Goal: Task Accomplishment & Management: Use online tool/utility

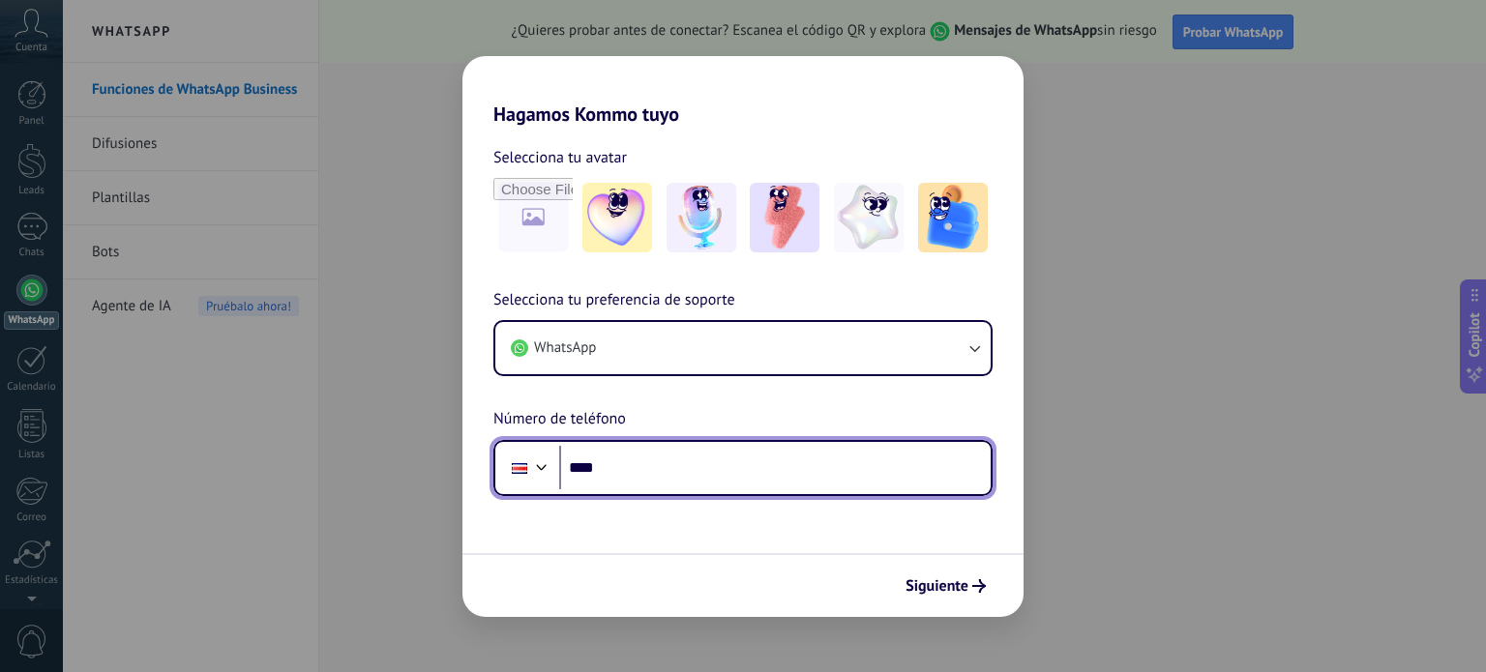
click at [648, 463] on input "****" at bounding box center [774, 468] width 431 height 44
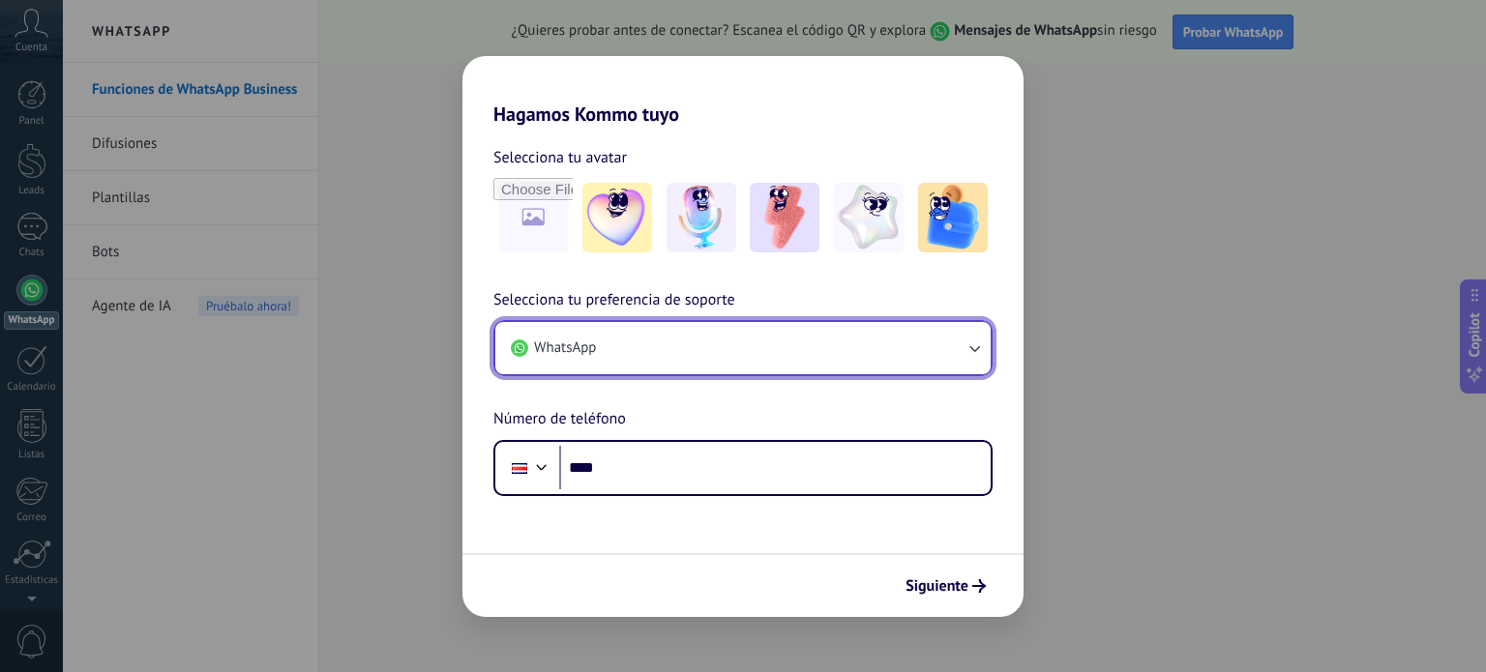
click at [971, 350] on icon "button" at bounding box center [973, 348] width 19 height 19
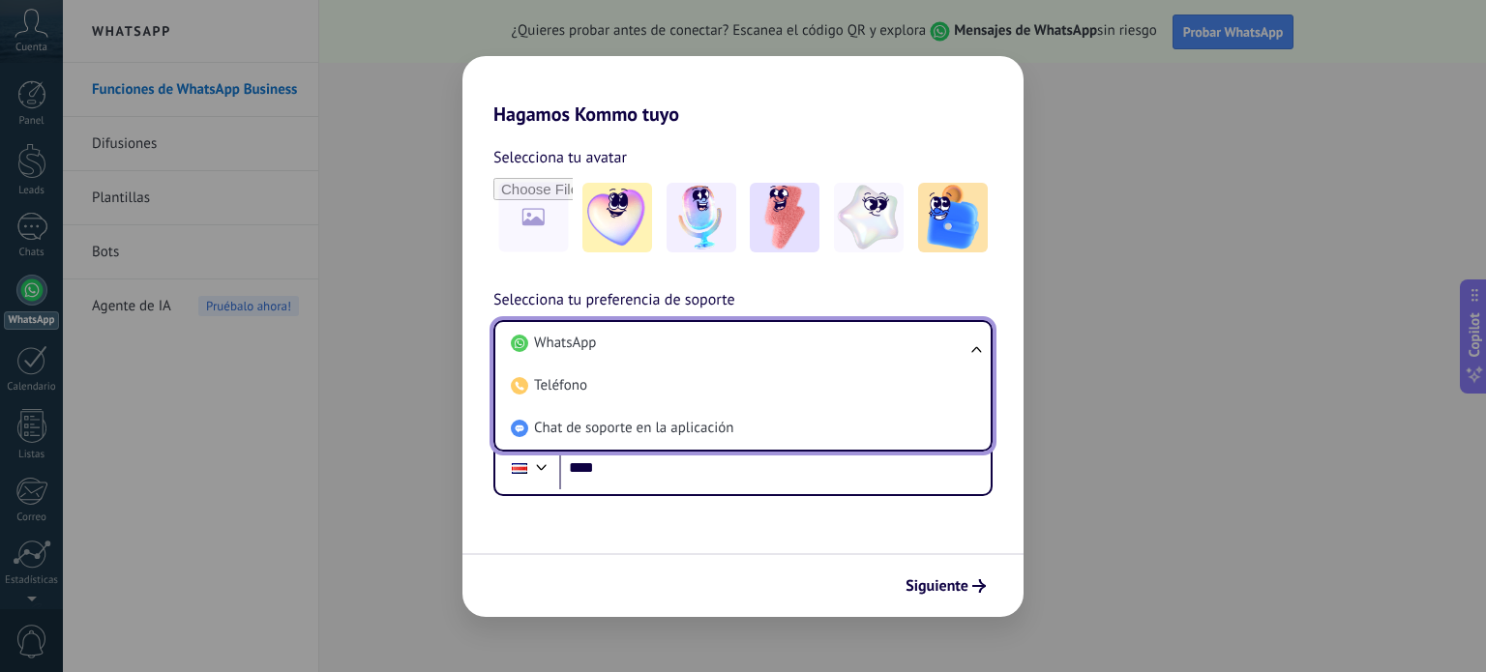
drag, startPoint x: 735, startPoint y: 569, endPoint x: 727, endPoint y: 554, distance: 16.4
click at [731, 566] on div "Siguiente" at bounding box center [742, 585] width 561 height 64
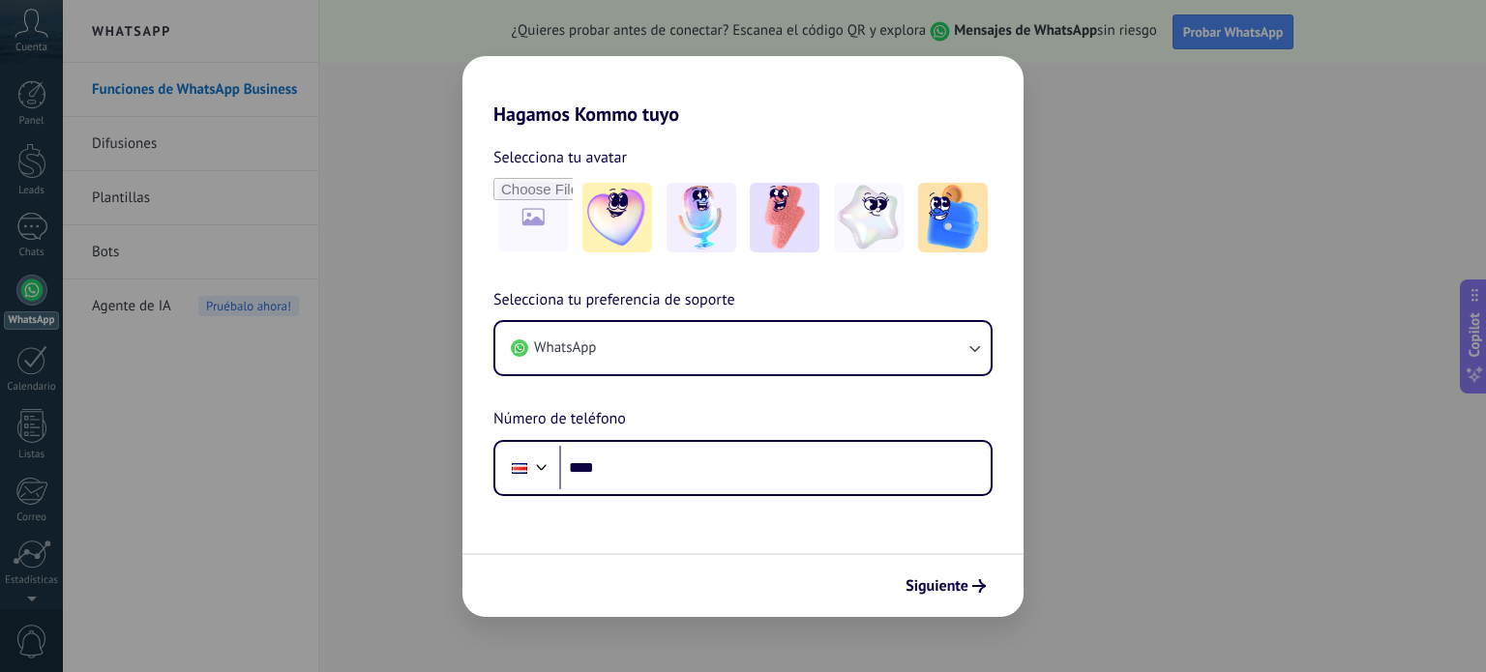
drag, startPoint x: 916, startPoint y: 663, endPoint x: 906, endPoint y: 652, distance: 14.4
click at [909, 655] on div "Hagamos Kommo tuyo Selecciona tu avatar Selecciona tu preferencia de soporte Wh…" at bounding box center [743, 336] width 1486 height 672
click at [939, 579] on span "Siguiente" at bounding box center [936, 586] width 63 height 14
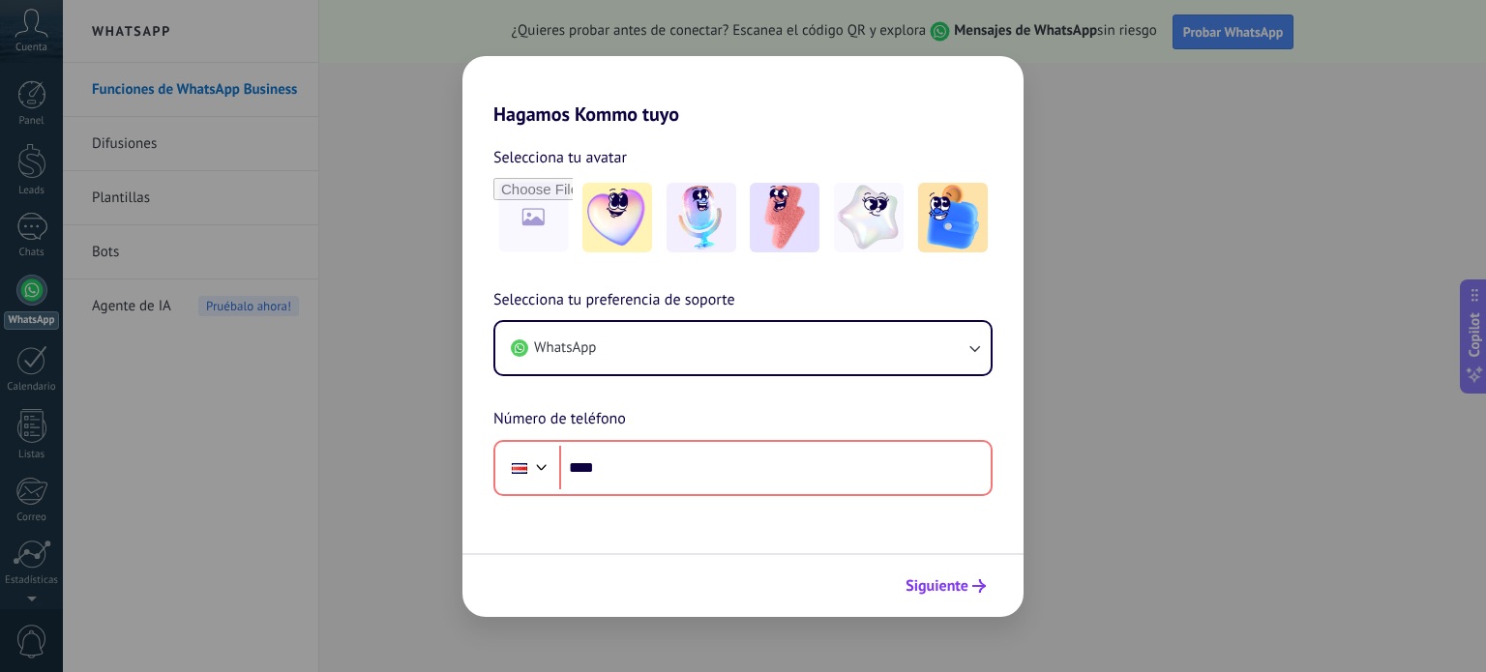
click at [948, 590] on span "Siguiente" at bounding box center [936, 586] width 63 height 14
click at [935, 587] on span "Siguiente" at bounding box center [936, 586] width 63 height 14
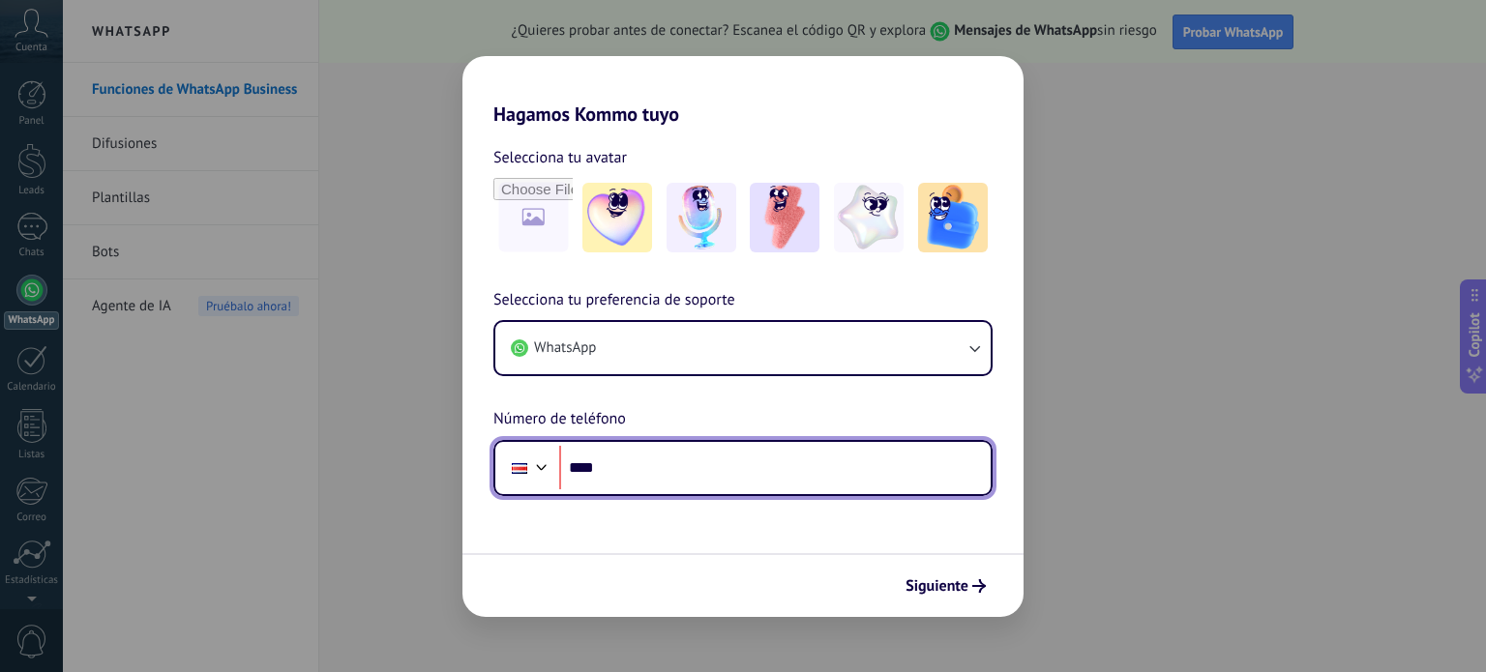
click at [816, 488] on input "****" at bounding box center [774, 468] width 431 height 44
type input "****"
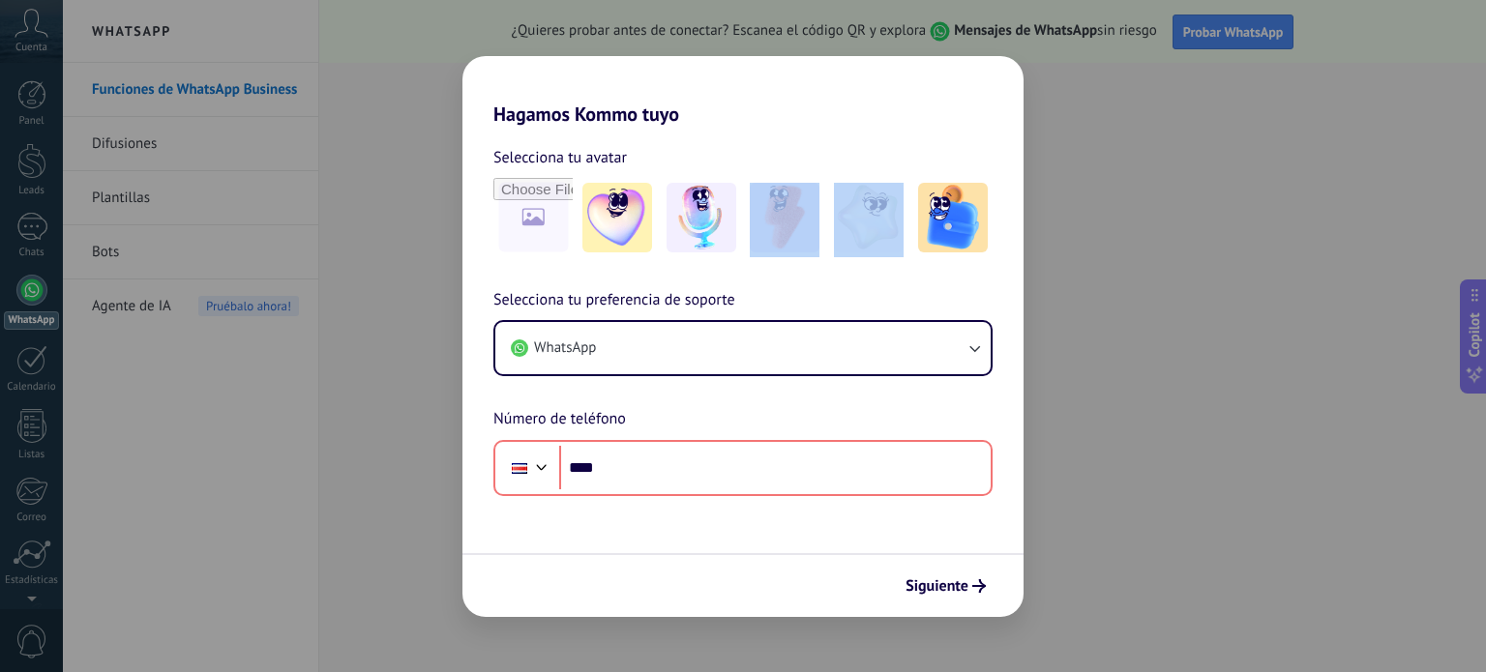
drag, startPoint x: 827, startPoint y: 244, endPoint x: 814, endPoint y: 258, distance: 19.2
click at [819, 254] on div at bounding box center [742, 217] width 499 height 79
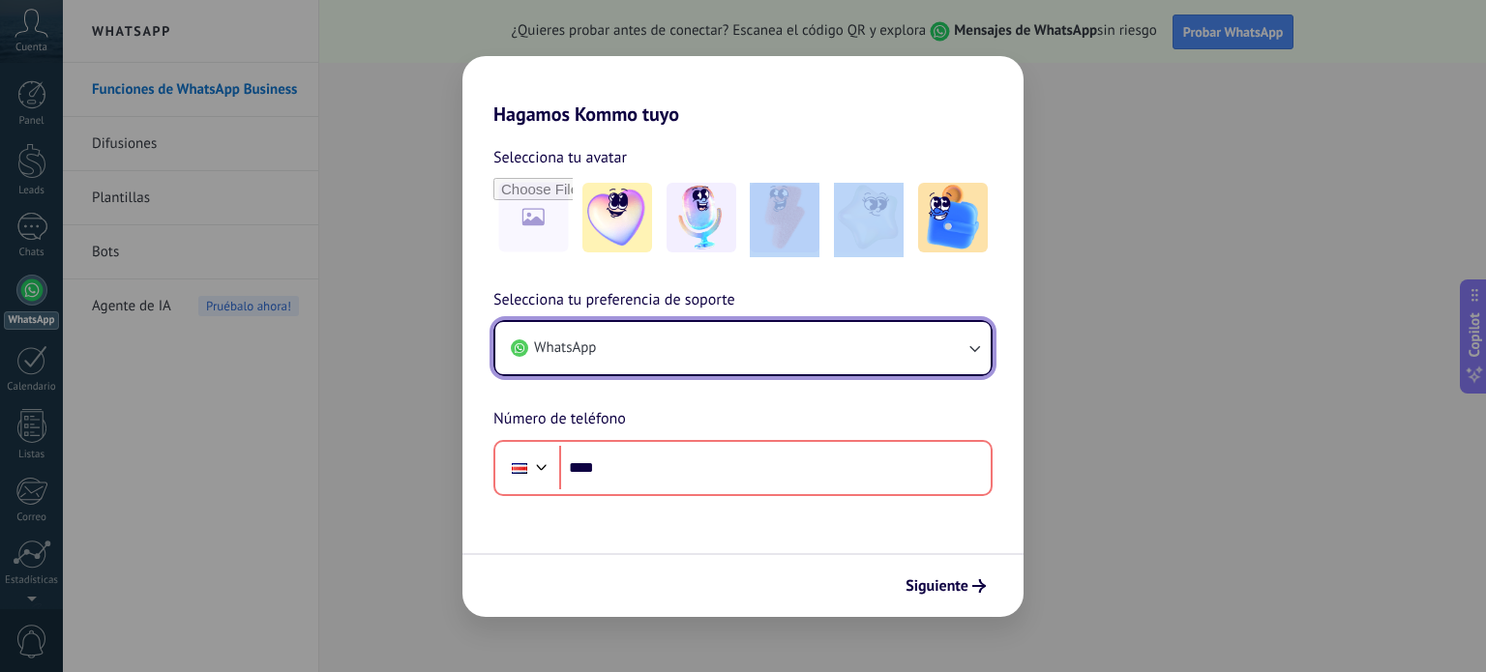
drag, startPoint x: 533, startPoint y: 363, endPoint x: 472, endPoint y: 258, distance: 120.9
click at [530, 363] on button "WhatsApp" at bounding box center [742, 348] width 495 height 52
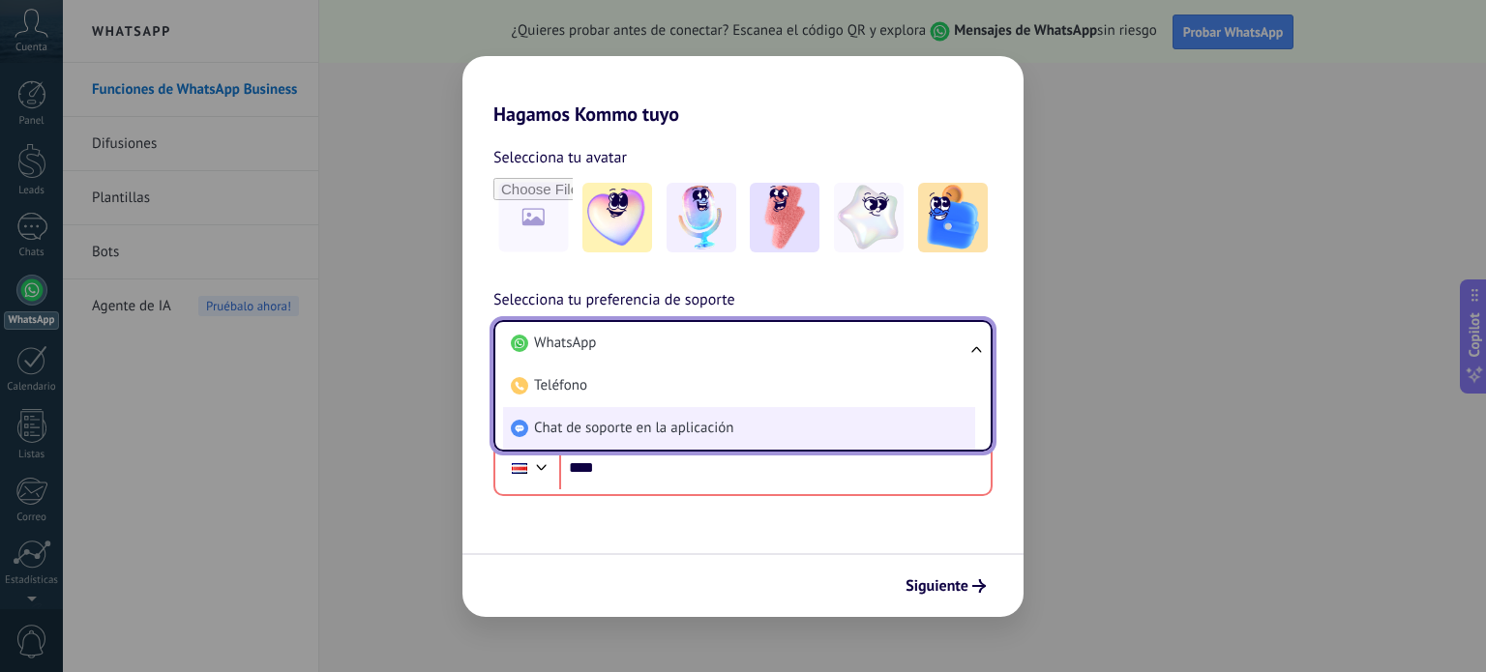
click at [714, 429] on span "Chat de soporte en la aplicación" at bounding box center [633, 428] width 199 height 19
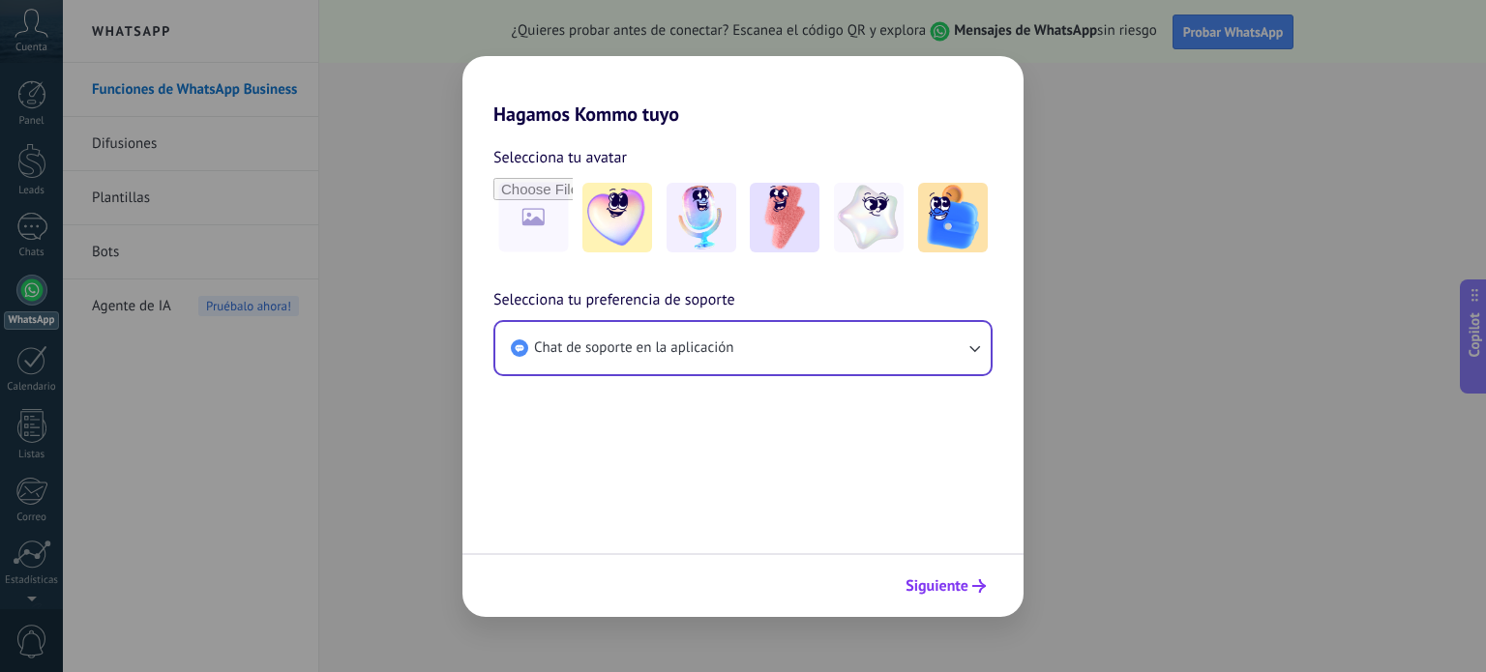
click at [964, 597] on button "Siguiente" at bounding box center [946, 586] width 98 height 33
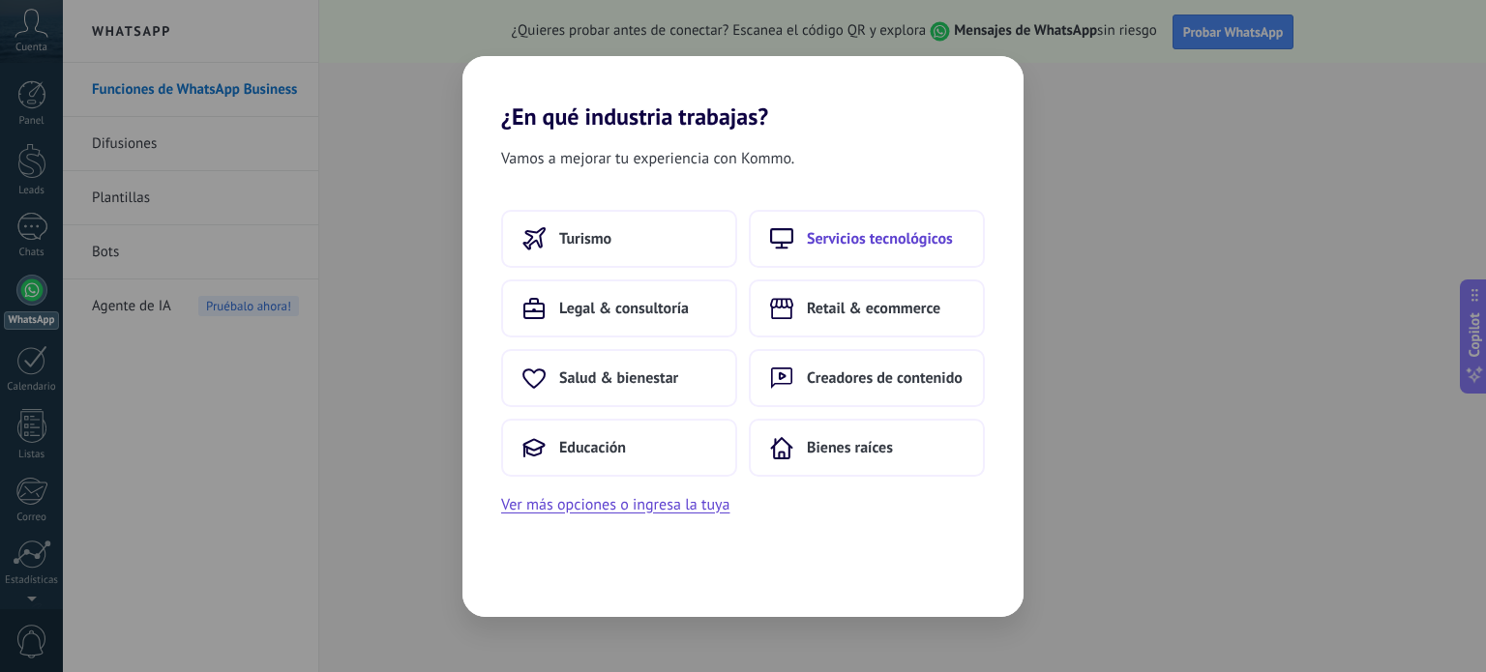
click at [854, 235] on span "Servicios tecnológicos" at bounding box center [880, 238] width 146 height 19
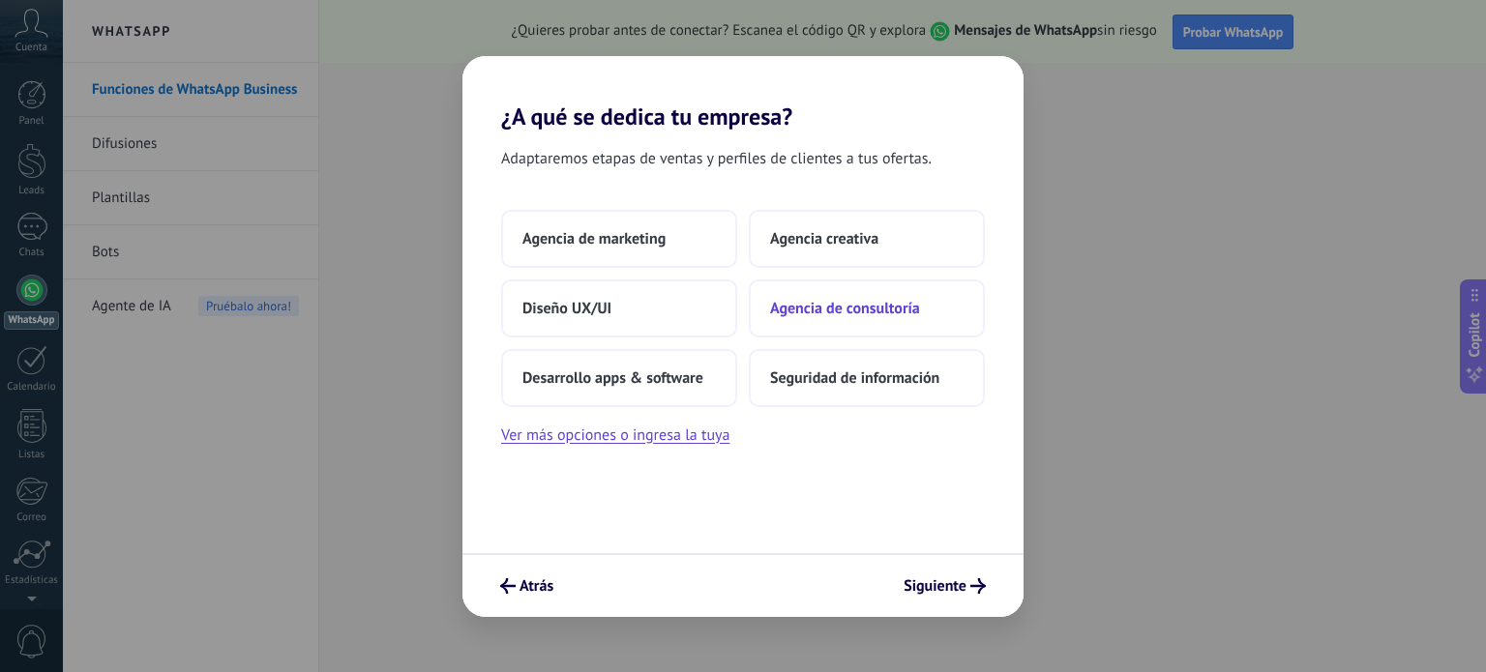
click at [798, 301] on span "Agencia de consultoría" at bounding box center [845, 308] width 150 height 19
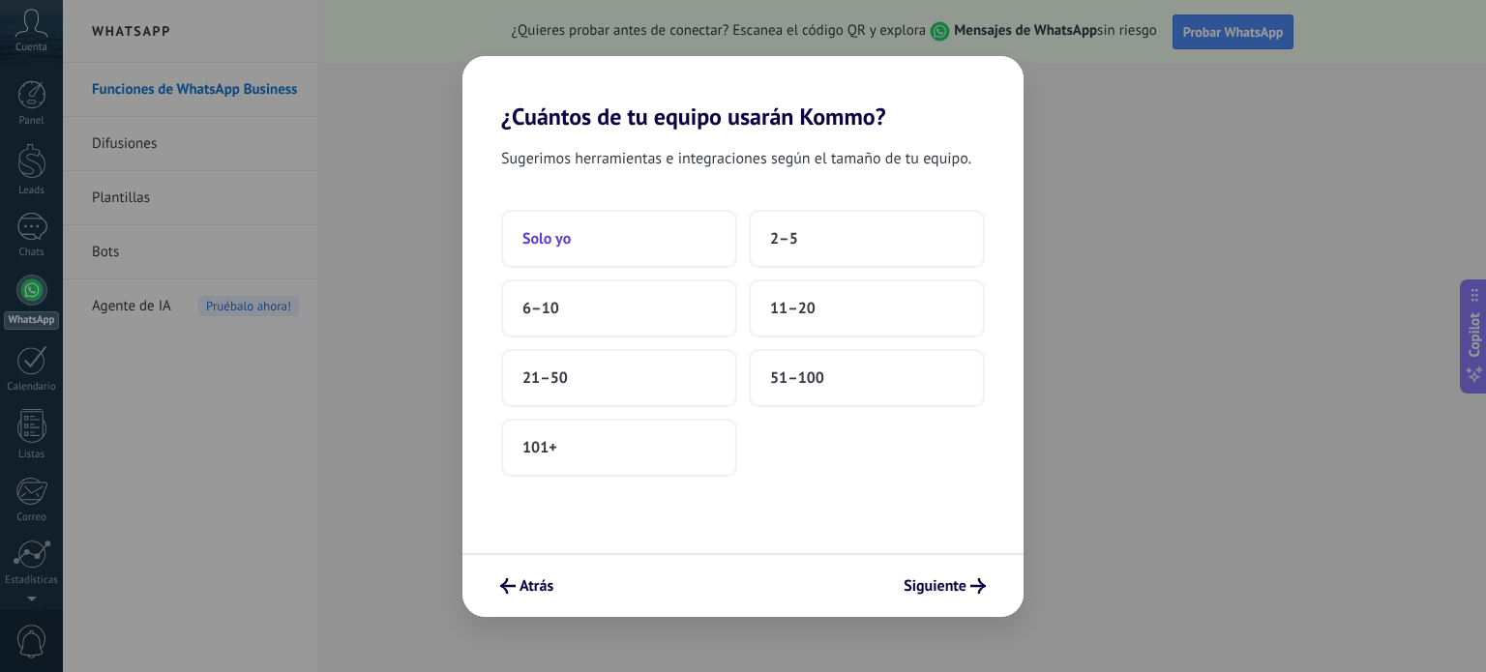
click at [564, 254] on button "Solo yo" at bounding box center [619, 239] width 236 height 58
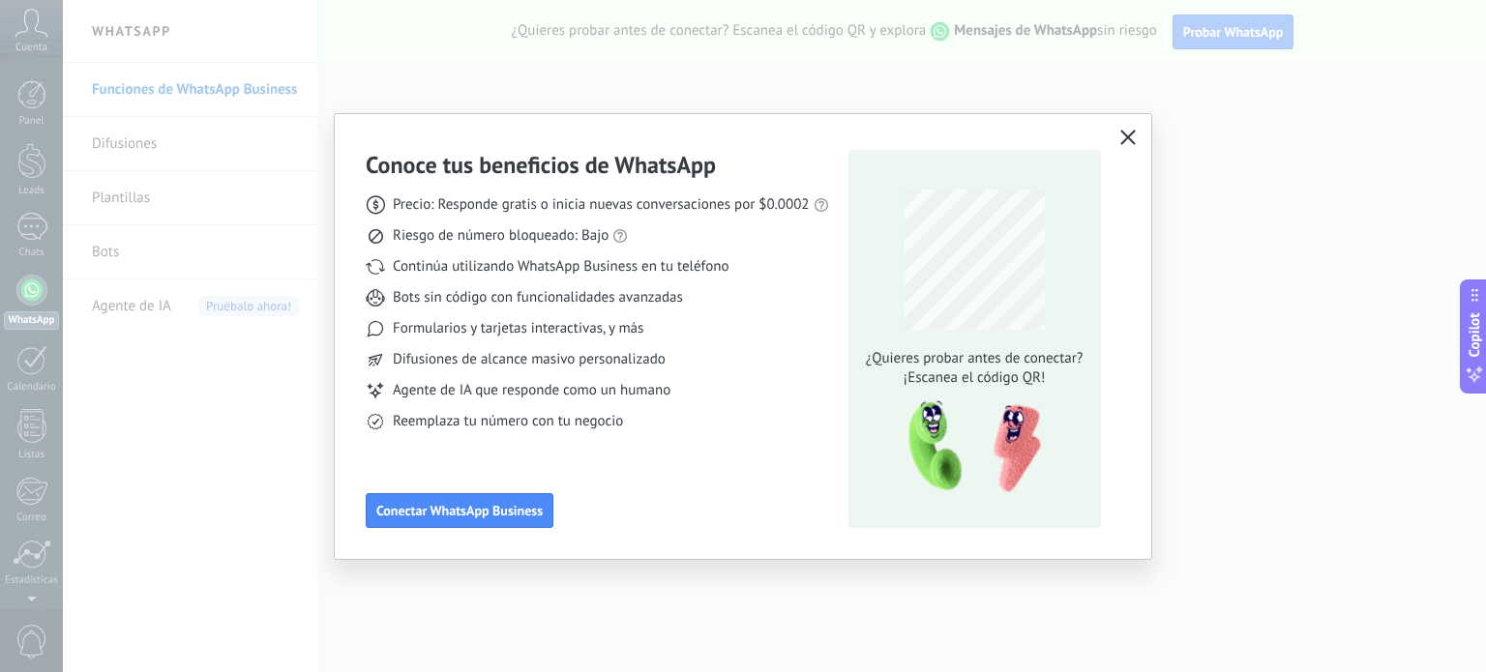
click at [1134, 134] on icon "button" at bounding box center [1127, 137] width 15 height 15
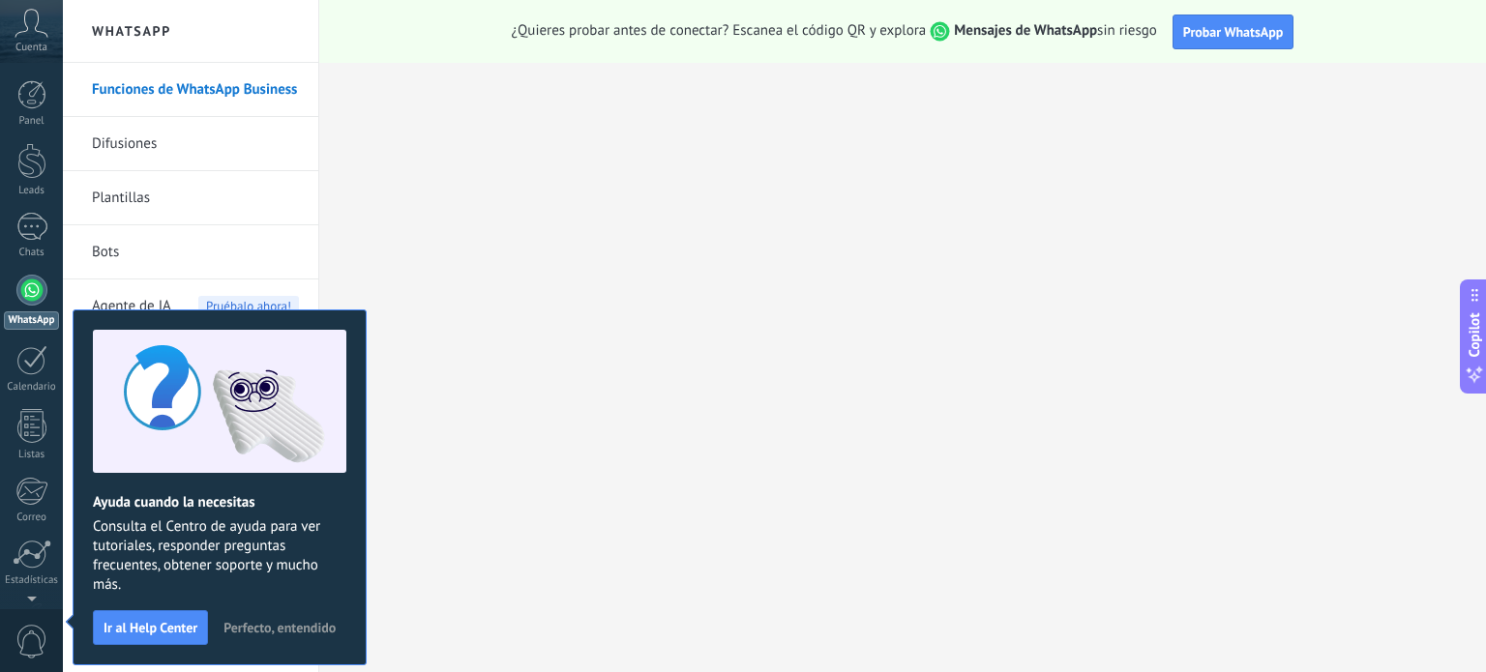
click at [147, 256] on link "Bots" at bounding box center [195, 252] width 207 height 54
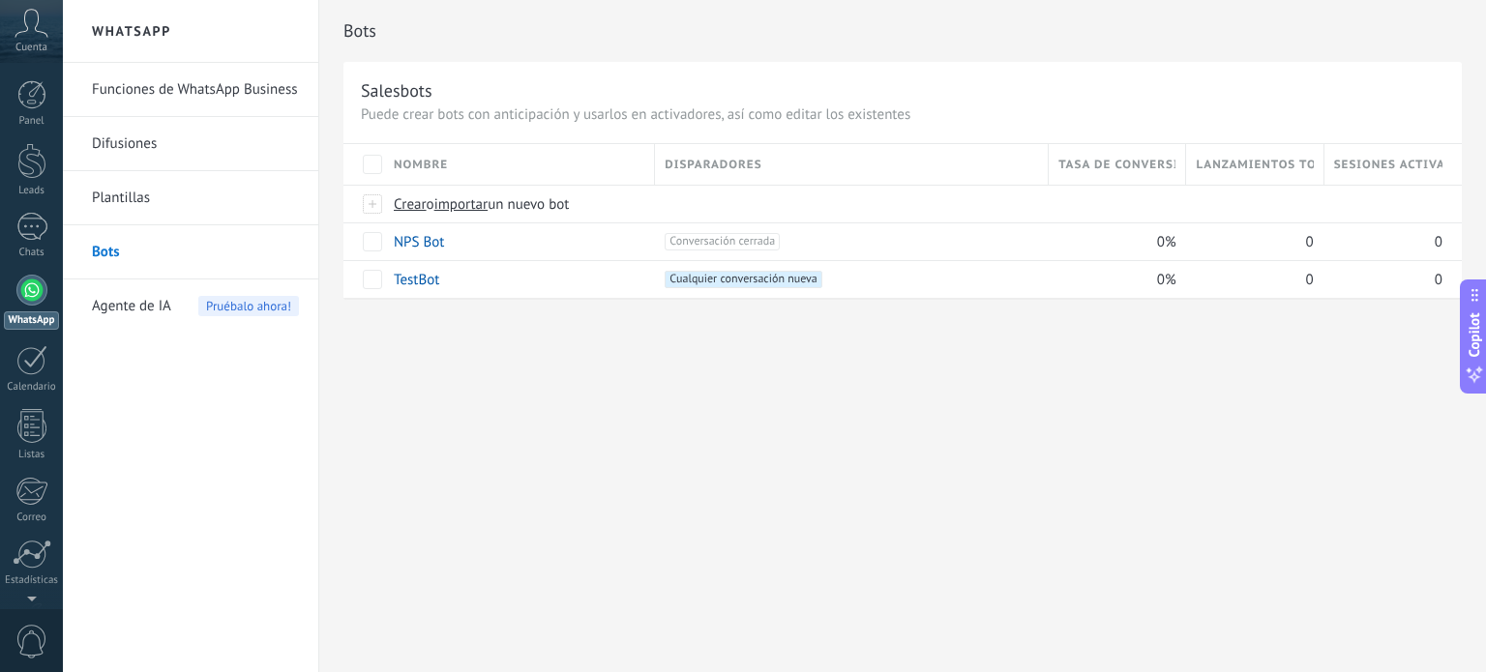
click at [561, 147] on div "Nombre" at bounding box center [519, 164] width 270 height 41
click at [1132, 182] on div "Tasa de conversión" at bounding box center [1117, 164] width 136 height 41
click at [1122, 215] on div at bounding box center [1113, 204] width 128 height 37
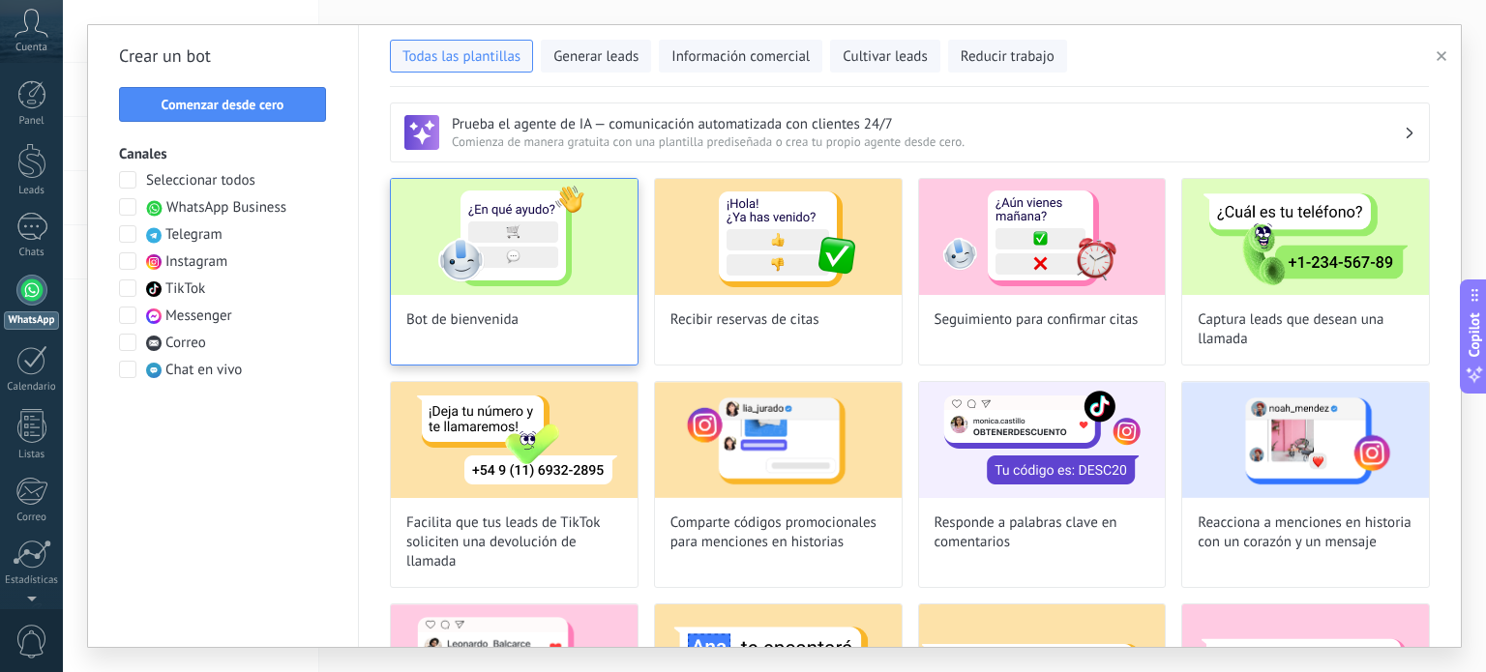
click at [523, 249] on img at bounding box center [514, 237] width 247 height 116
type input "**********"
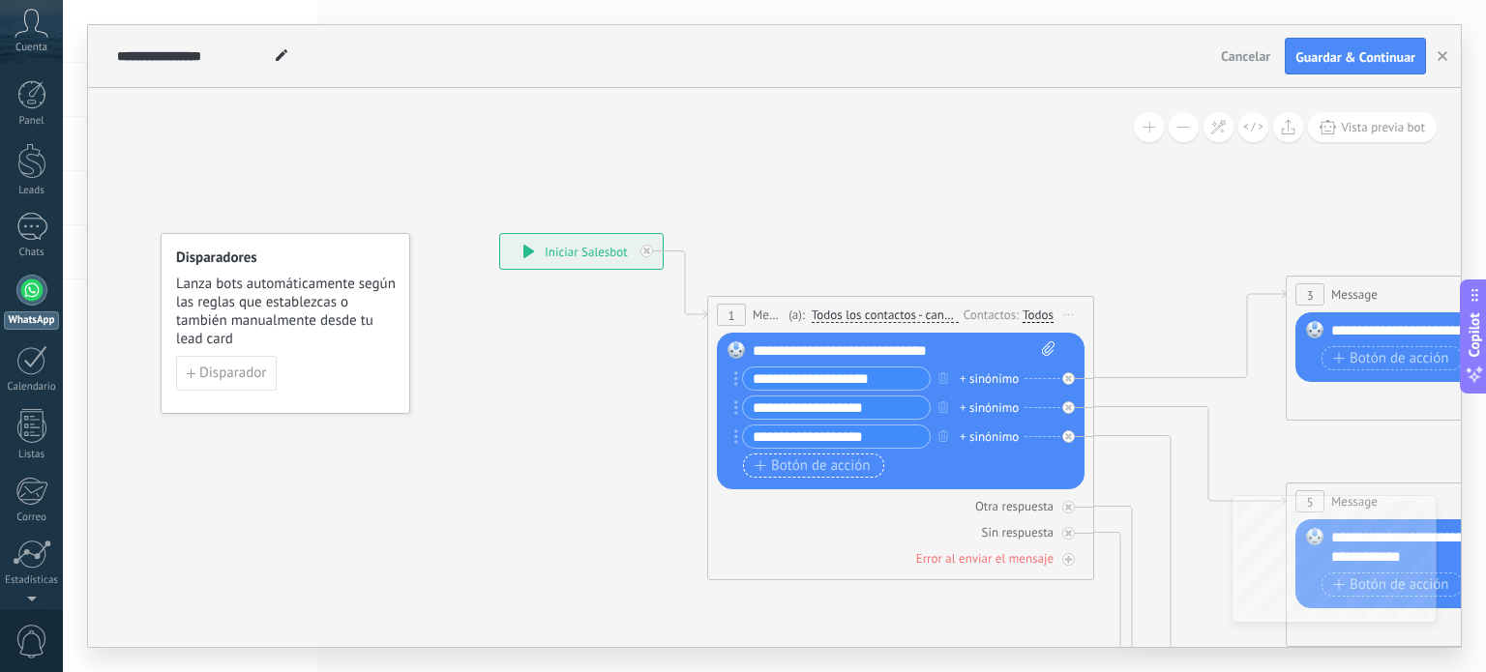
click at [841, 459] on span "Botón de acción" at bounding box center [812, 466] width 116 height 15
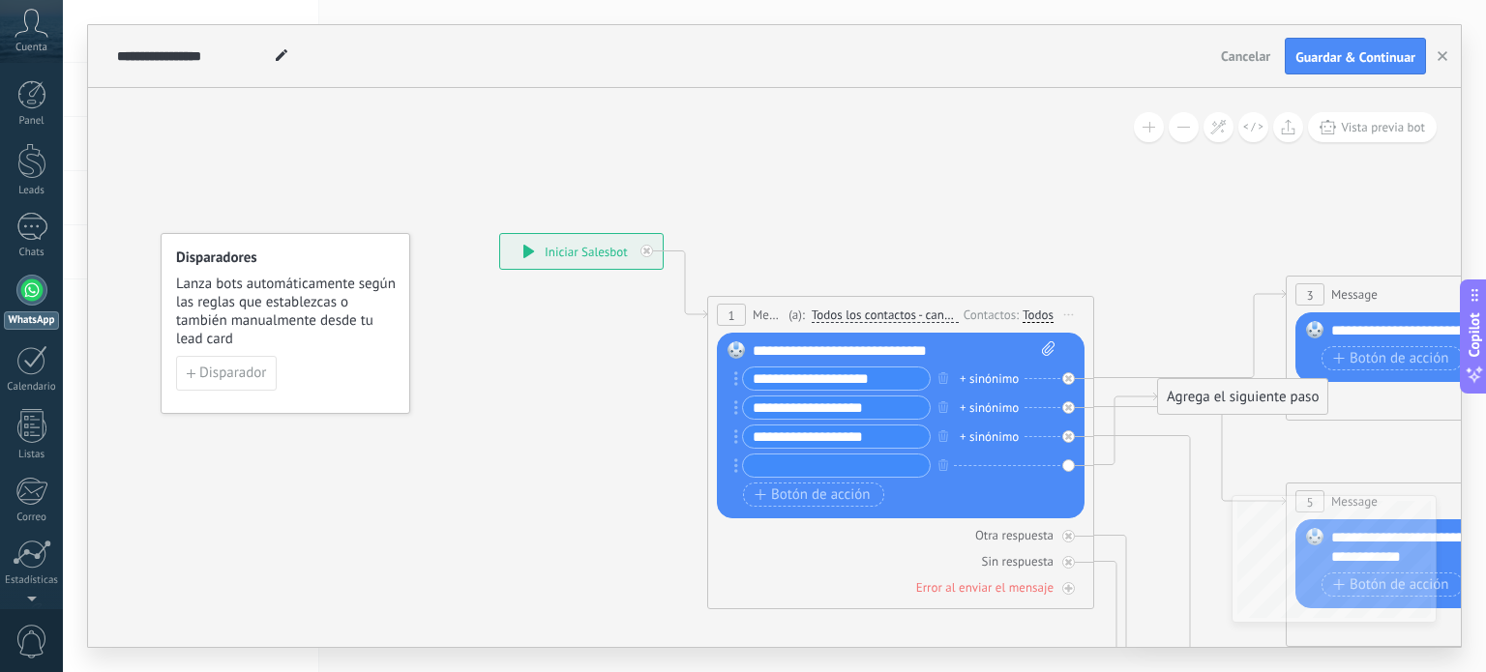
click at [991, 374] on div "+ sinónimo" at bounding box center [989, 379] width 59 height 19
drag, startPoint x: 991, startPoint y: 377, endPoint x: 942, endPoint y: 398, distance: 53.4
click at [991, 378] on input "text" at bounding box center [1013, 378] width 97 height 13
click at [934, 498] on div "Botón de acción Enlace de web" at bounding box center [898, 495] width 311 height 24
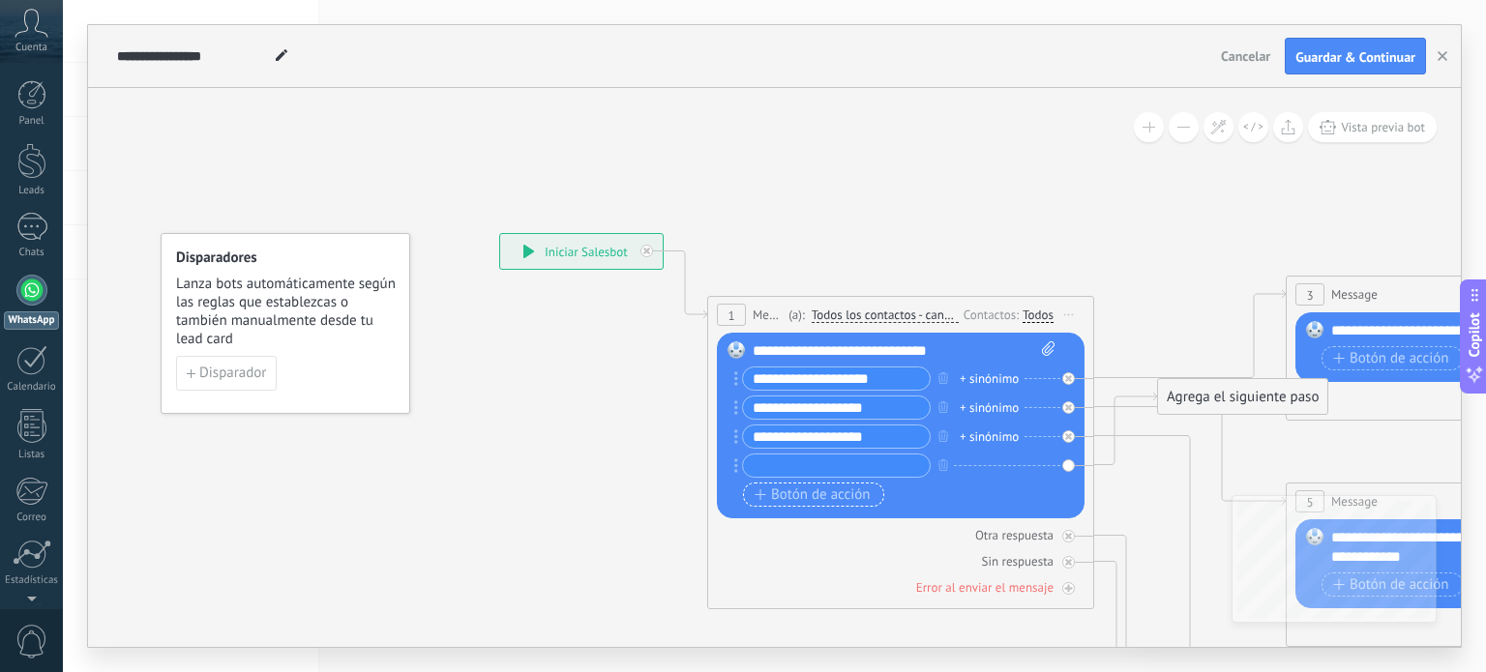
click at [830, 502] on span "Botón de acción" at bounding box center [812, 495] width 116 height 15
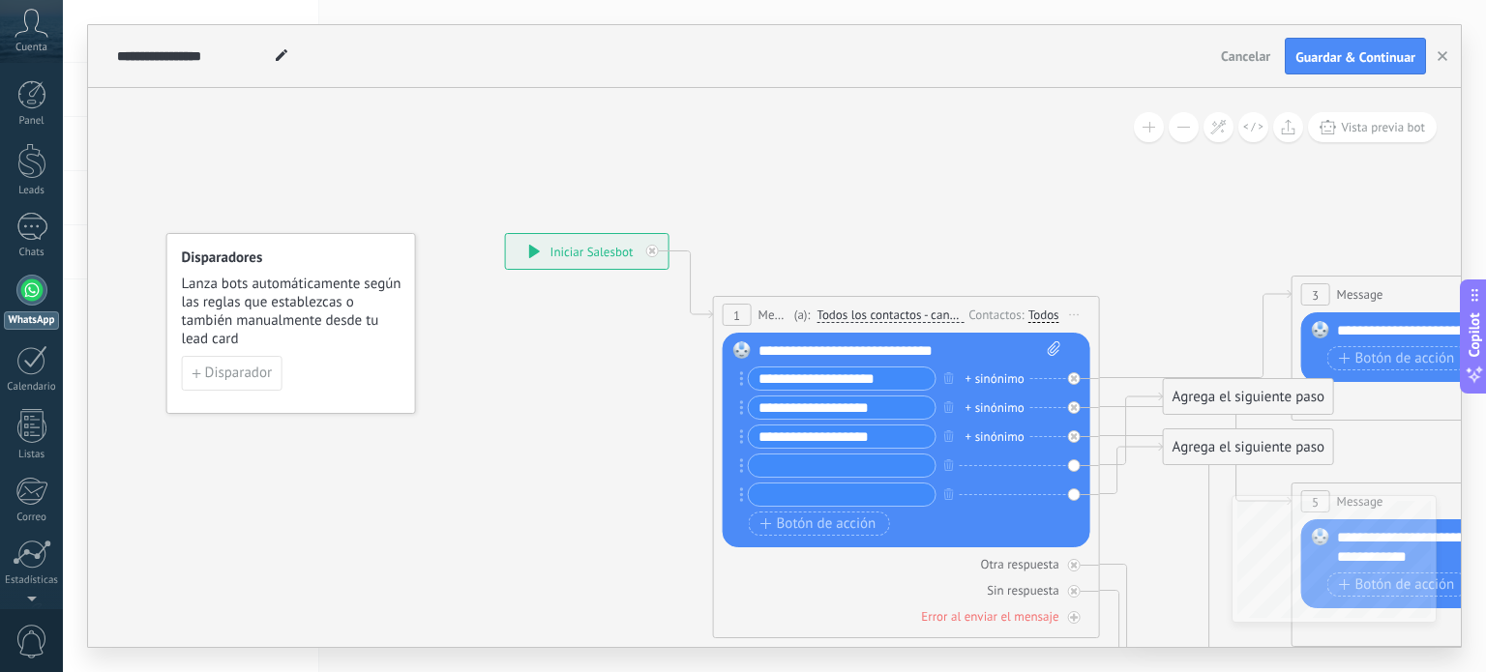
drag, startPoint x: 1009, startPoint y: 222, endPoint x: 1026, endPoint y: 230, distance: 19.1
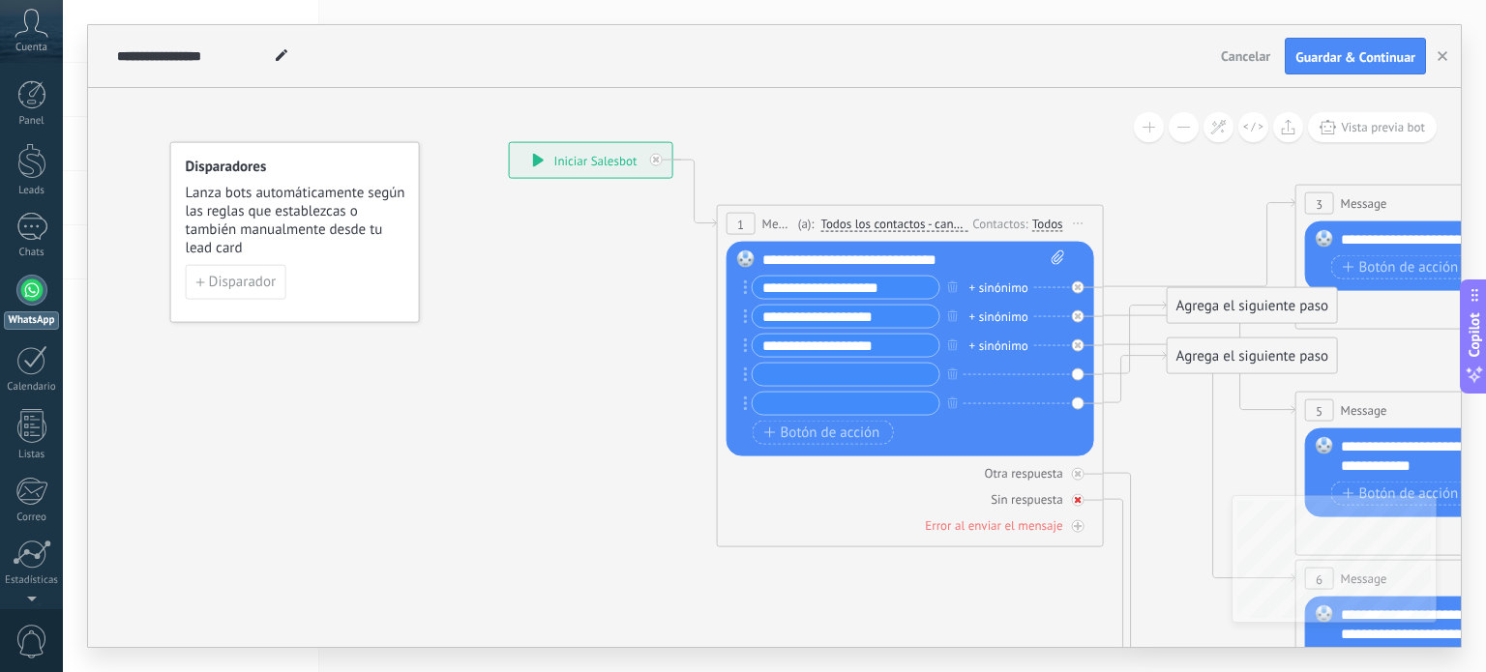
drag, startPoint x: 910, startPoint y: 506, endPoint x: 892, endPoint y: 504, distance: 18.5
click at [909, 506] on div "Sin respuesta" at bounding box center [910, 499] width 368 height 18
click at [909, 352] on input "**********" at bounding box center [846, 346] width 187 height 22
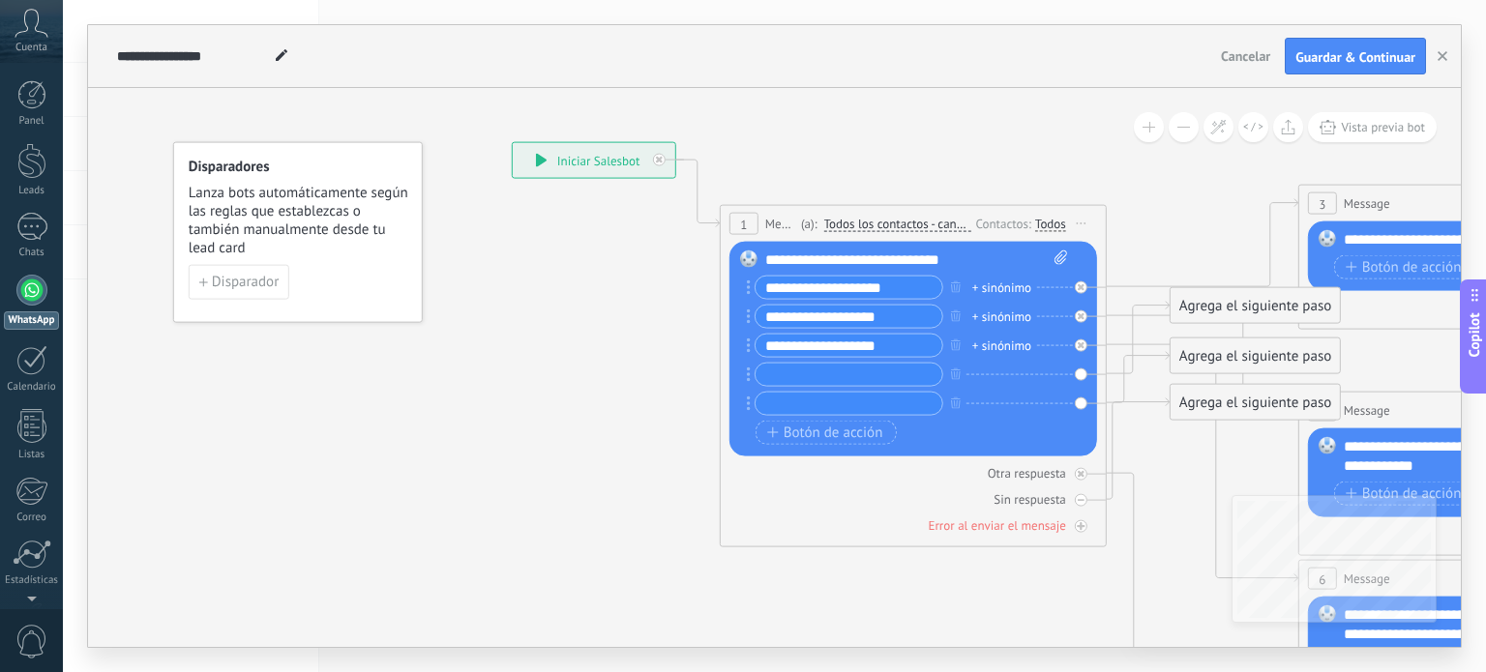
click at [743, 223] on div "1" at bounding box center [743, 224] width 29 height 22
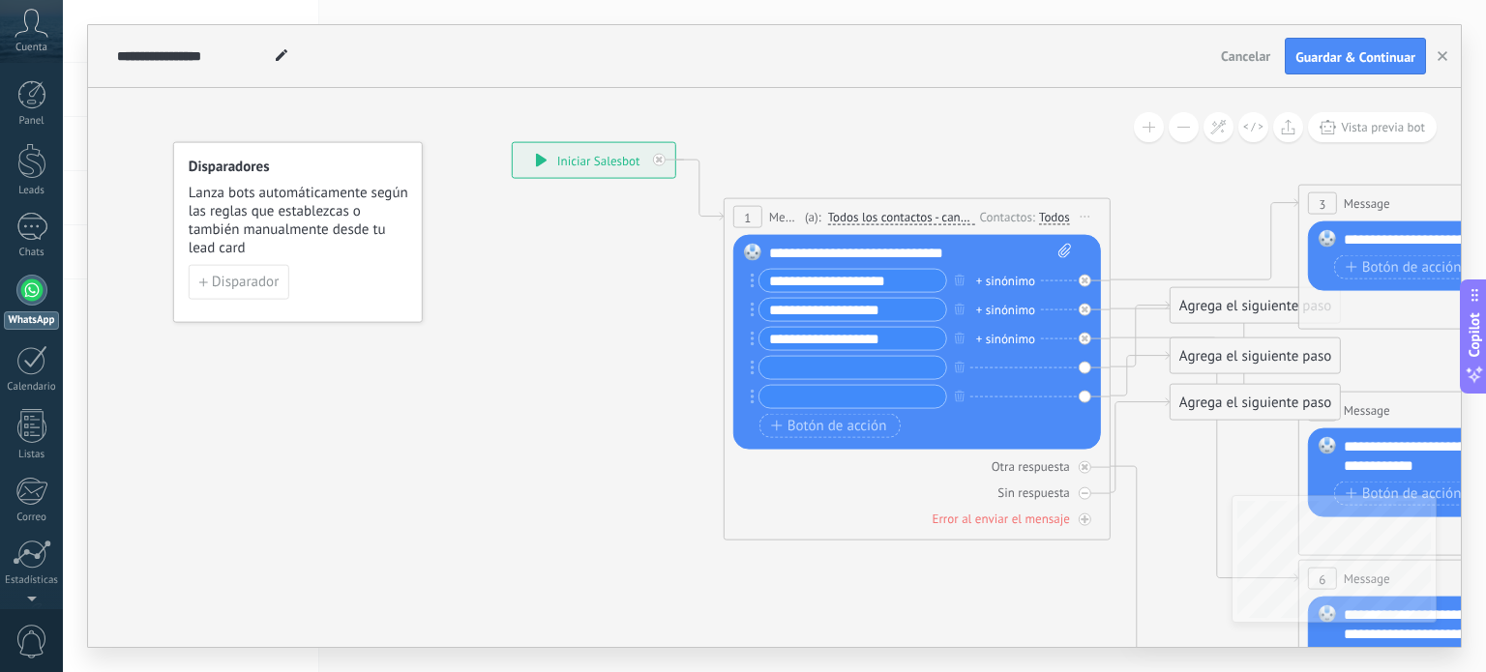
drag, startPoint x: 1372, startPoint y: 194, endPoint x: 1341, endPoint y: 187, distance: 31.9
click at [1360, 194] on span "Message" at bounding box center [1367, 203] width 46 height 18
click at [1120, 456] on icon at bounding box center [1139, 446] width 59 height 95
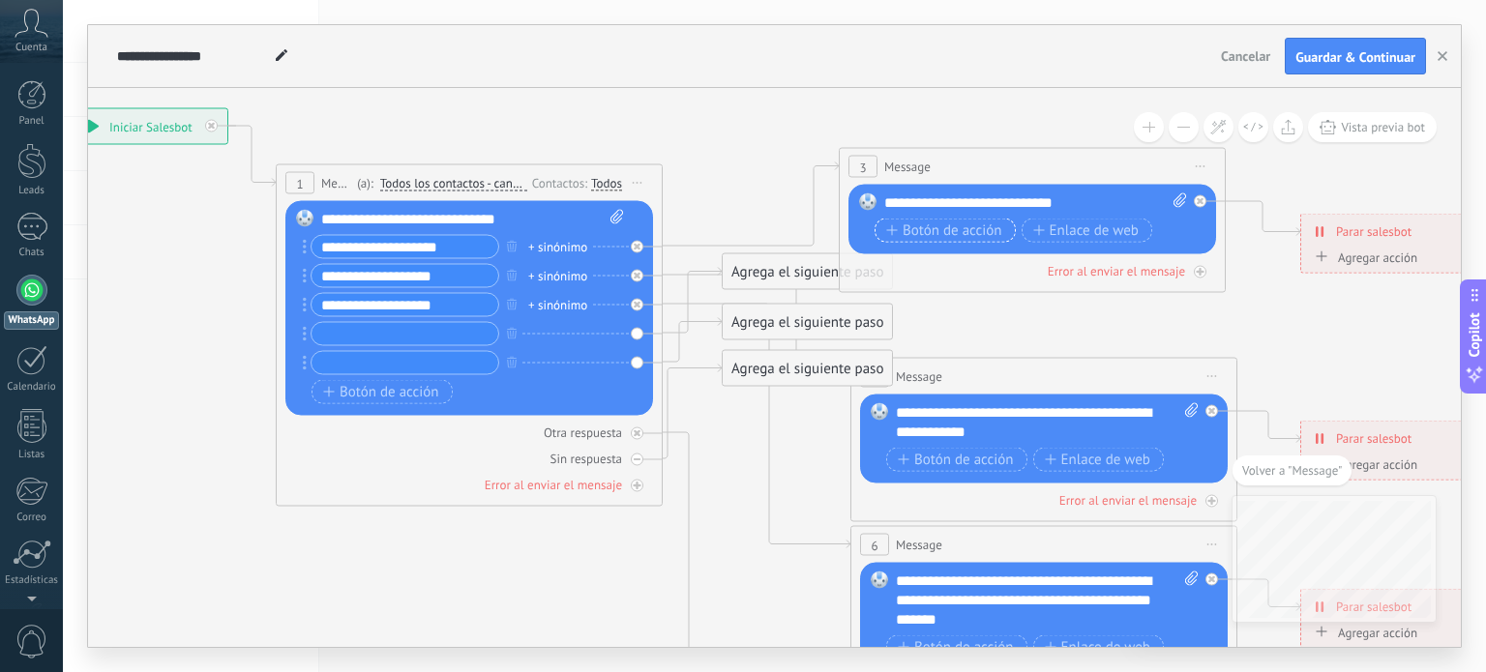
click at [933, 230] on span "Botón de acción" at bounding box center [944, 229] width 116 height 15
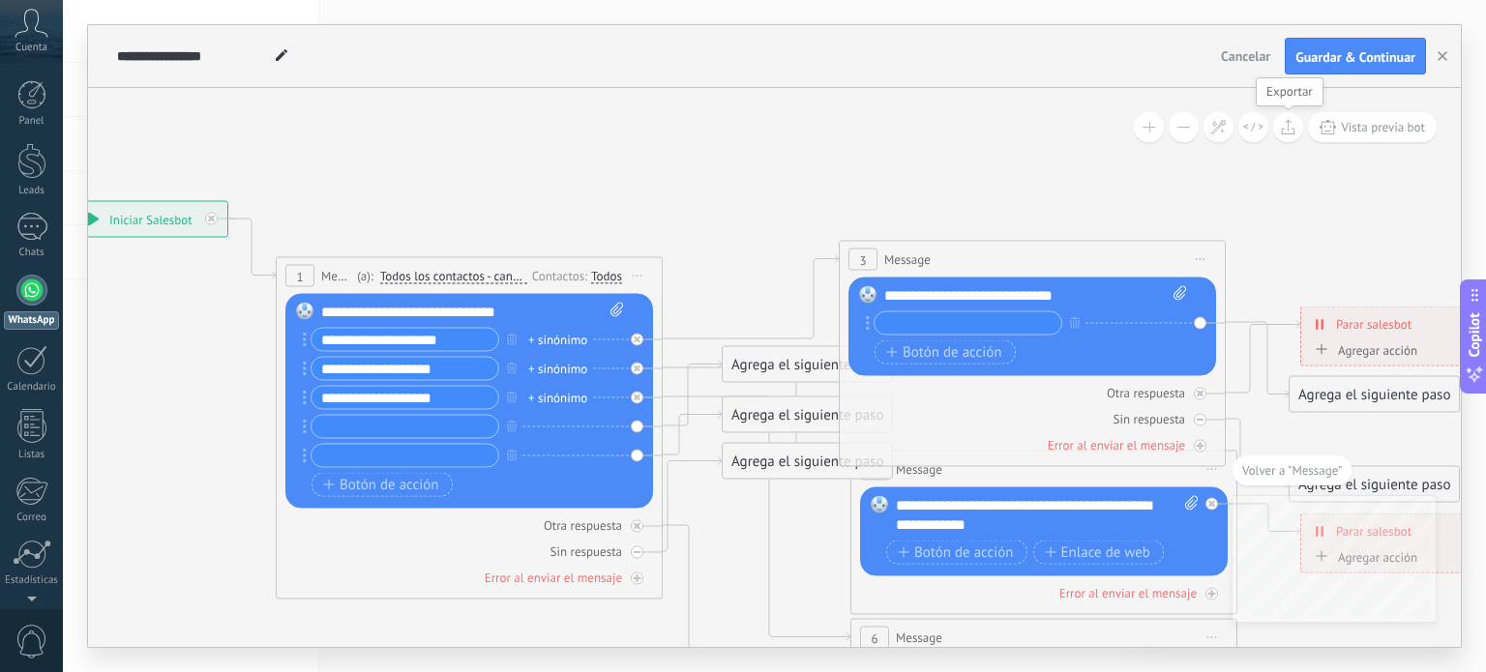
drag, startPoint x: 1288, startPoint y: 120, endPoint x: 1279, endPoint y: 119, distance: 9.7
click at [1279, 119] on button at bounding box center [1288, 127] width 30 height 30
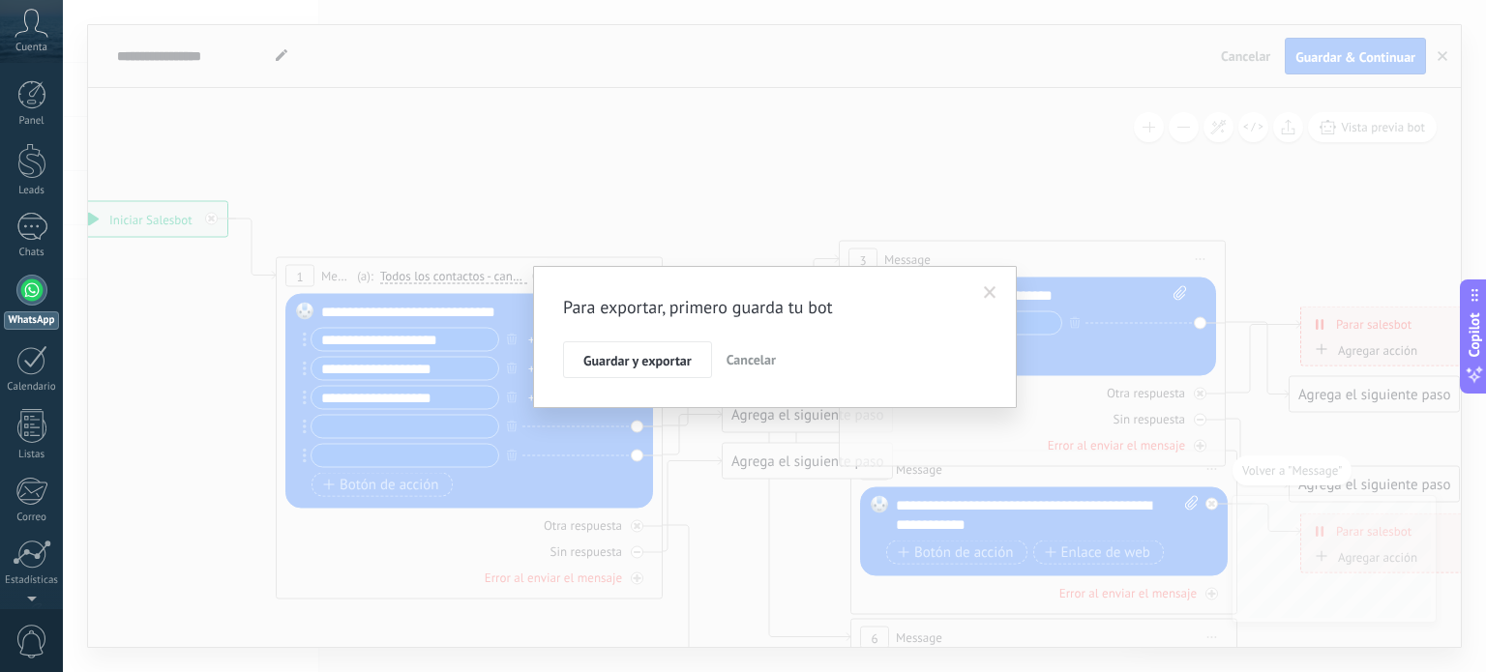
click at [1388, 116] on div "Para exportar, primero guarda tu bot Guardar y exportar Cancelar" at bounding box center [774, 336] width 1423 height 672
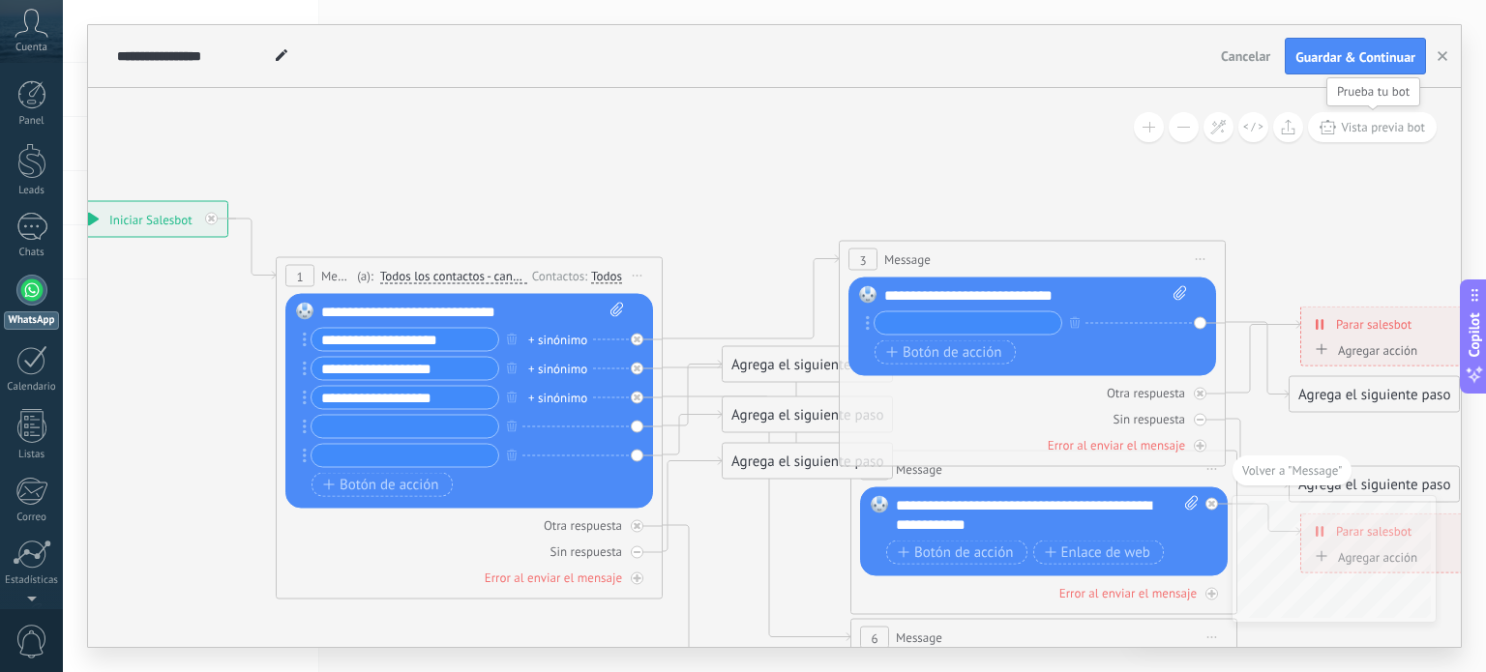
drag, startPoint x: 1388, startPoint y: 134, endPoint x: 1340, endPoint y: 126, distance: 49.1
click at [1385, 130] on span "Vista previa bot" at bounding box center [1383, 127] width 84 height 16
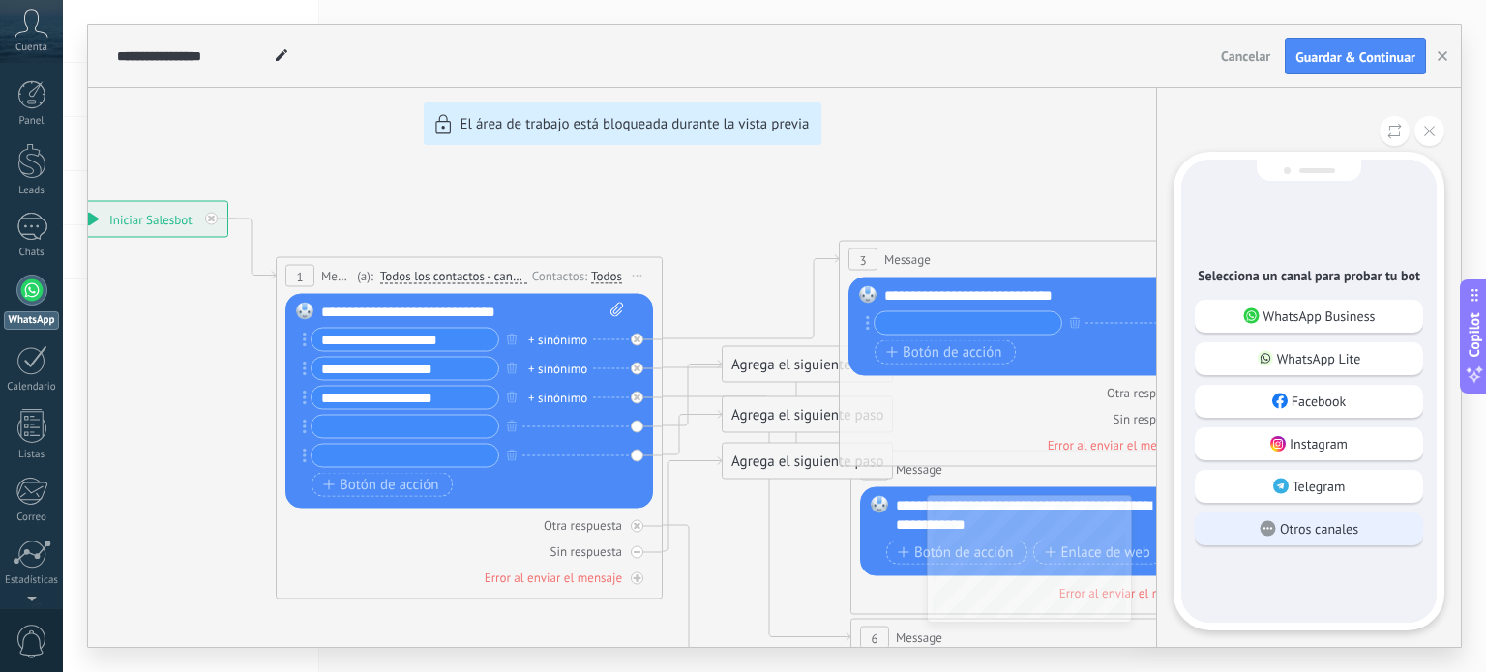
click at [1284, 523] on p "Otros canales" at bounding box center [1319, 528] width 78 height 17
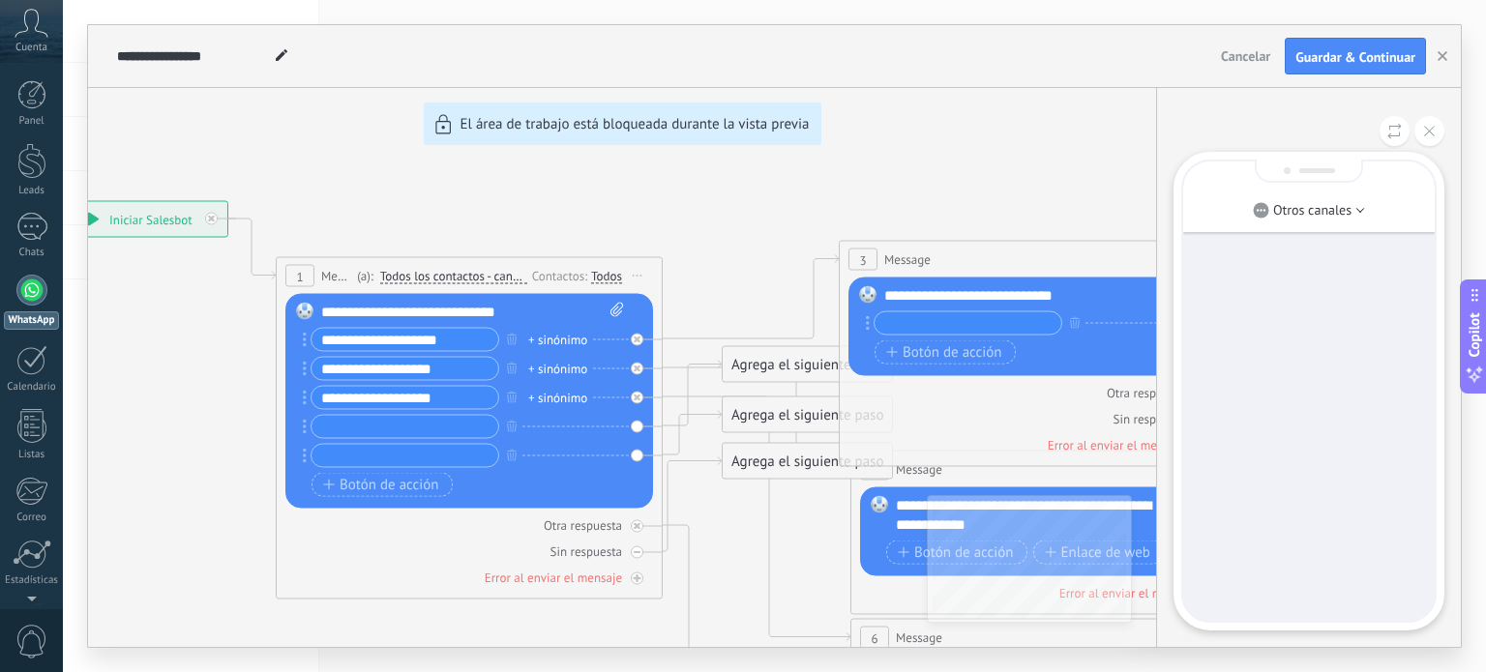
click at [1369, 281] on div at bounding box center [1308, 391] width 251 height 459
drag, startPoint x: 1306, startPoint y: 249, endPoint x: 1314, endPoint y: 230, distance: 19.9
click at [1312, 232] on div at bounding box center [1308, 391] width 251 height 459
click at [1327, 204] on p "Otros canales" at bounding box center [1312, 209] width 78 height 17
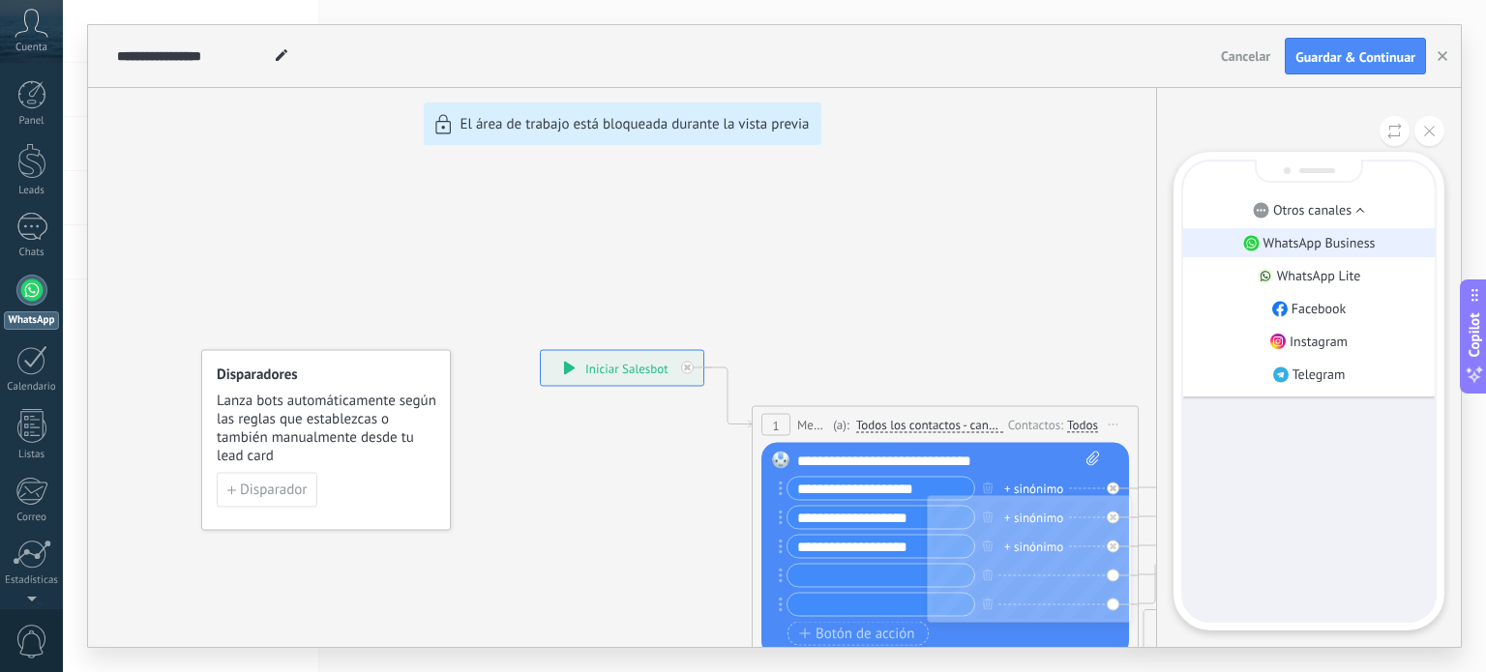
click at [1299, 237] on p "WhatsApp Business" at bounding box center [1319, 242] width 112 height 17
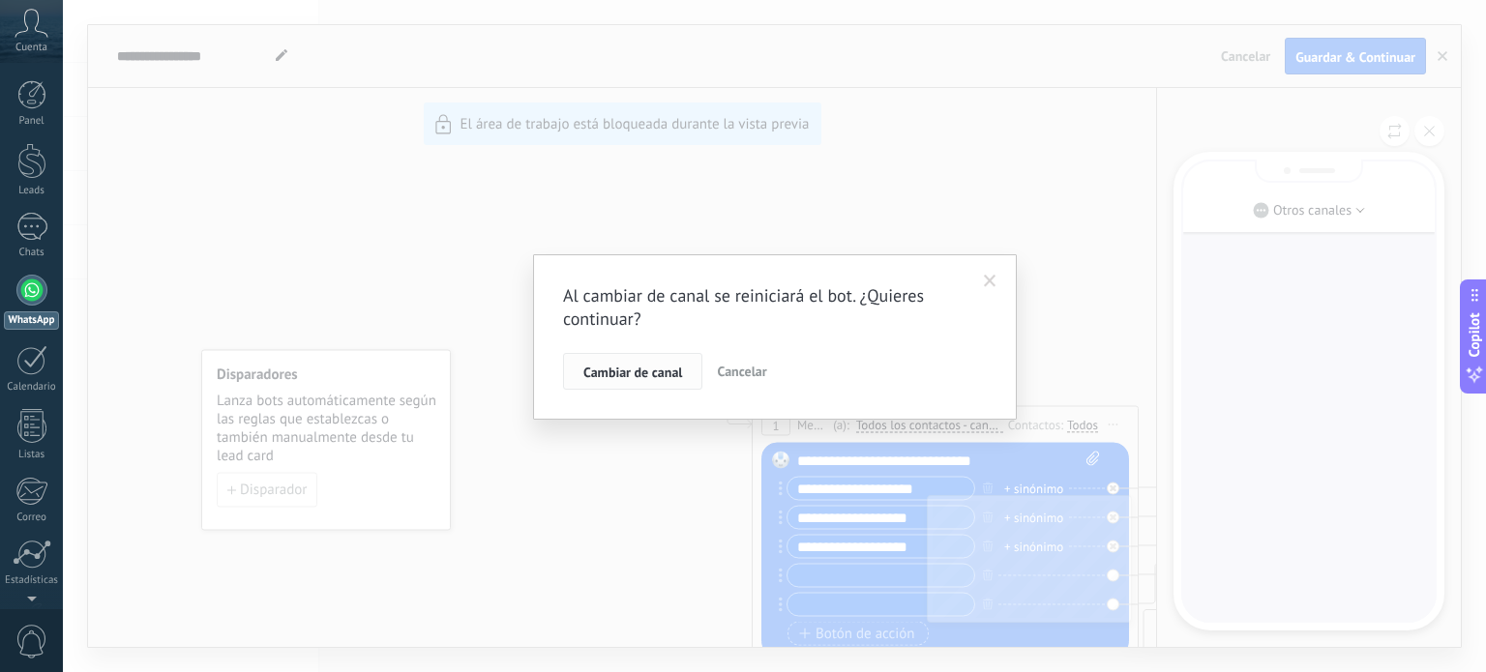
click at [621, 367] on span "Cambiar de canal" at bounding box center [632, 373] width 99 height 14
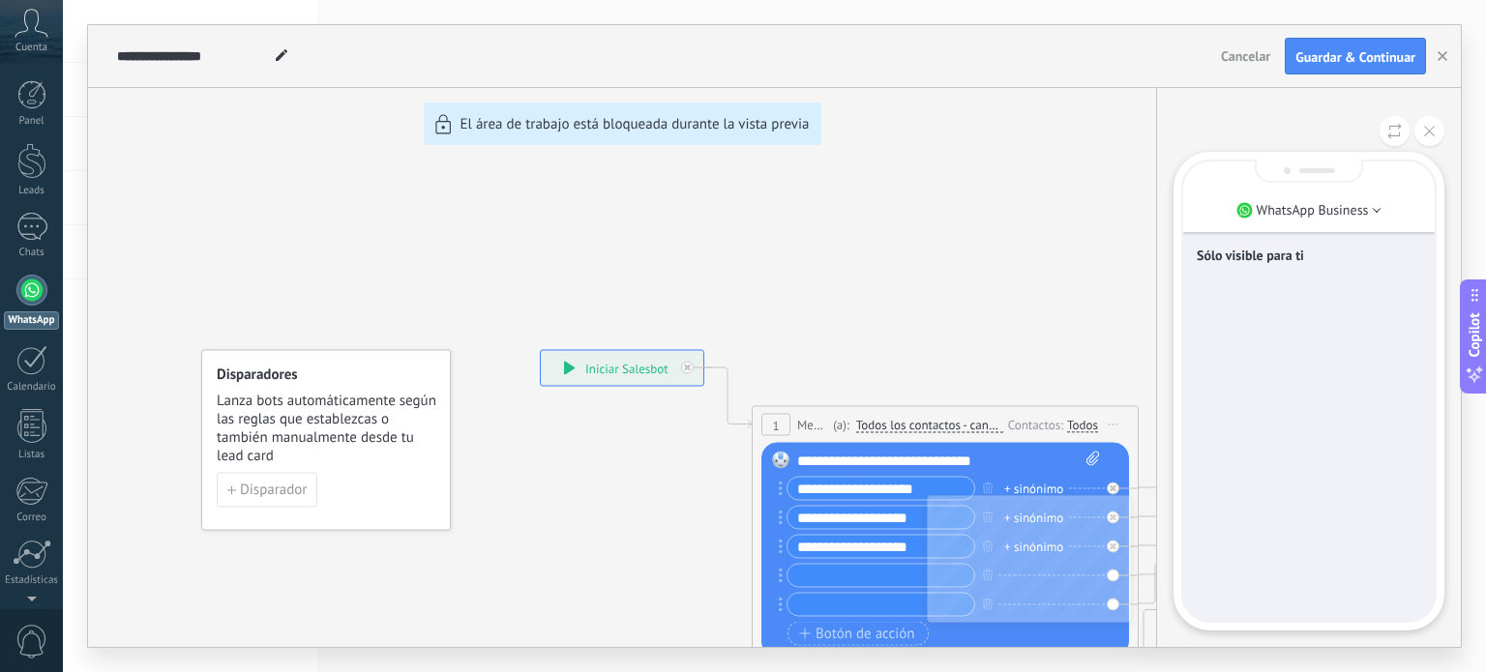
drag, startPoint x: 1292, startPoint y: 298, endPoint x: 1289, endPoint y: 281, distance: 17.7
click at [1292, 296] on div "Sólo visible para ti" at bounding box center [1308, 391] width 251 height 459
drag, startPoint x: 1346, startPoint y: 600, endPoint x: 1277, endPoint y: 568, distance: 76.6
click at [1341, 595] on div "Sólo visible para ti" at bounding box center [1308, 391] width 251 height 459
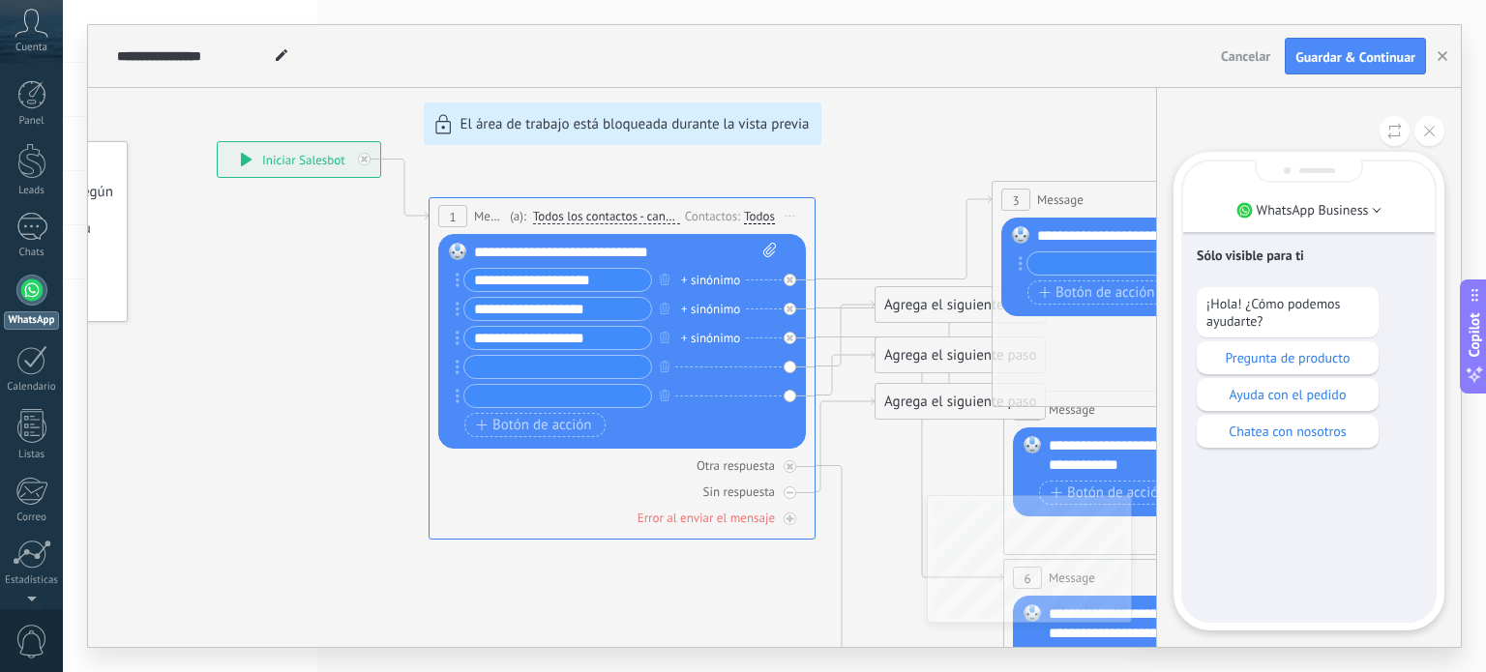
click at [1260, 351] on p "Pregunta de producto" at bounding box center [1287, 357] width 163 height 17
click at [1418, 321] on div "¡Hola! ¿Cómo podemos ayudarte? Pregunta de producto Ayuda con el pedido Chatea …" at bounding box center [1309, 367] width 224 height 161
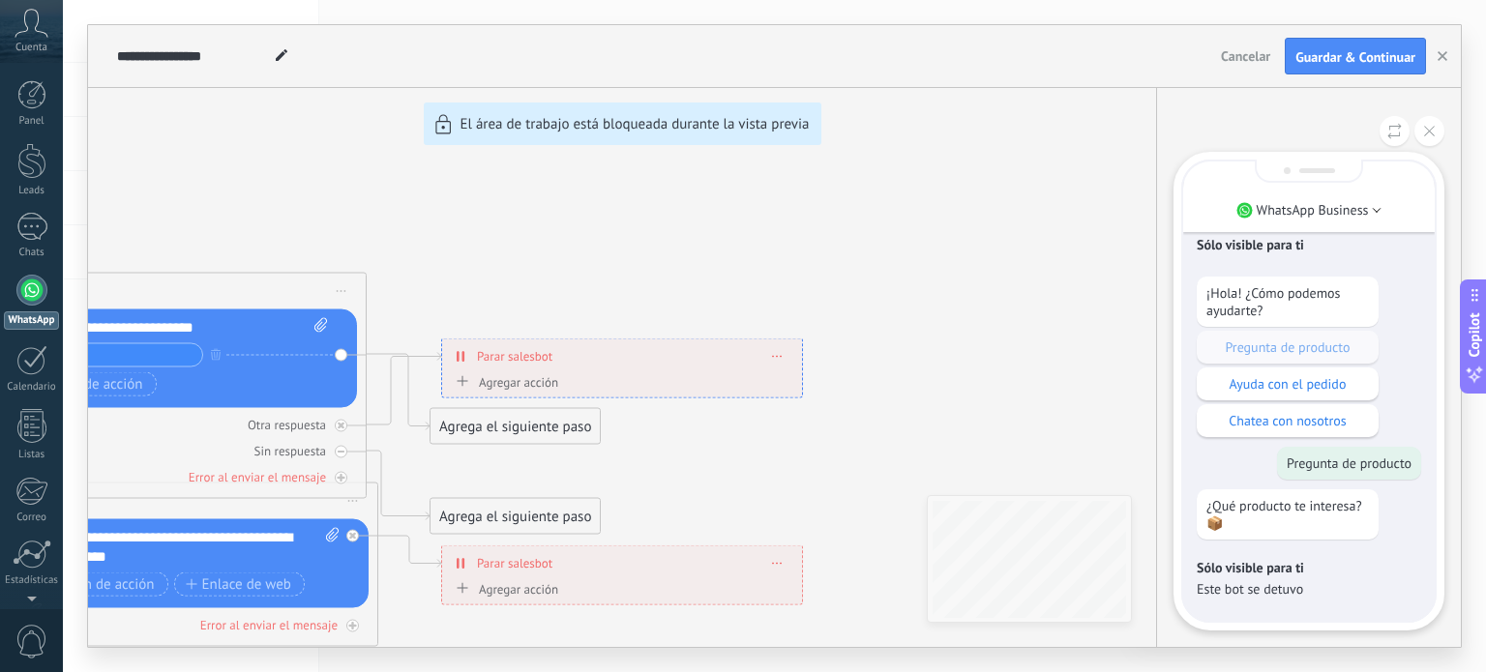
click at [1332, 573] on p "Sólo visible para ti" at bounding box center [1309, 567] width 224 height 17
click at [1314, 524] on p "¿Qué producto te interesa? 📦" at bounding box center [1287, 514] width 163 height 35
click at [1349, 344] on div "¡Hola! ¿Cómo podemos ayudarte? Pregunta de producto Ayuda con el pedido Chatea …" at bounding box center [1309, 357] width 224 height 161
click at [1244, 584] on p "Este bot se detuvo" at bounding box center [1309, 588] width 224 height 17
click at [1329, 593] on p "Este bot se detuvo" at bounding box center [1309, 588] width 224 height 17
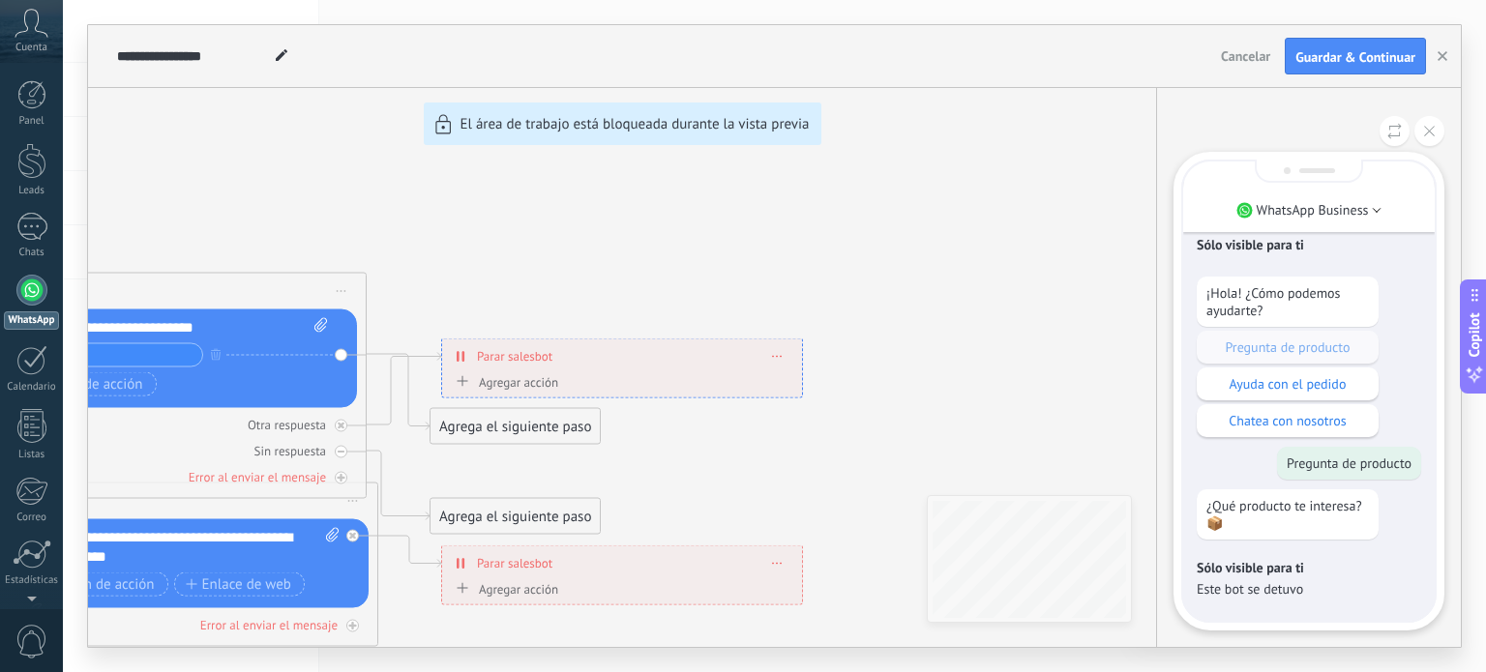
drag, startPoint x: 1330, startPoint y: 587, endPoint x: 1330, endPoint y: 574, distance: 13.5
click at [1330, 585] on p "Este bot se detuvo" at bounding box center [1309, 588] width 224 height 17
drag, startPoint x: 1420, startPoint y: 459, endPoint x: 1316, endPoint y: 439, distance: 105.3
click at [1420, 457] on div "Pregunta de producto" at bounding box center [1349, 463] width 144 height 33
drag, startPoint x: 1485, startPoint y: 352, endPoint x: 1411, endPoint y: 320, distance: 80.1
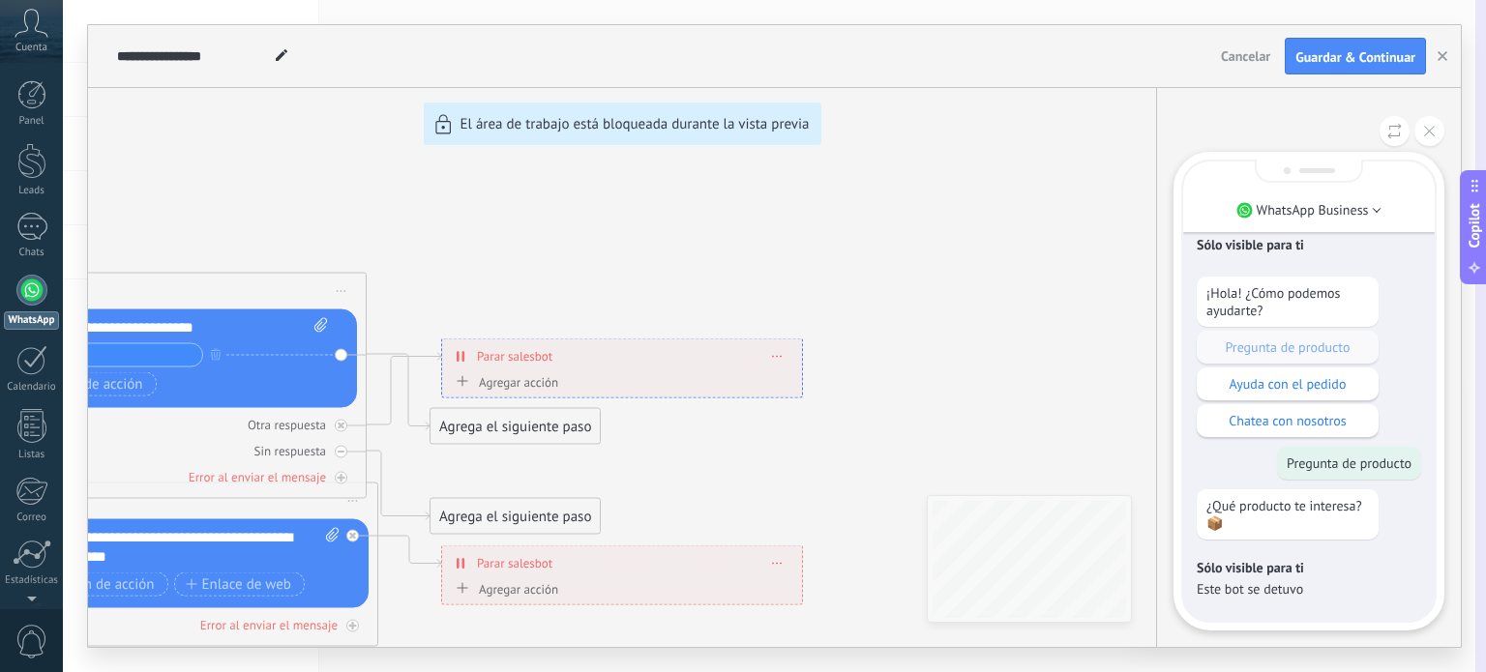
click at [1472, 243] on button "Copilot" at bounding box center [1473, 227] width 27 height 114
click at [646, 139] on div "**********" at bounding box center [774, 336] width 1373 height 622
click at [636, 127] on div "**********" at bounding box center [774, 336] width 1373 height 622
drag, startPoint x: 636, startPoint y: 127, endPoint x: 697, endPoint y: 125, distance: 61.9
click at [635, 126] on div "**********" at bounding box center [774, 336] width 1373 height 622
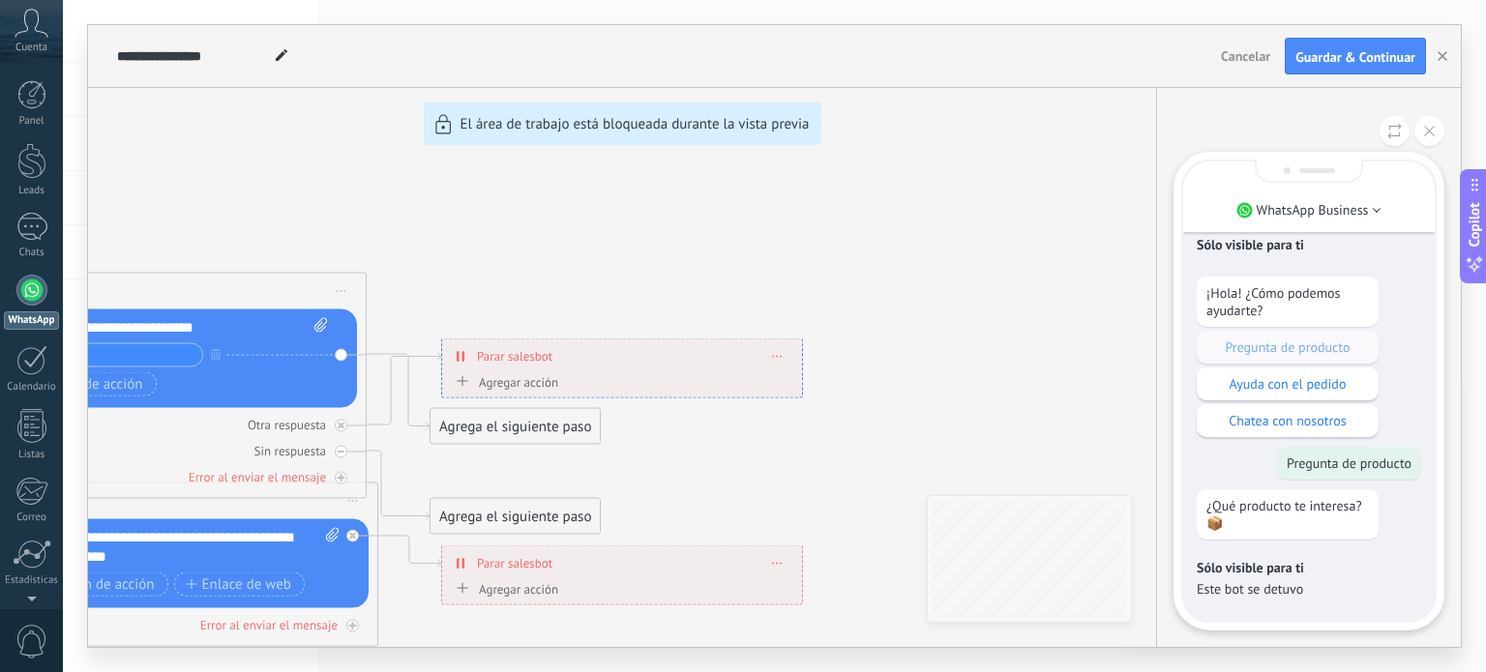
drag, startPoint x: 732, startPoint y: 125, endPoint x: 967, endPoint y: 140, distance: 235.6
click at [735, 125] on div "**********" at bounding box center [774, 336] width 1373 height 622
click at [1434, 130] on icon at bounding box center [1429, 131] width 11 height 11
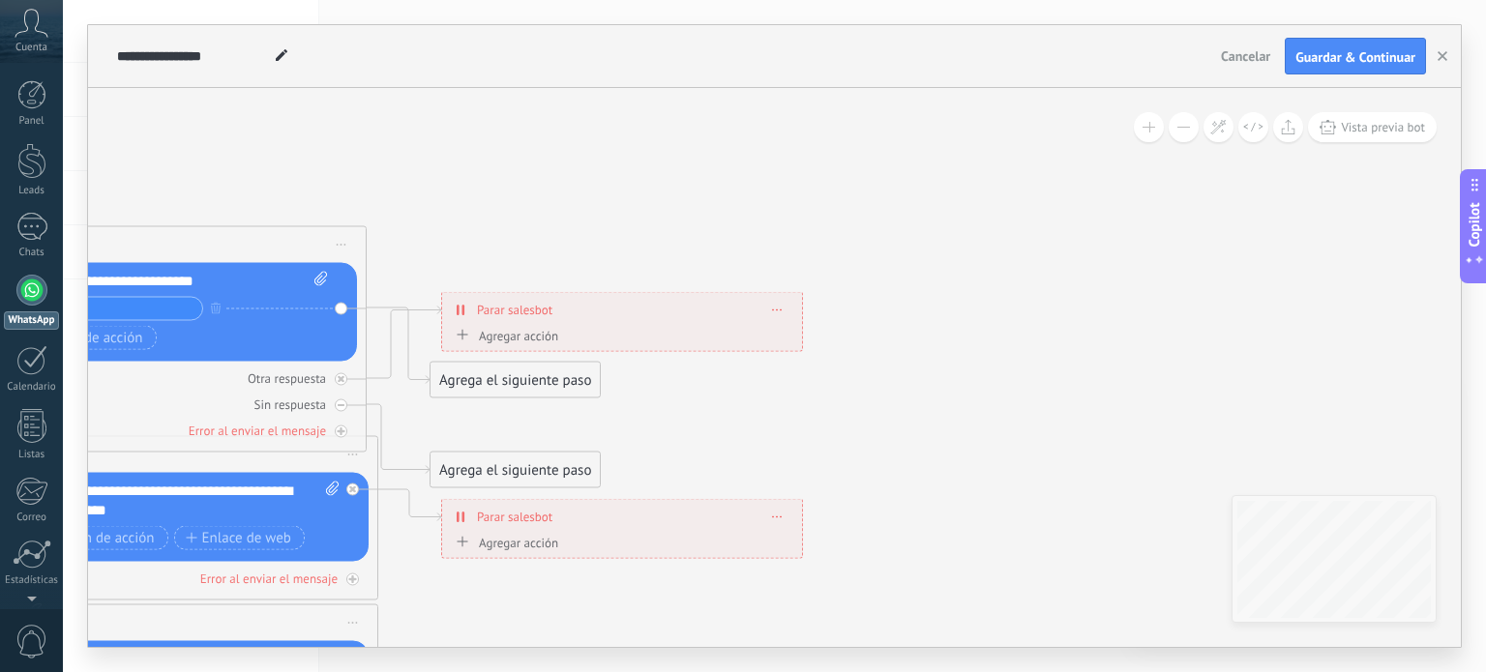
click at [147, 301] on input "text" at bounding box center [108, 309] width 187 height 22
drag, startPoint x: 154, startPoint y: 318, endPoint x: 214, endPoint y: 311, distance: 60.4
click at [218, 313] on div "+ sinónimo" at bounding box center [162, 309] width 311 height 24
click at [159, 365] on div "Otra respuesta Sin respuesta Error al enviar el mensaje" at bounding box center [173, 401] width 368 height 78
drag, startPoint x: 159, startPoint y: 309, endPoint x: 148, endPoint y: 304, distance: 11.7
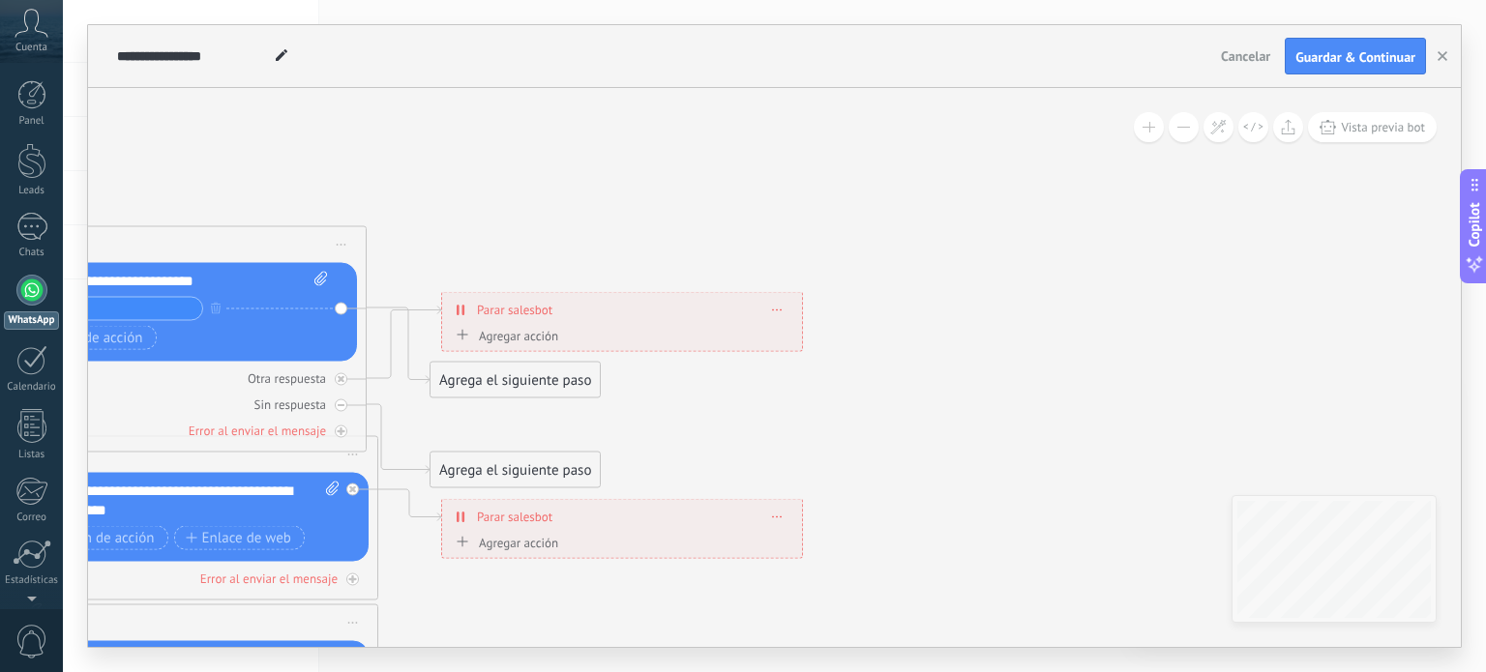
click at [159, 309] on input "text" at bounding box center [108, 309] width 187 height 22
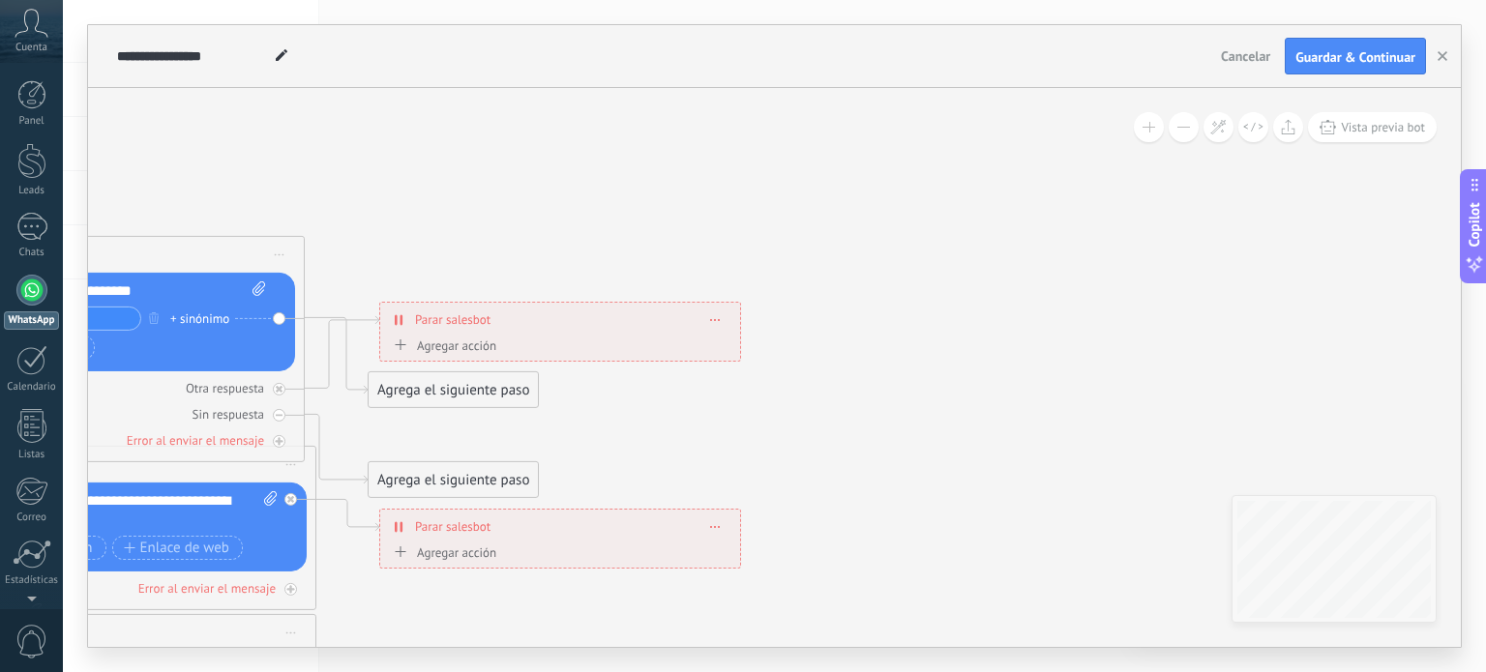
drag, startPoint x: 1070, startPoint y: 634, endPoint x: 975, endPoint y: 653, distance: 96.7
click at [975, 653] on div "**********" at bounding box center [774, 336] width 1423 height 672
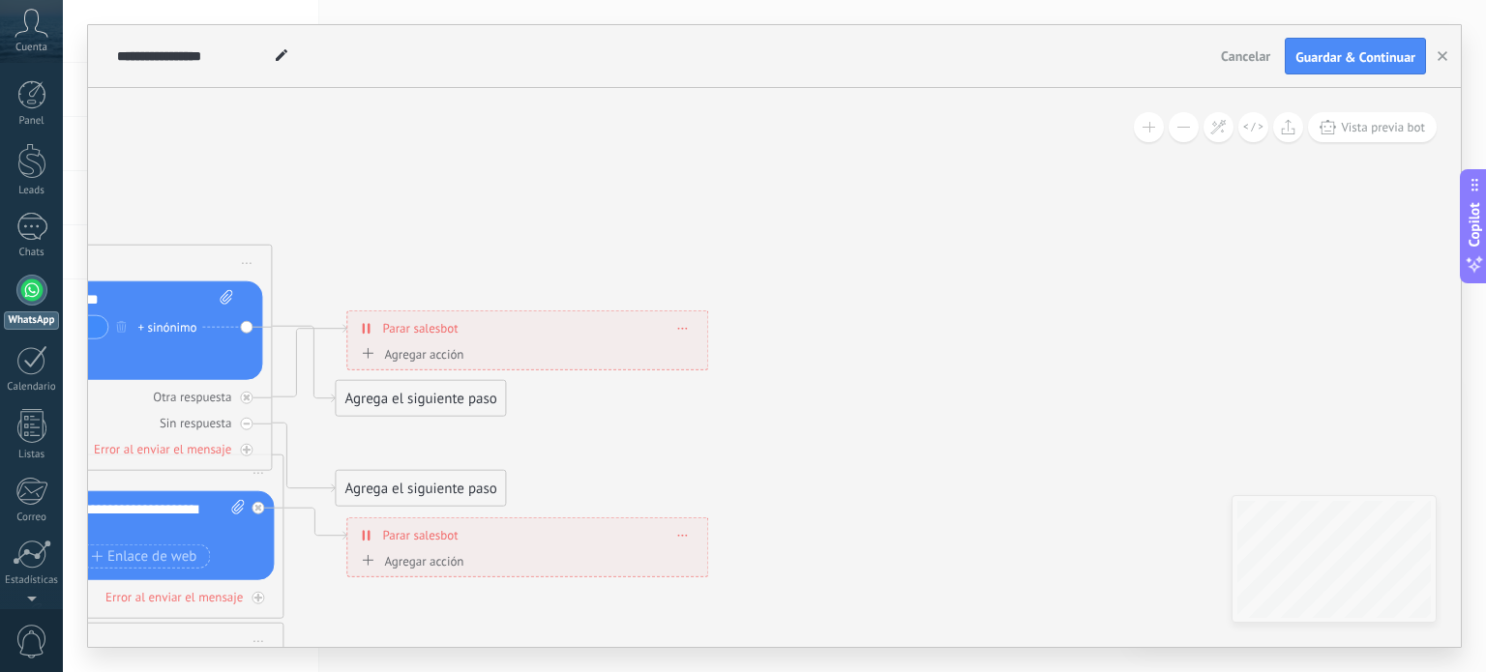
drag, startPoint x: 975, startPoint y: 653, endPoint x: 1026, endPoint y: 545, distance: 119.9
click at [1041, 542] on div "**********" at bounding box center [774, 336] width 1423 height 672
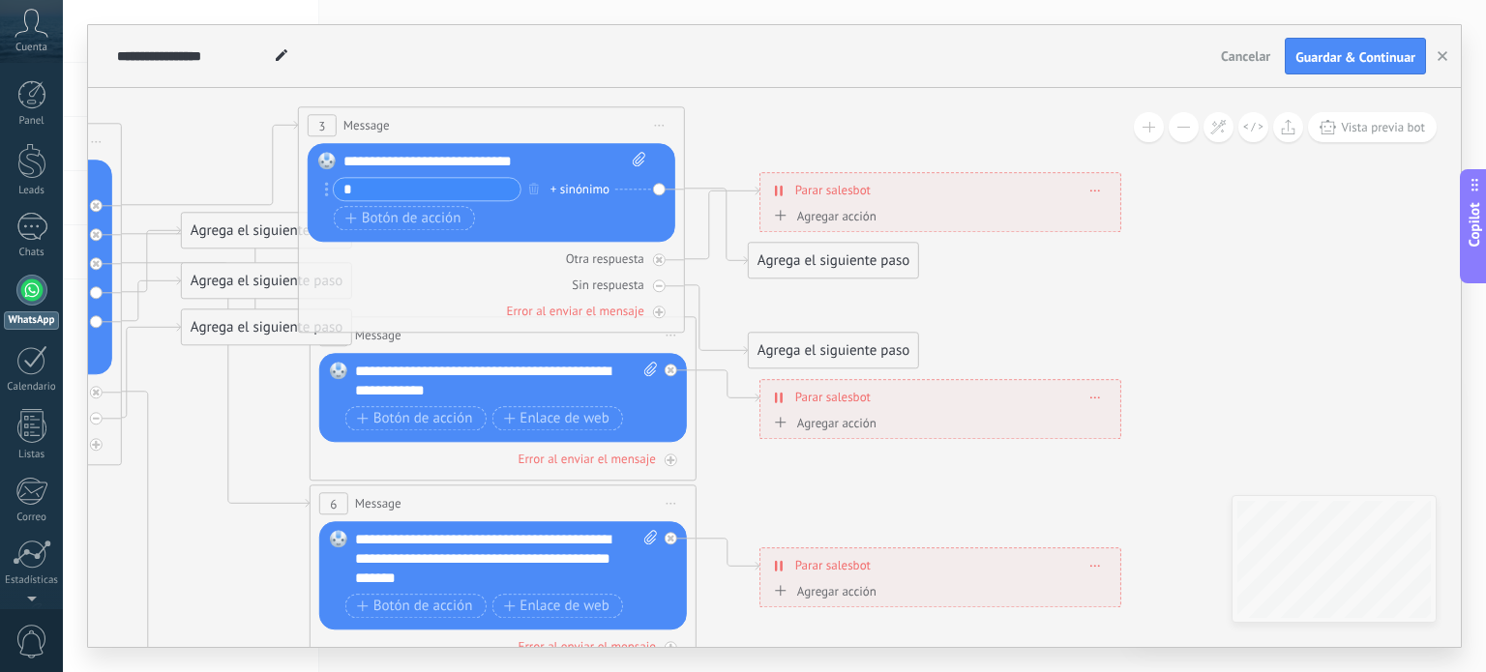
drag, startPoint x: 932, startPoint y: 542, endPoint x: 1346, endPoint y: 404, distance: 435.3
click at [1346, 404] on icon at bounding box center [546, 550] width 3015 height 1933
click at [373, 193] on input "*" at bounding box center [428, 190] width 187 height 22
type input "*"
type input "********"
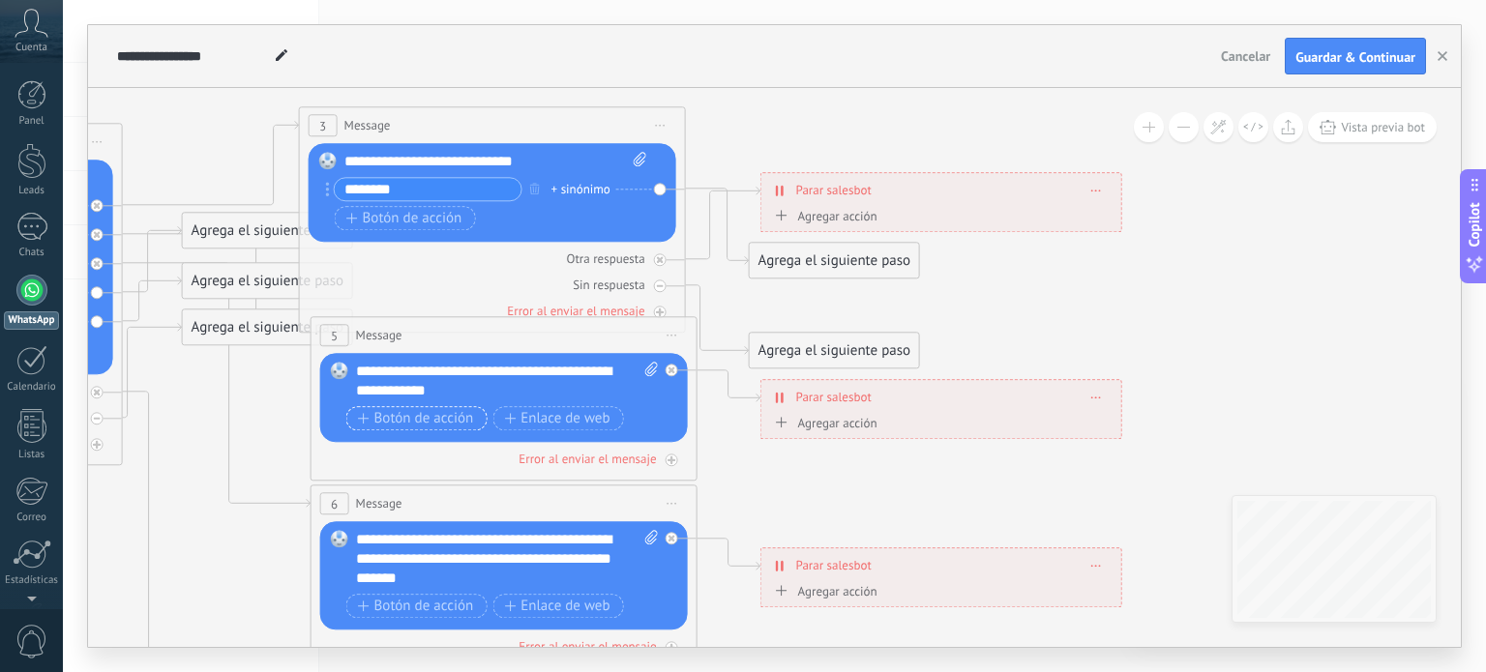
click at [453, 412] on span "Botón de acción" at bounding box center [416, 418] width 116 height 15
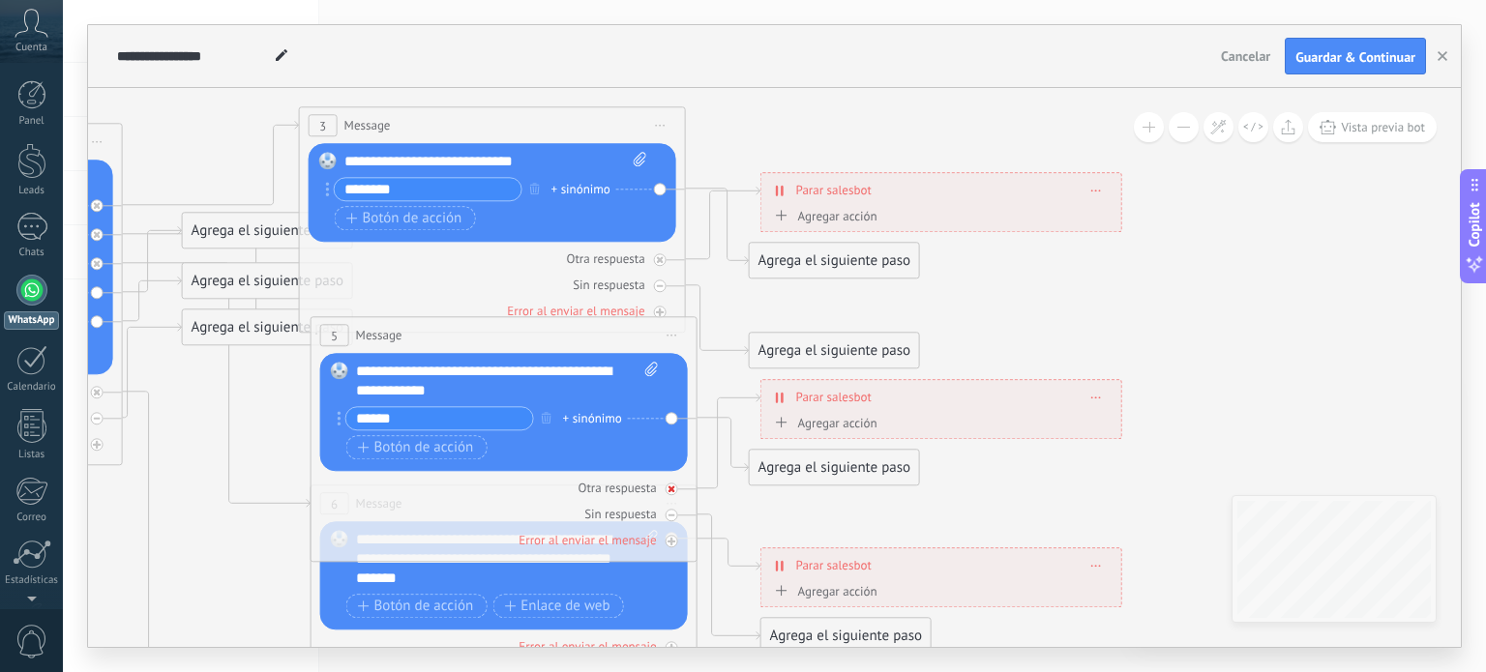
type input "******"
click at [501, 488] on div "Otra respuesta" at bounding box center [504, 489] width 368 height 18
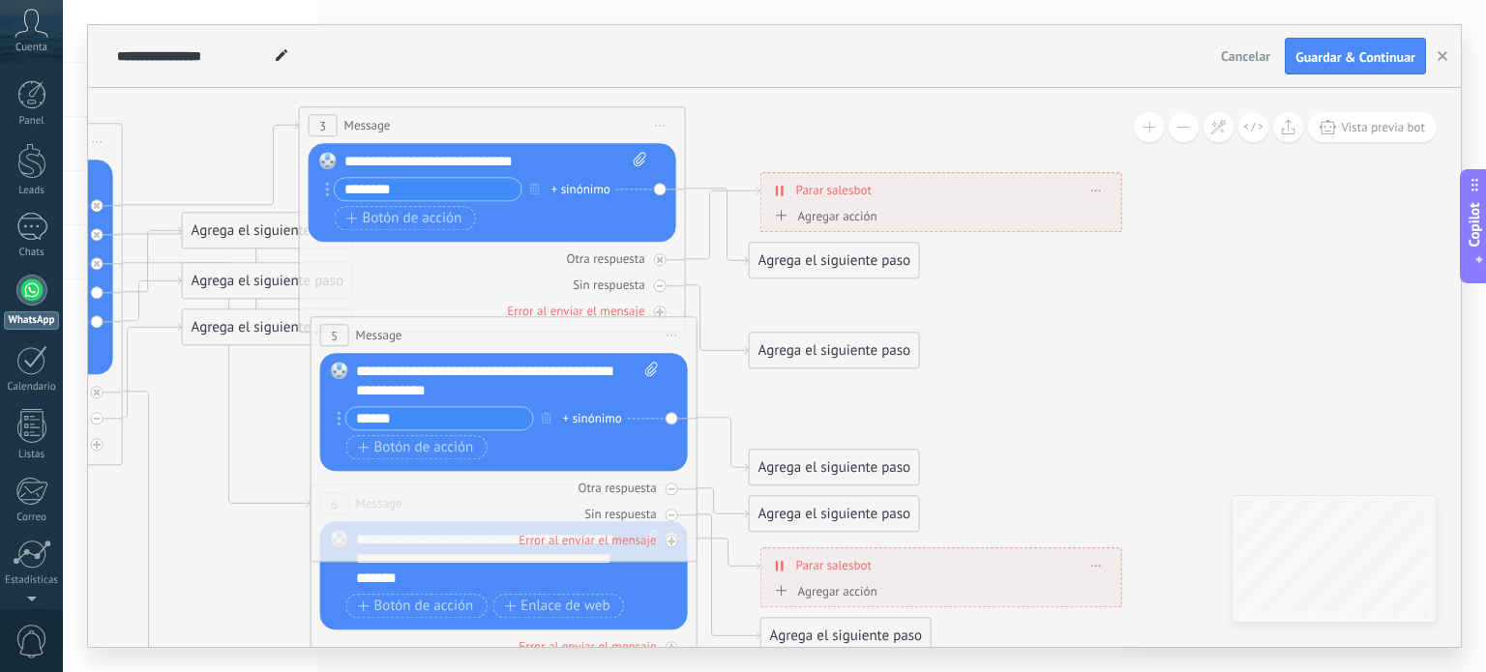
click at [556, 332] on div "5 Message ******* (a): Todos los contactos - canales seleccionados Todos los co…" at bounding box center [503, 336] width 385 height 36
click at [457, 454] on span "Botón de acción" at bounding box center [416, 447] width 116 height 15
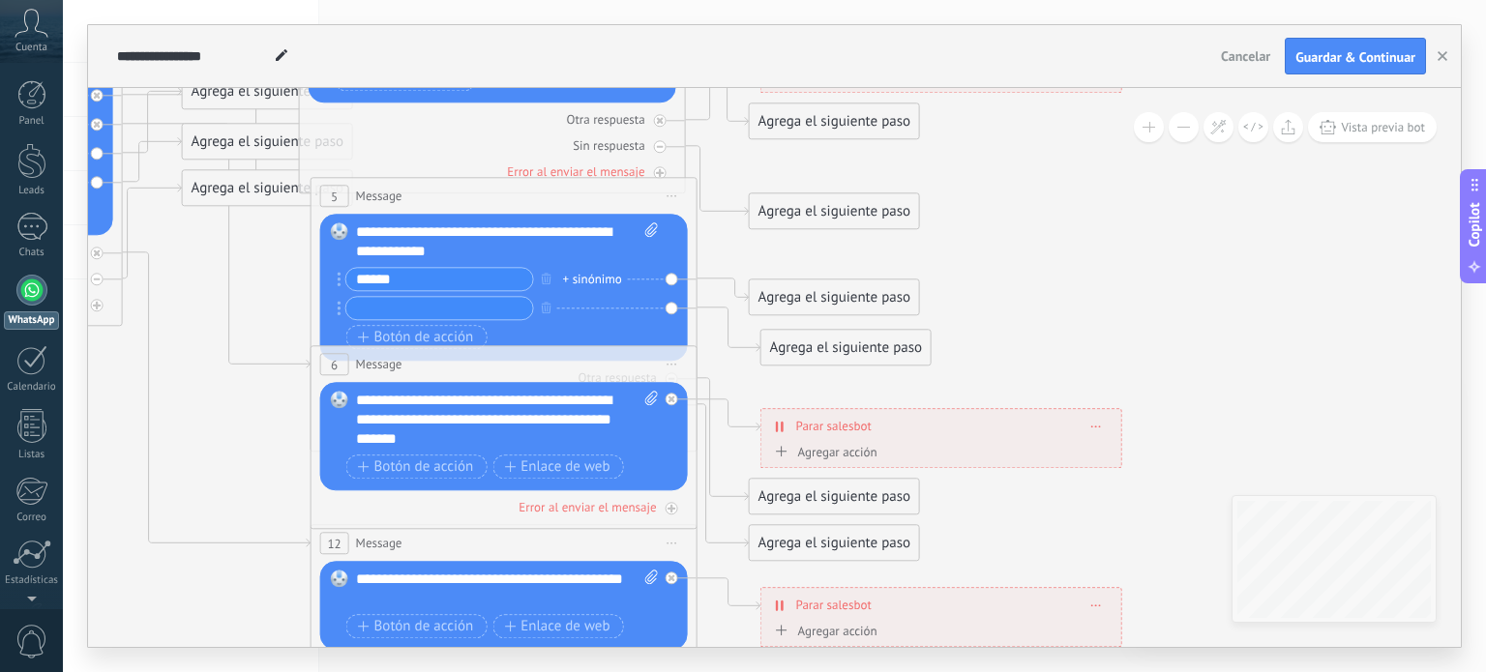
click at [550, 494] on div "Otra respuesta Sin respuesta Error al enviar el mensaje" at bounding box center [504, 504] width 368 height 26
click at [449, 465] on span "Botón de acción" at bounding box center [416, 466] width 116 height 15
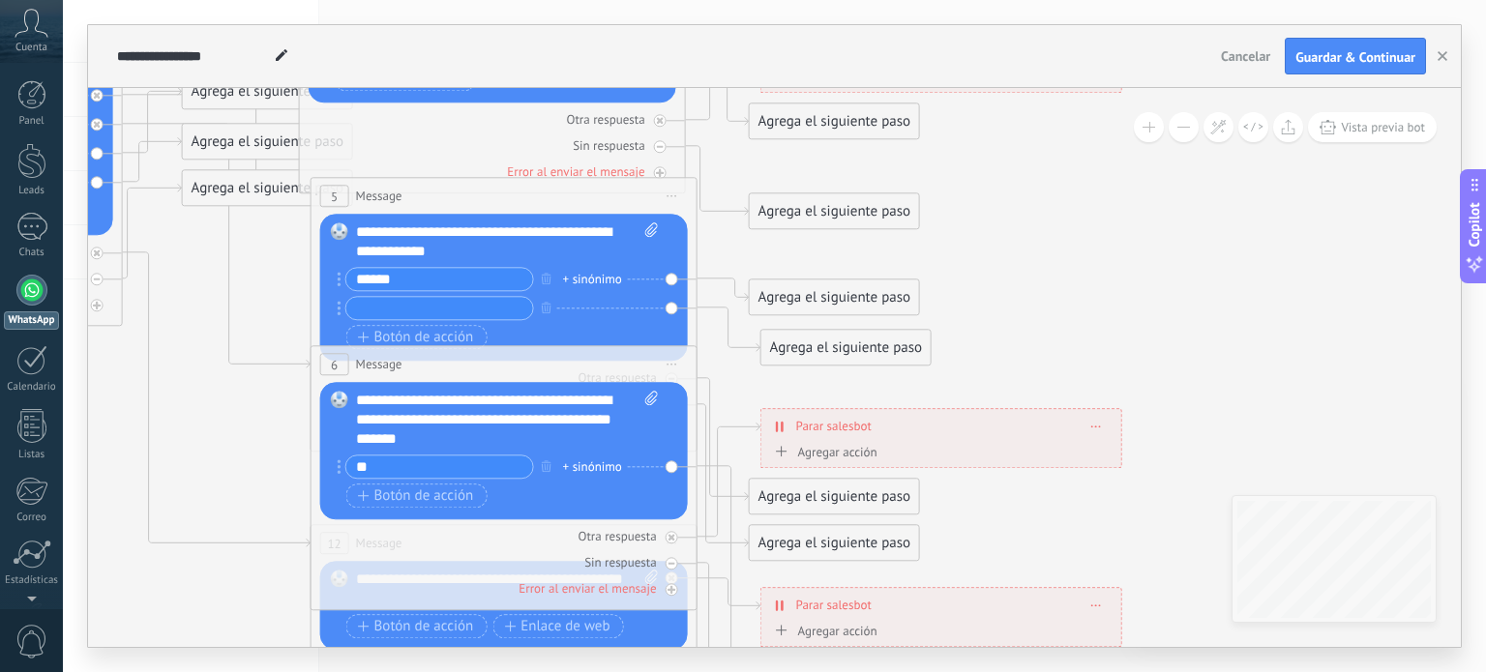
type input "*"
click at [674, 464] on div "Reemplazar Quitar Convertir a mensaje de voz Arrastre la imagen aquí para adjun…" at bounding box center [504, 451] width 368 height 137
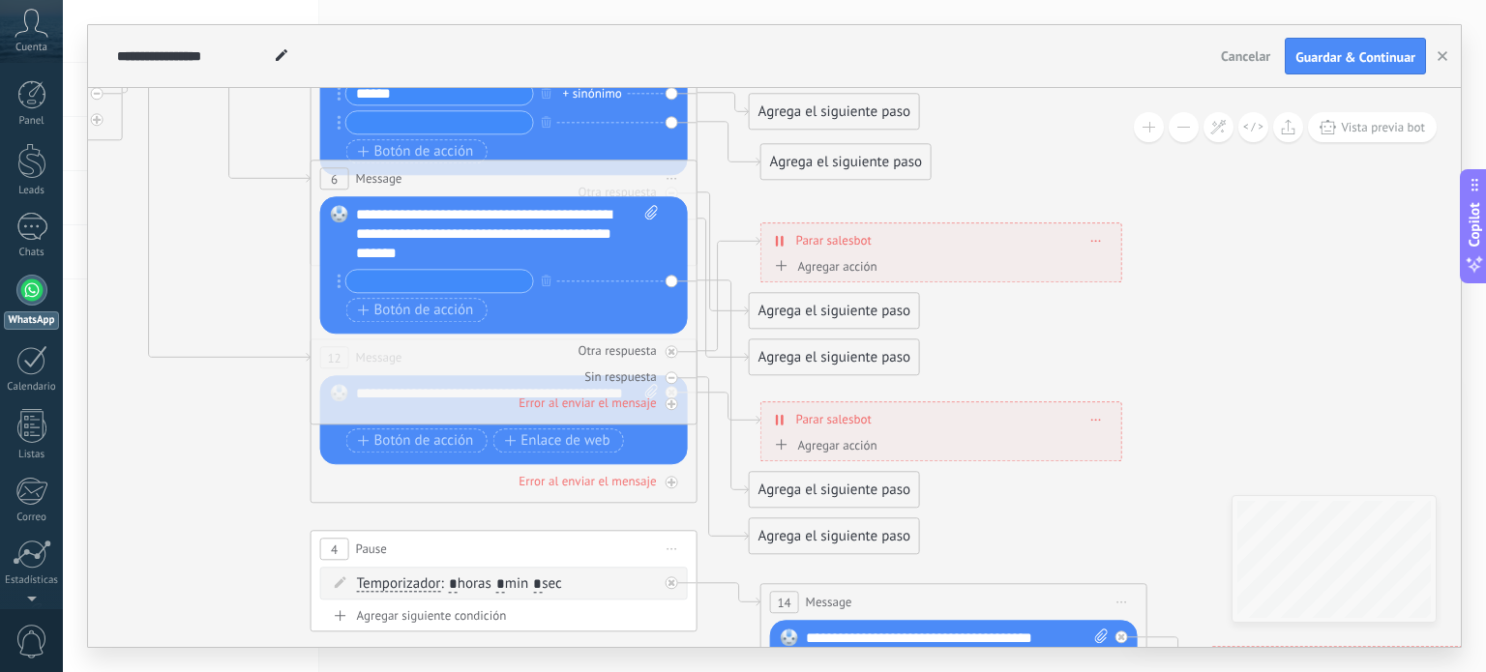
drag, startPoint x: 442, startPoint y: 513, endPoint x: 435, endPoint y: 500, distance: 14.3
click at [441, 513] on icon at bounding box center [547, 235] width 3015 height 1953
click at [421, 459] on div "Reemplazar Quitar Convertir a mensaje de voz Arrastre la imagen aquí para adjun…" at bounding box center [503, 420] width 368 height 89
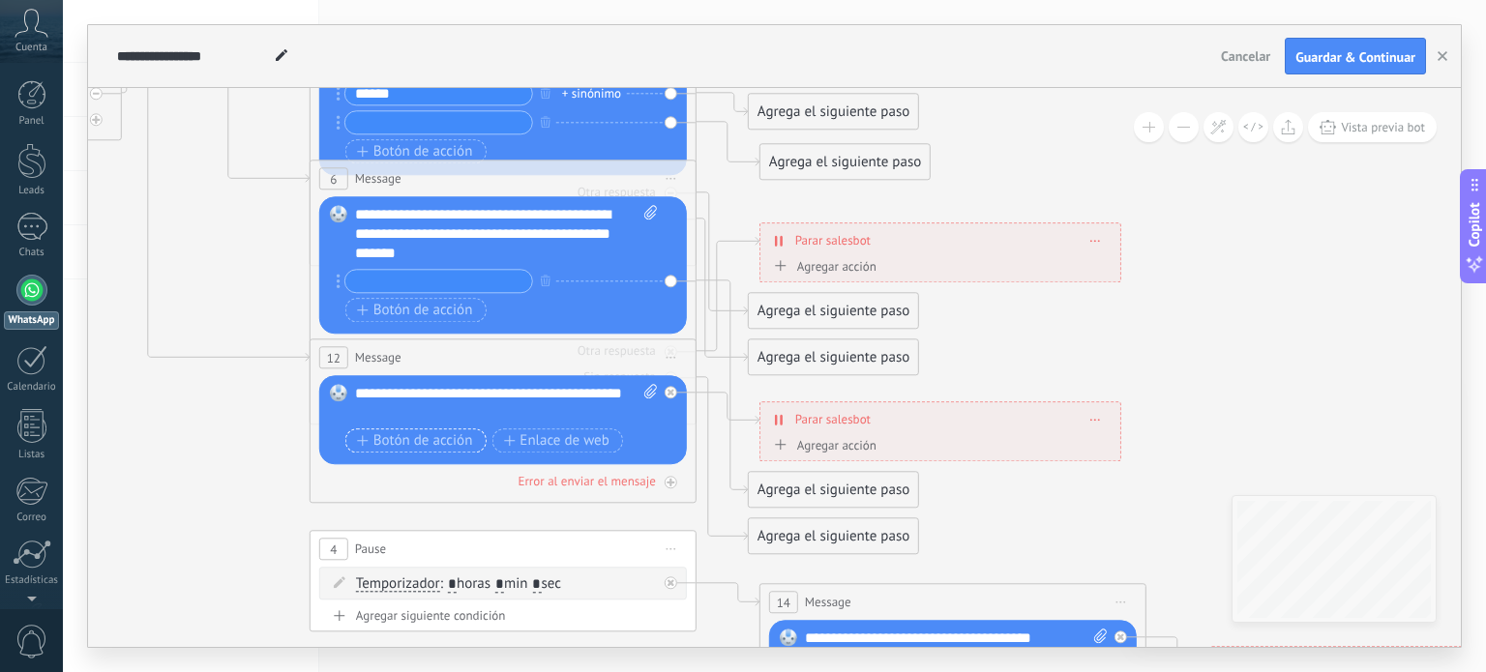
click at [417, 429] on button "Botón de acción" at bounding box center [415, 441] width 141 height 24
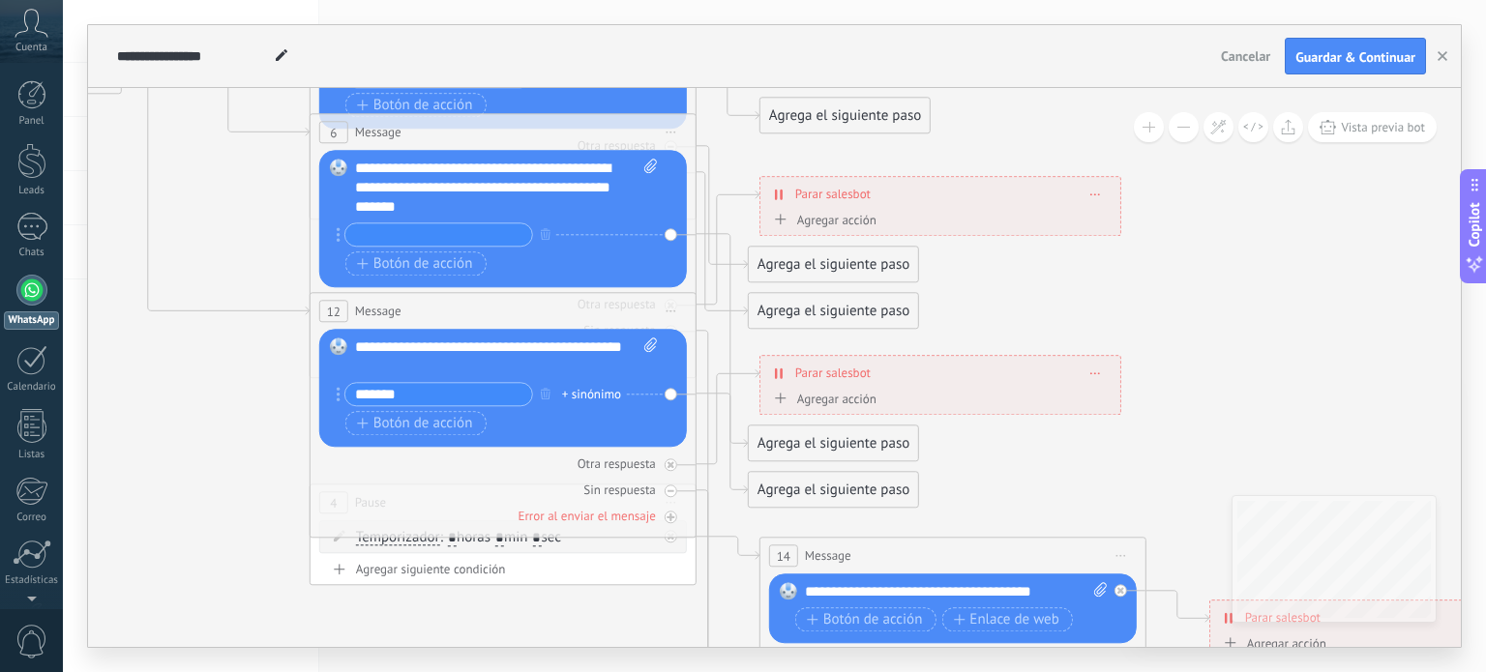
type input "*******"
click at [469, 622] on icon at bounding box center [546, 236] width 3015 height 2046
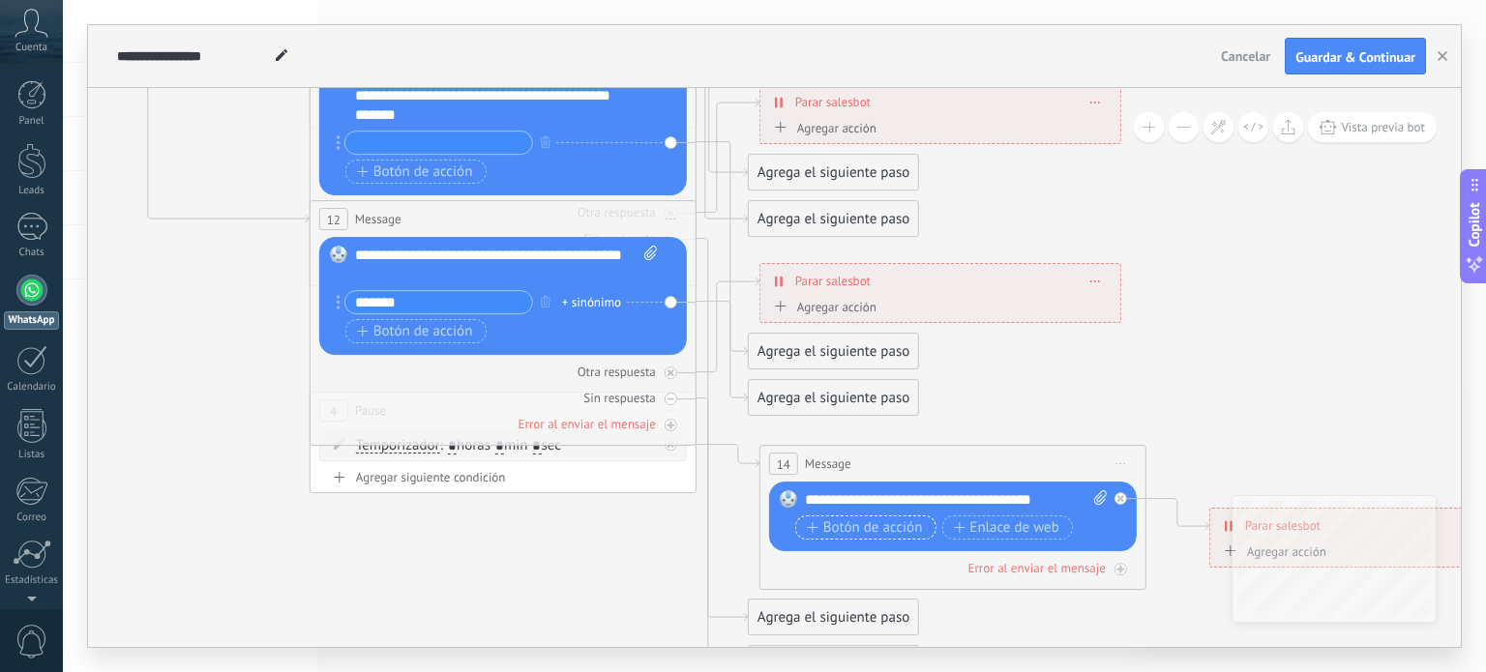
click at [858, 535] on span "Botón de acción" at bounding box center [865, 527] width 116 height 15
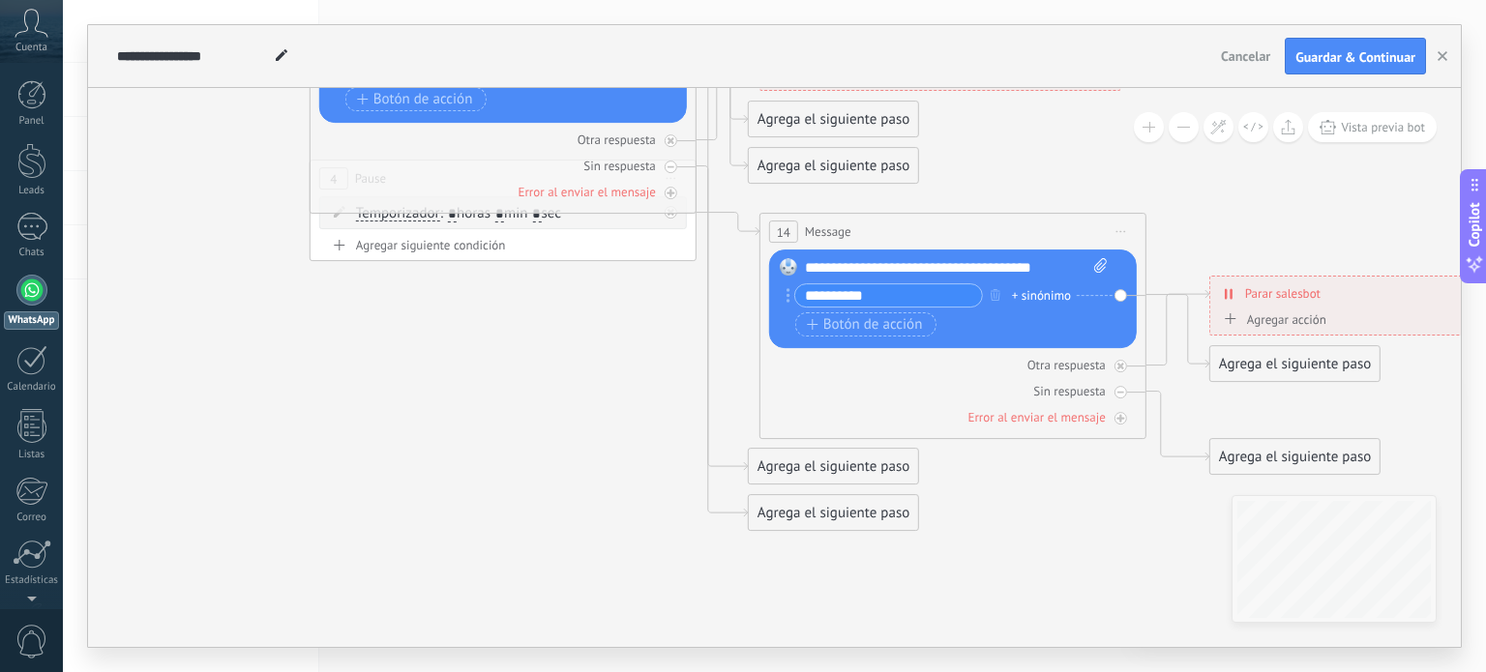
type input "**********"
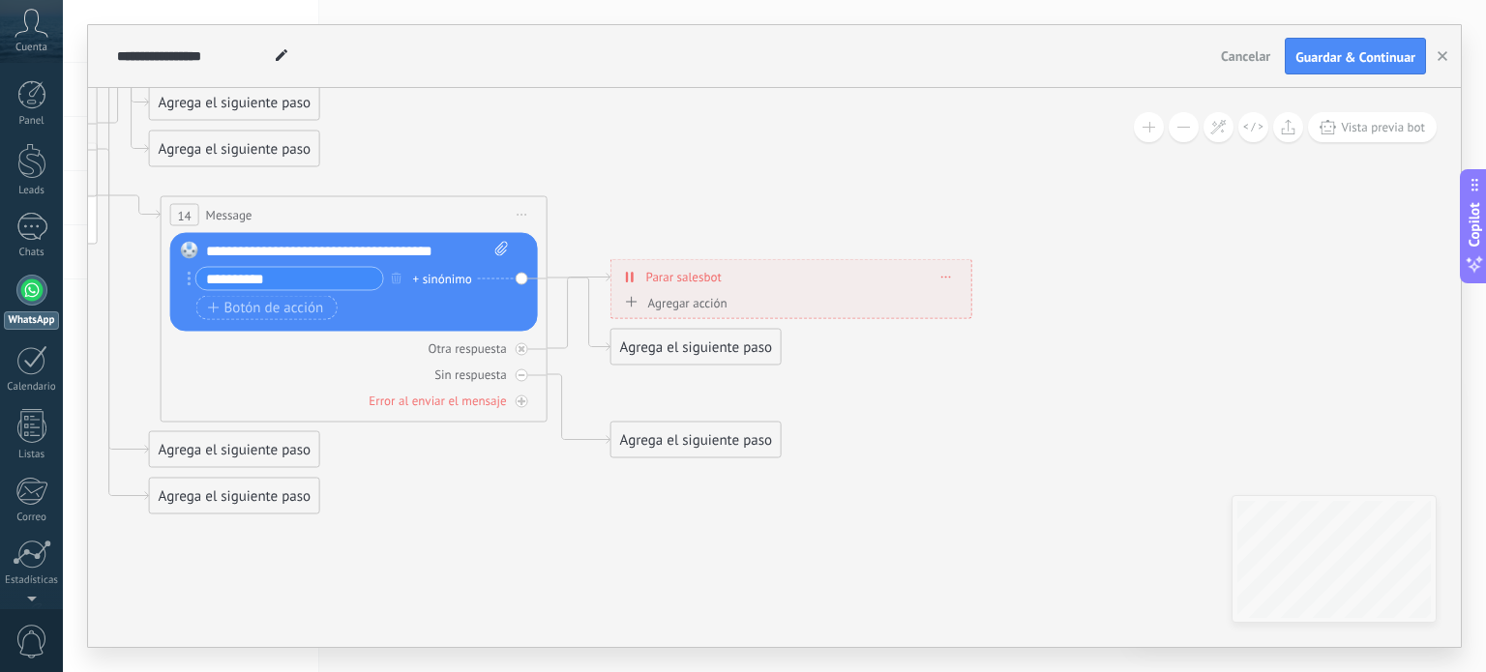
drag, startPoint x: 1018, startPoint y: 577, endPoint x: 423, endPoint y: 573, distance: 594.9
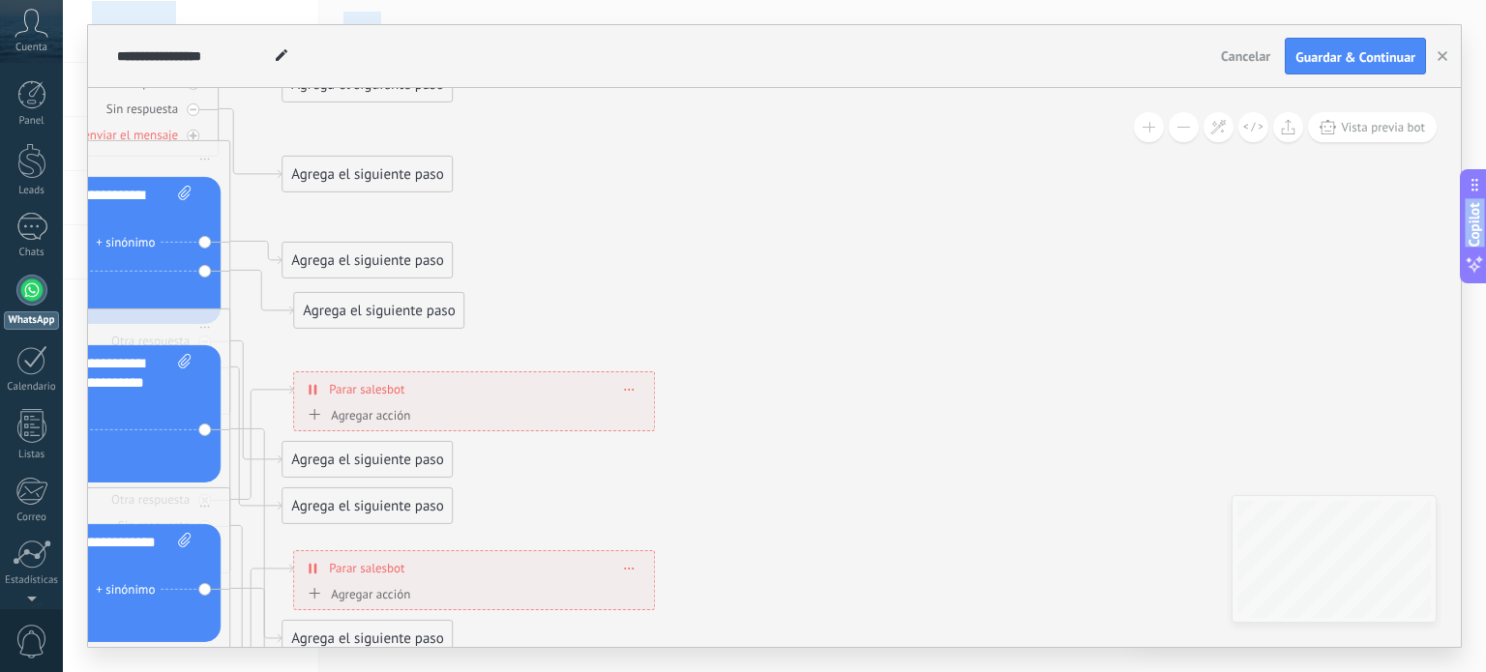
drag, startPoint x: 719, startPoint y: 203, endPoint x: 873, endPoint y: 625, distance: 448.9
click at [855, 671] on html ".abccls-1,.abccls-2{fill-rule:evenodd}.abccls-2{fill:#fff} .abfcls-1{fill:none}…" at bounding box center [743, 336] width 1486 height 672
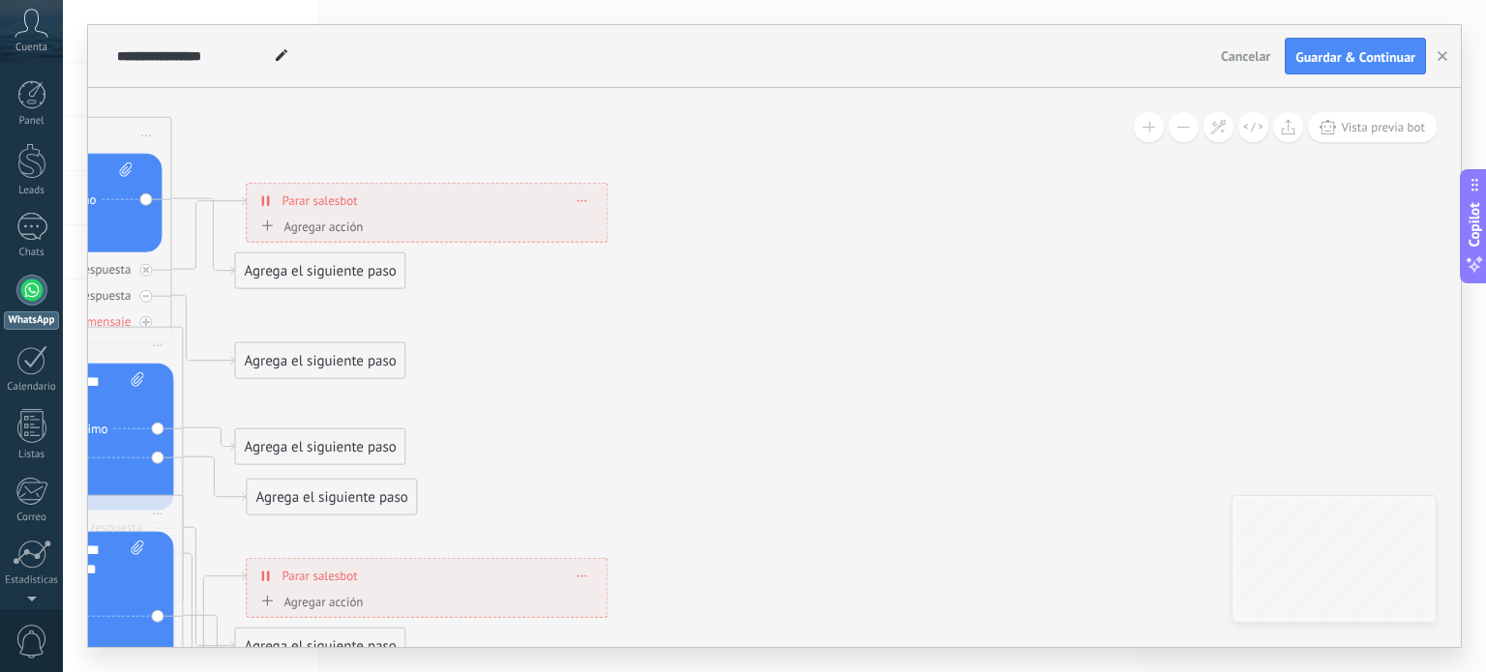
drag, startPoint x: 859, startPoint y: 477, endPoint x: 821, endPoint y: 528, distance: 63.7
click at [821, 530] on icon at bounding box center [33, 657] width 3015 height 2127
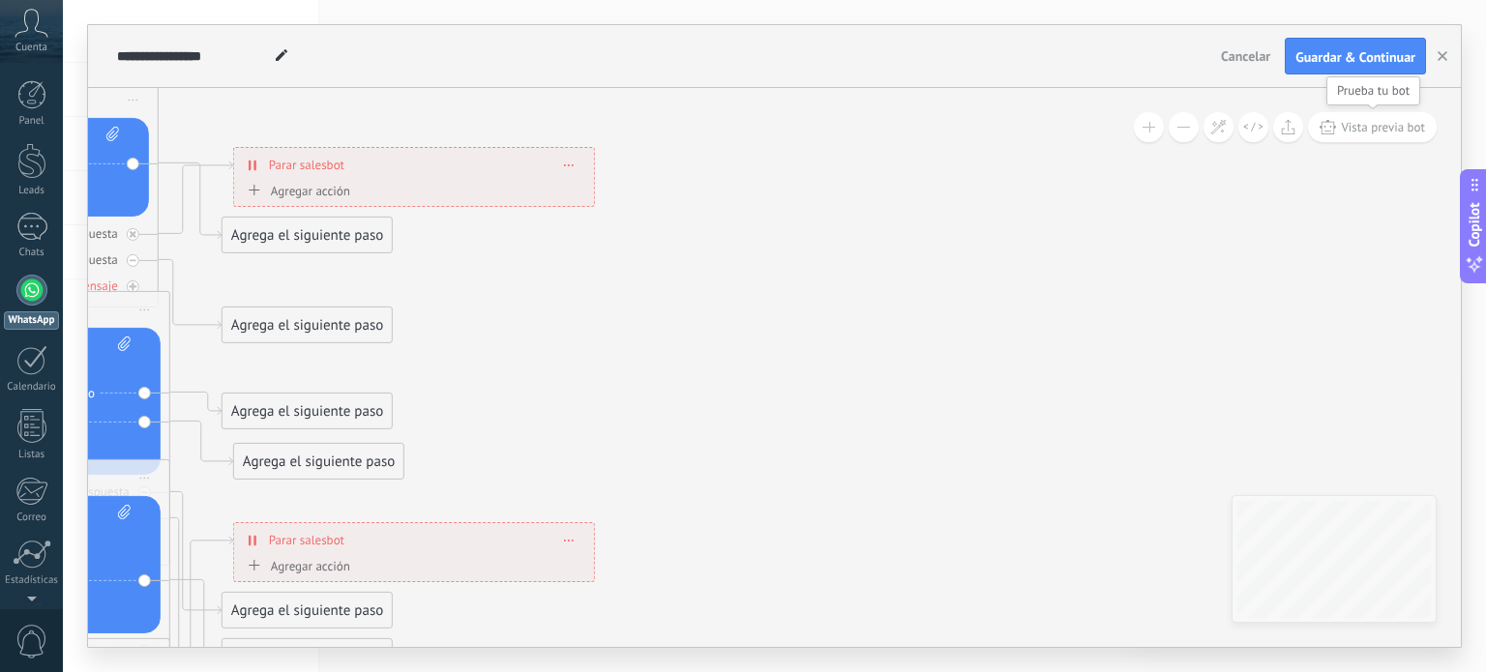
click at [1377, 127] on span "Vista previa bot" at bounding box center [1383, 127] width 84 height 16
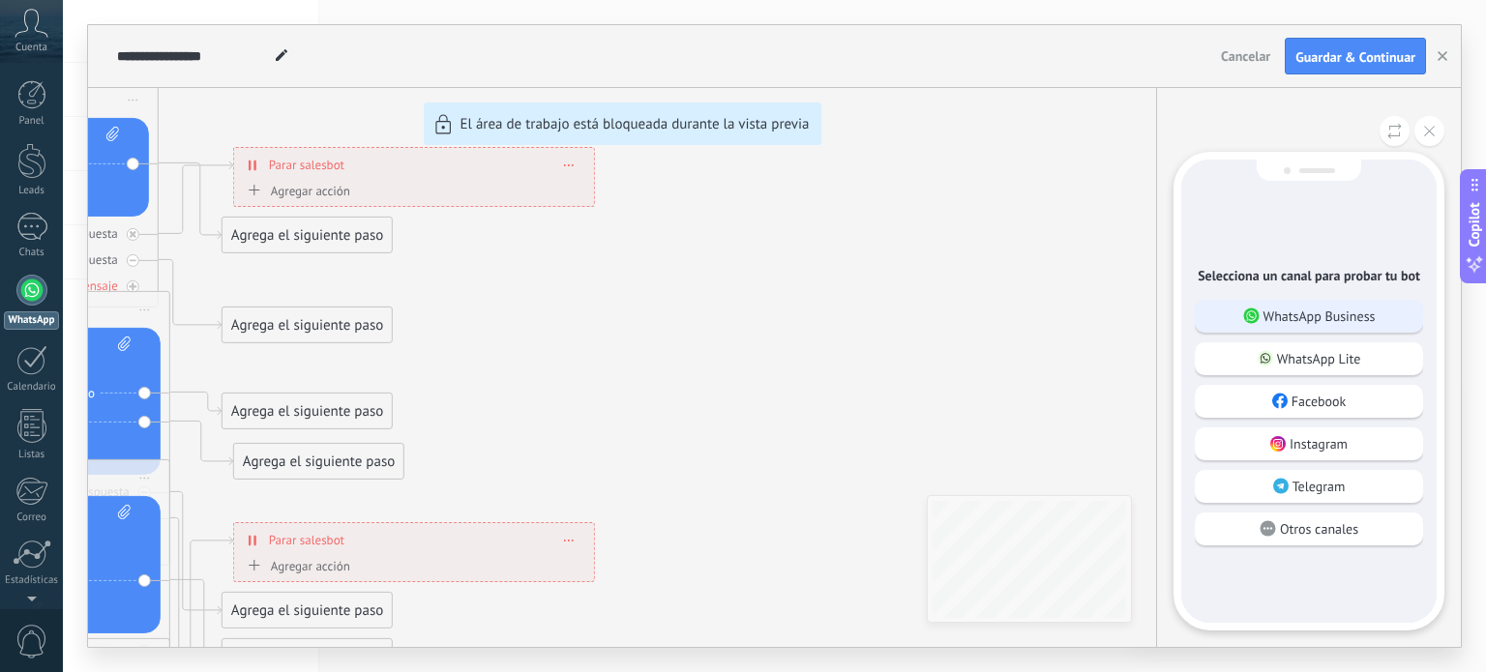
click at [1267, 301] on div "WhatsApp Business" at bounding box center [1309, 316] width 228 height 33
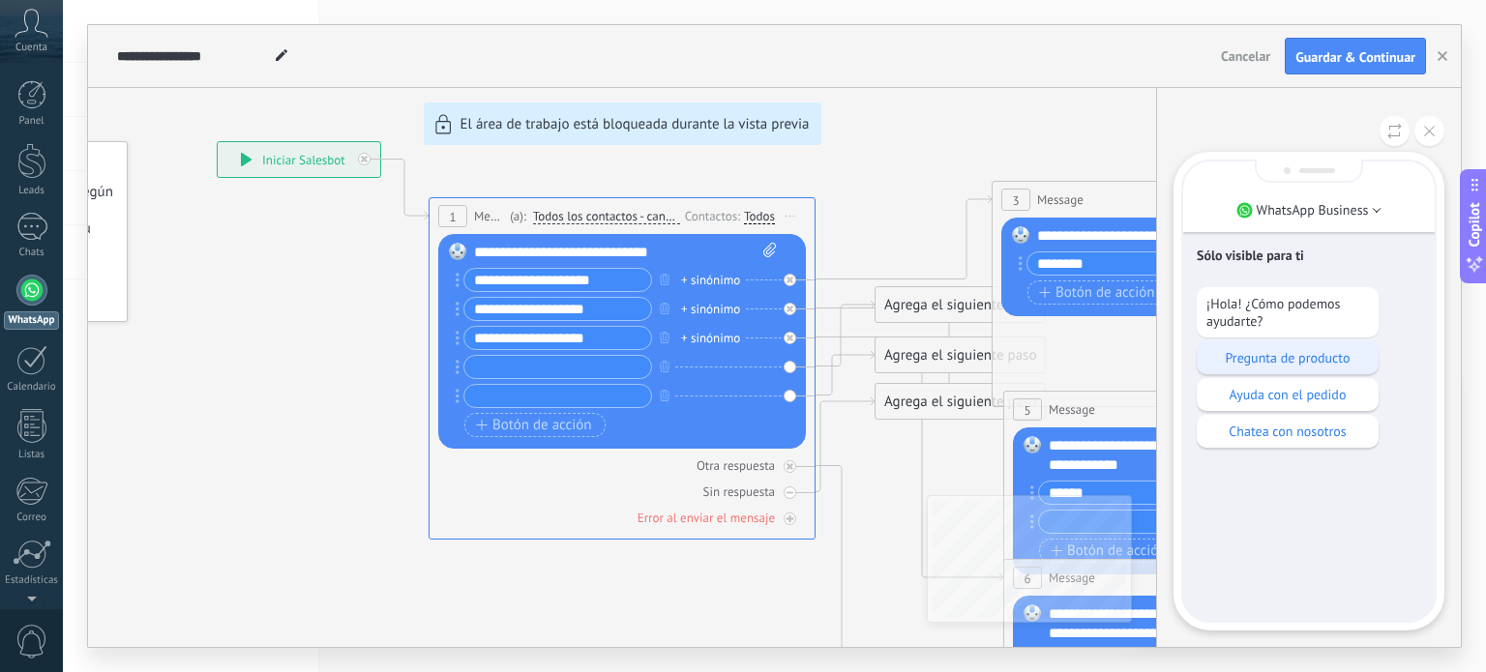
click at [1289, 356] on p "Pregunta de producto" at bounding box center [1287, 357] width 163 height 17
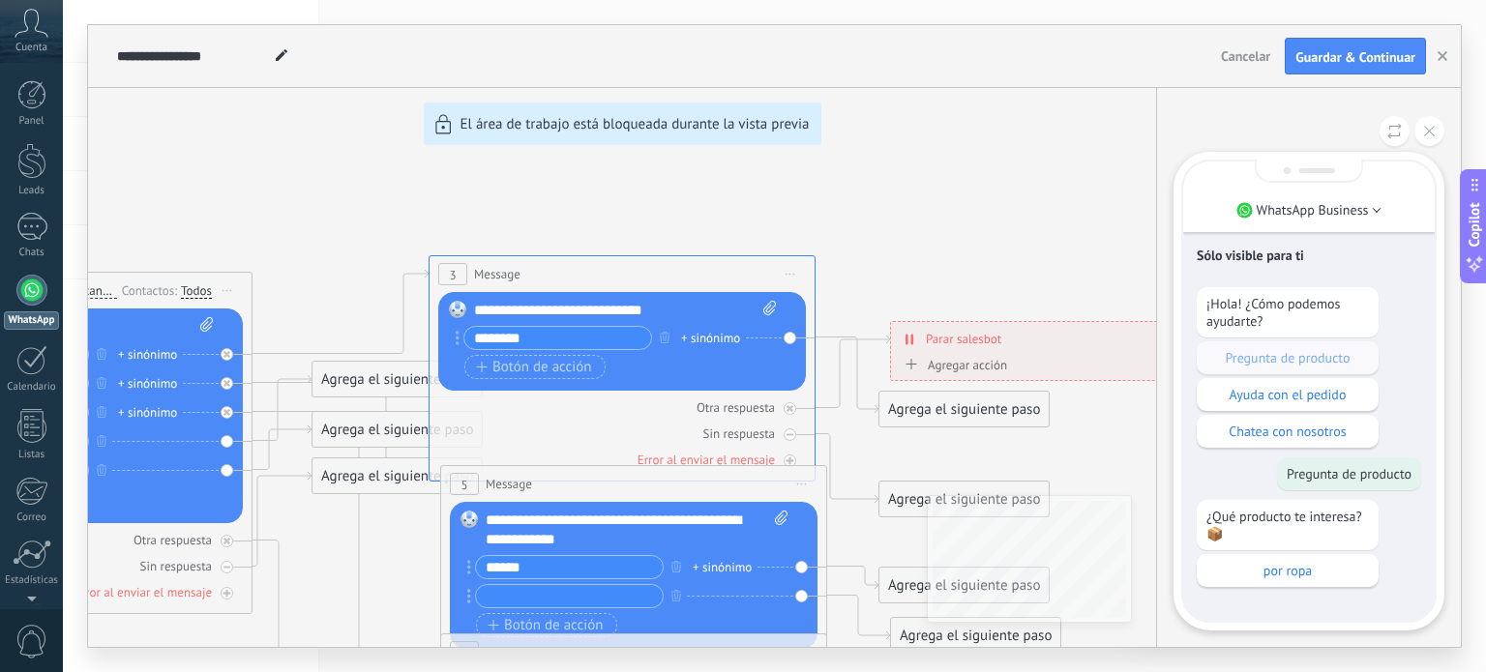
click at [555, 374] on div "**********" at bounding box center [774, 336] width 1373 height 622
click at [555, 364] on div "**********" at bounding box center [774, 336] width 1373 height 622
click at [1435, 133] on button at bounding box center [1429, 131] width 30 height 30
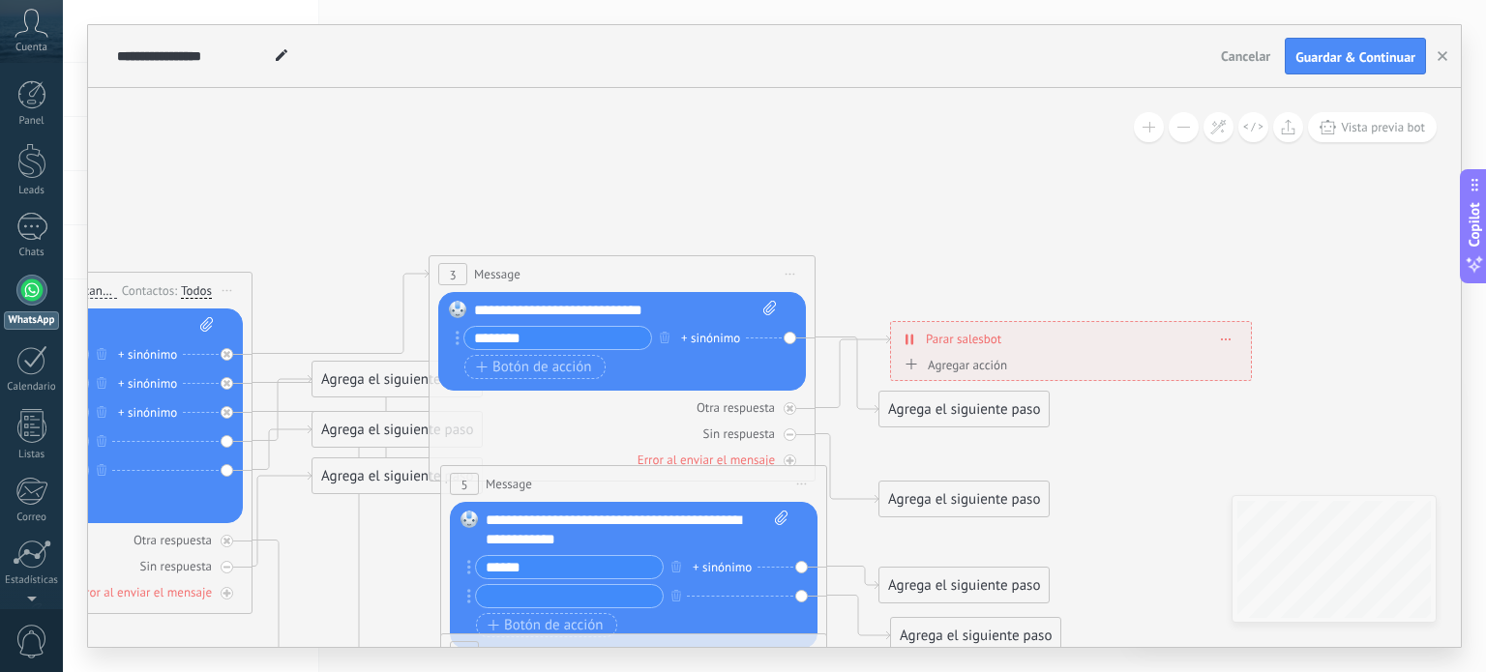
click at [571, 343] on input "********" at bounding box center [557, 338] width 187 height 22
type input "*"
type input "*******"
click at [559, 365] on span "Botón de acción" at bounding box center [534, 367] width 116 height 15
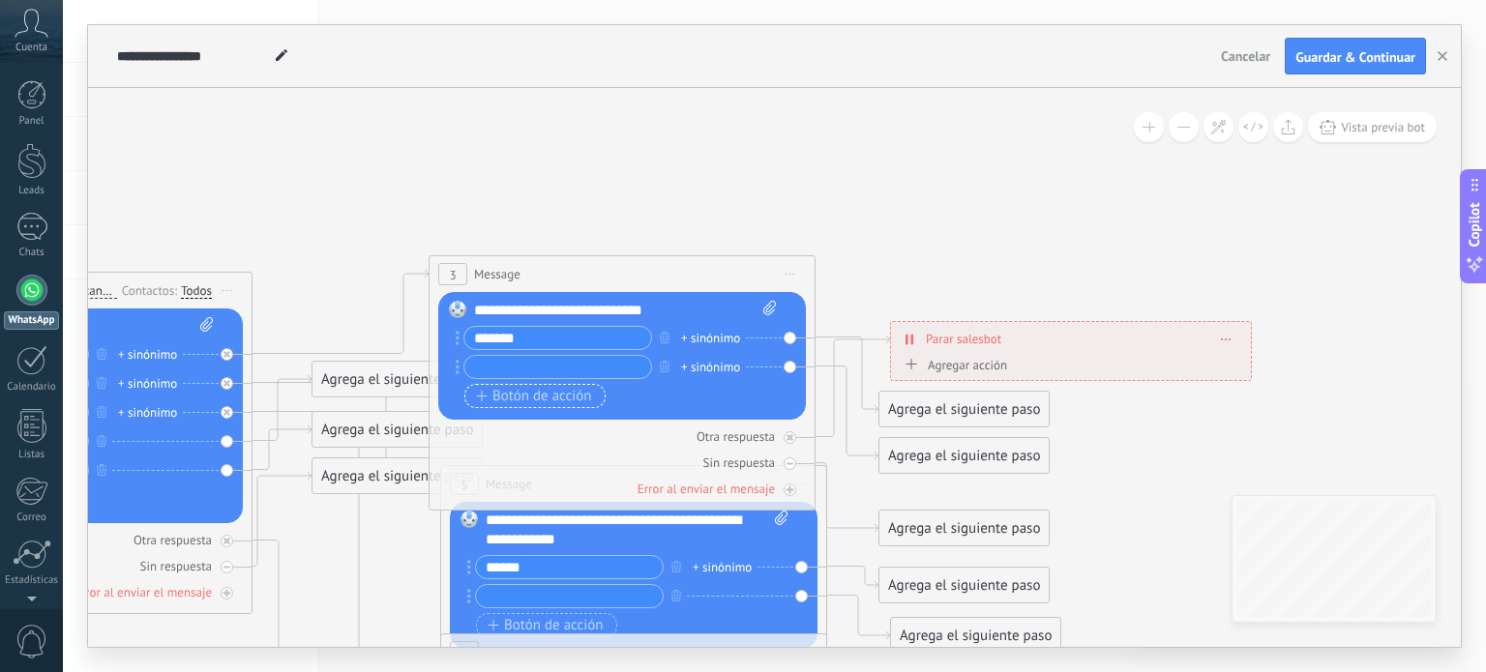
type input "*"
type input "**********"
click at [480, 400] on icon "button" at bounding box center [482, 396] width 11 height 11
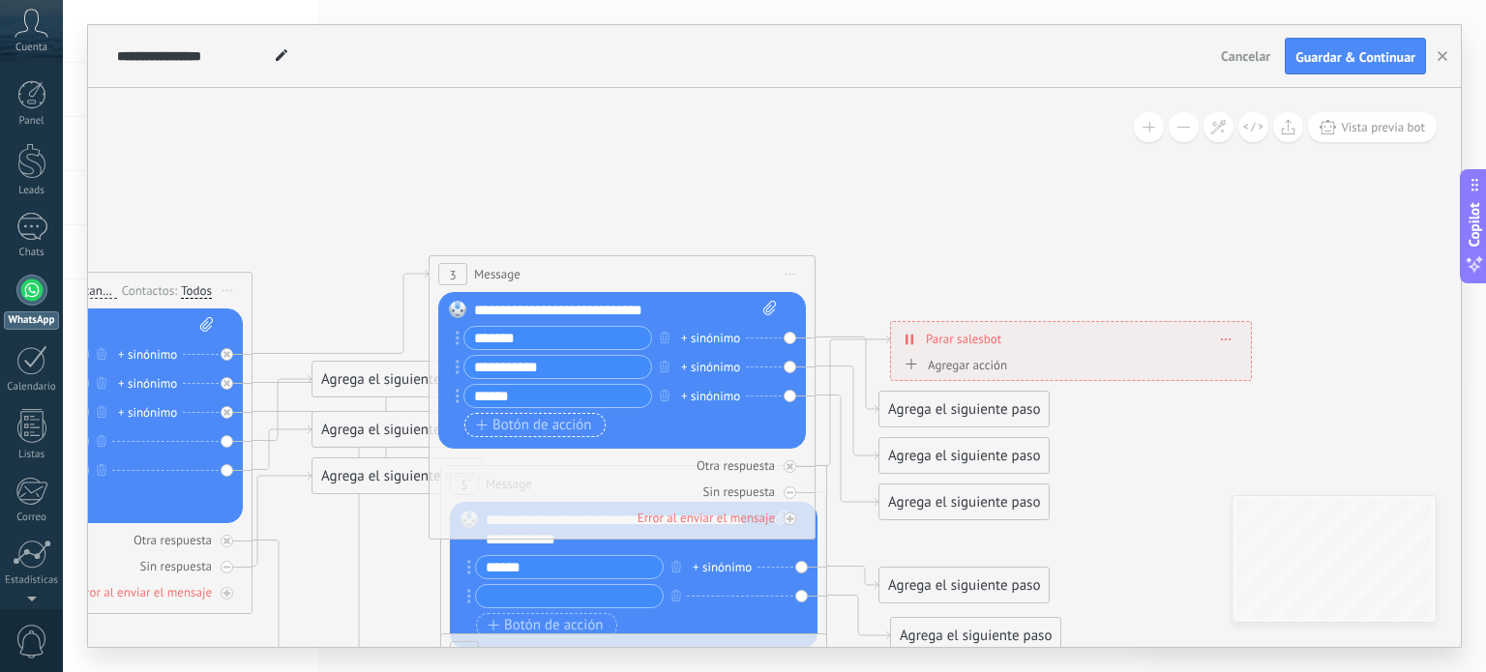
type input "******"
click at [524, 424] on span "Botón de acción" at bounding box center [534, 425] width 116 height 15
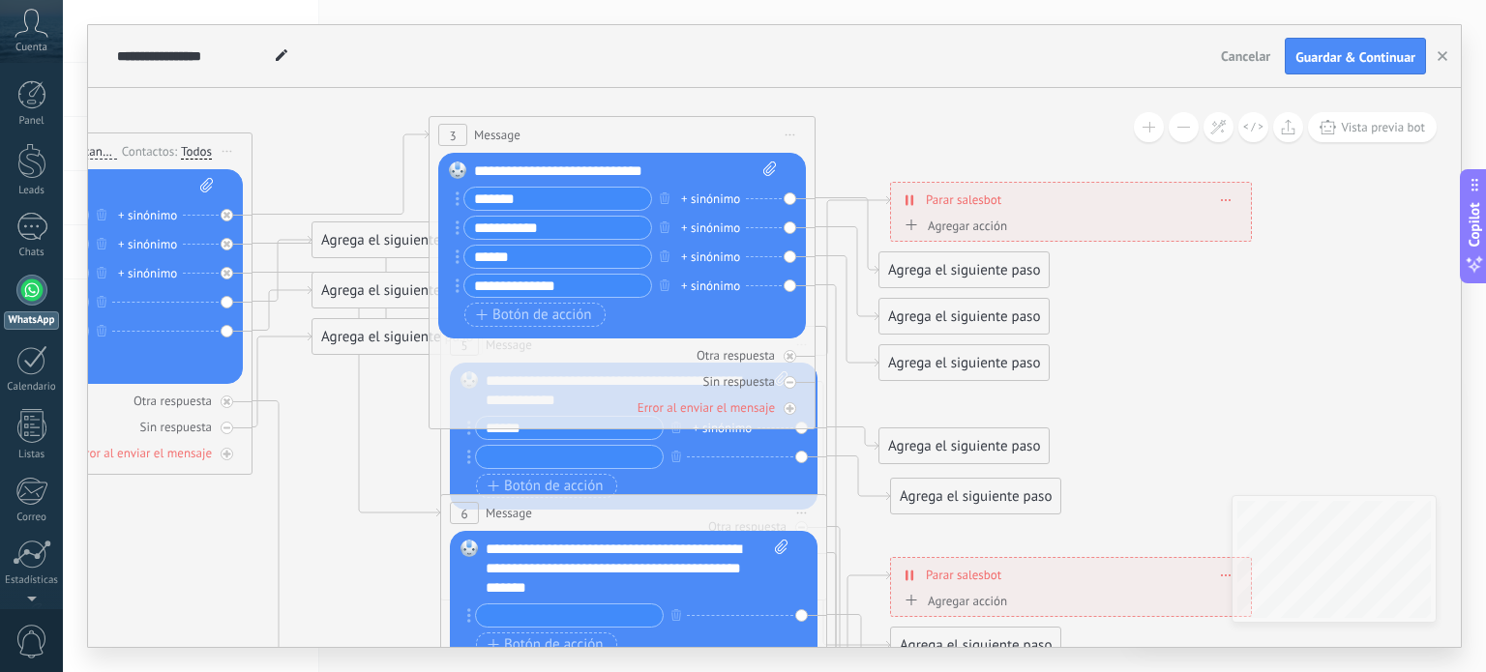
type input "**********"
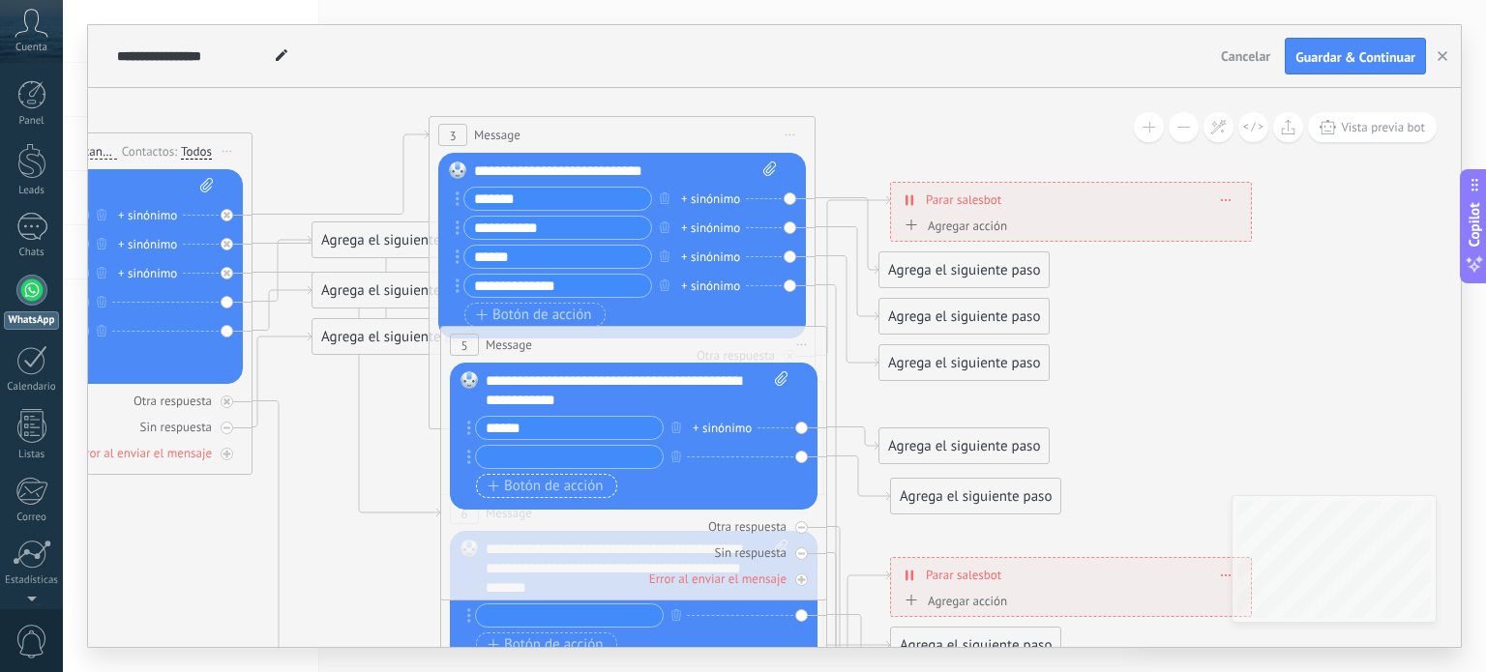
click at [576, 471] on div "****** + sinónimo + sinónimo Botón de acción Enlace de web" at bounding box center [631, 459] width 311 height 87
click at [545, 422] on input "******" at bounding box center [569, 428] width 187 height 22
type input "*"
type input "*******"
click at [527, 467] on input "text" at bounding box center [569, 457] width 187 height 22
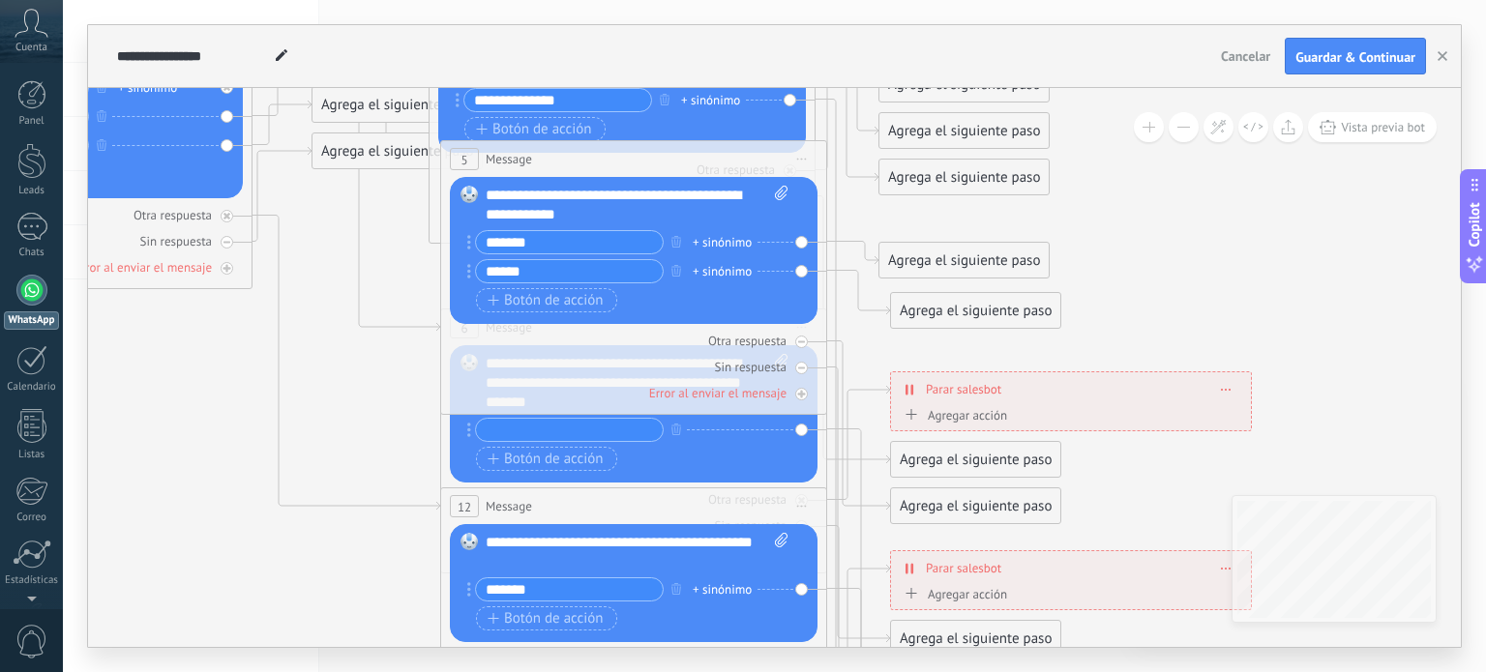
type input "******"
click at [399, 432] on icon at bounding box center [677, 452] width 3015 height 2090
click at [718, 467] on div "Botón de acción Enlace de web" at bounding box center [631, 459] width 311 height 24
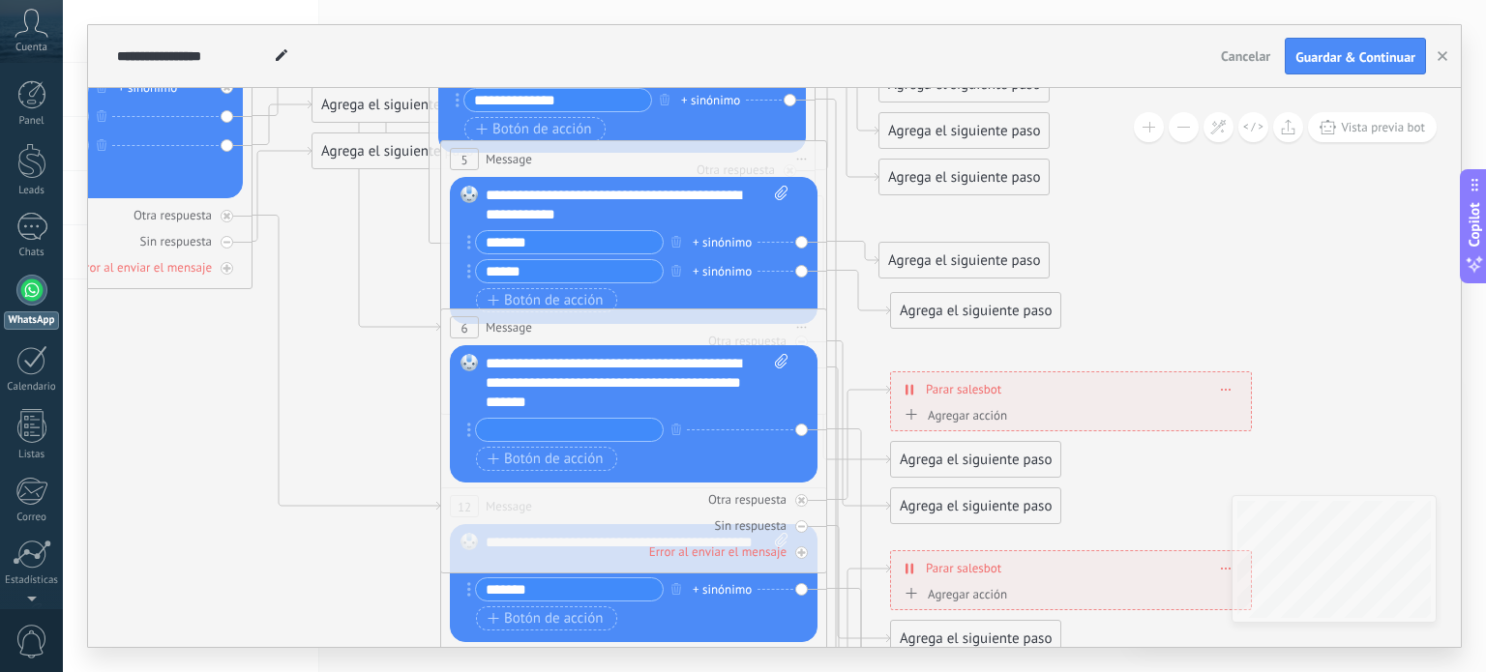
click at [636, 429] on input "text" at bounding box center [569, 430] width 187 height 22
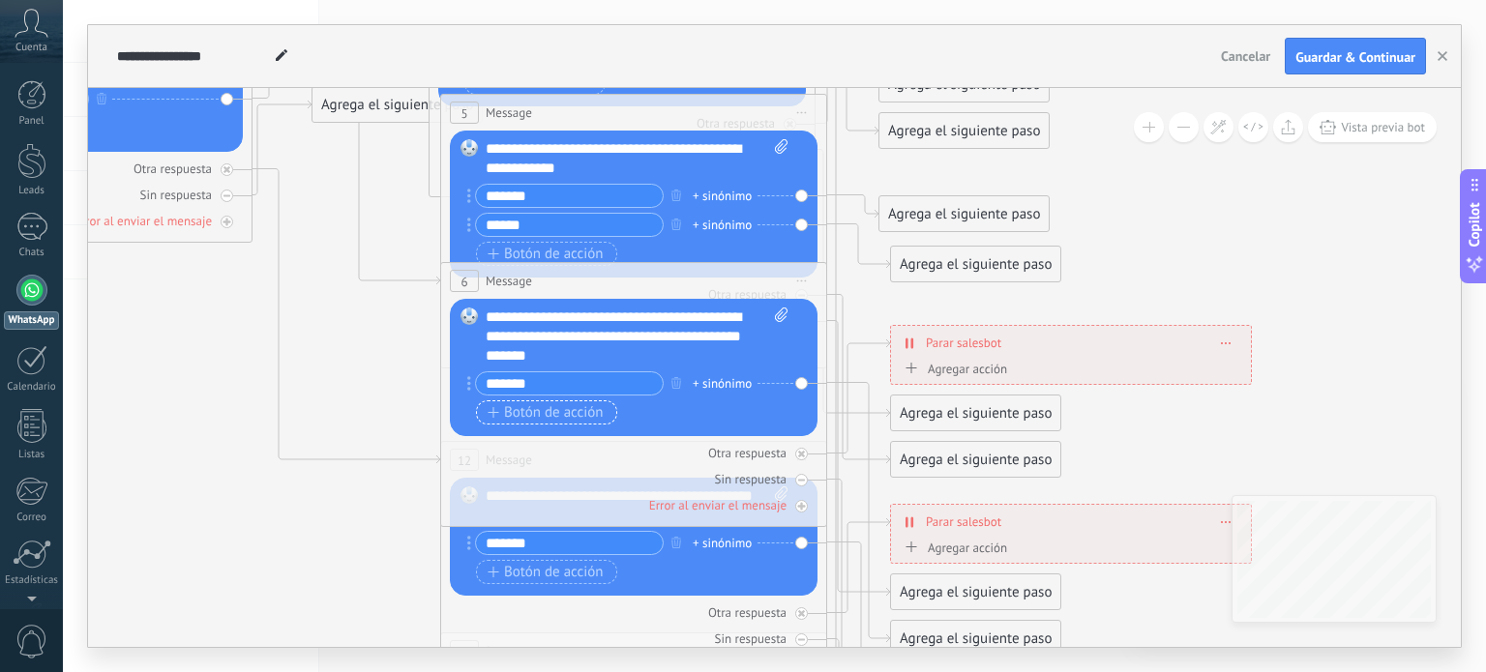
type input "*******"
click at [592, 415] on span "Botón de acción" at bounding box center [546, 412] width 116 height 15
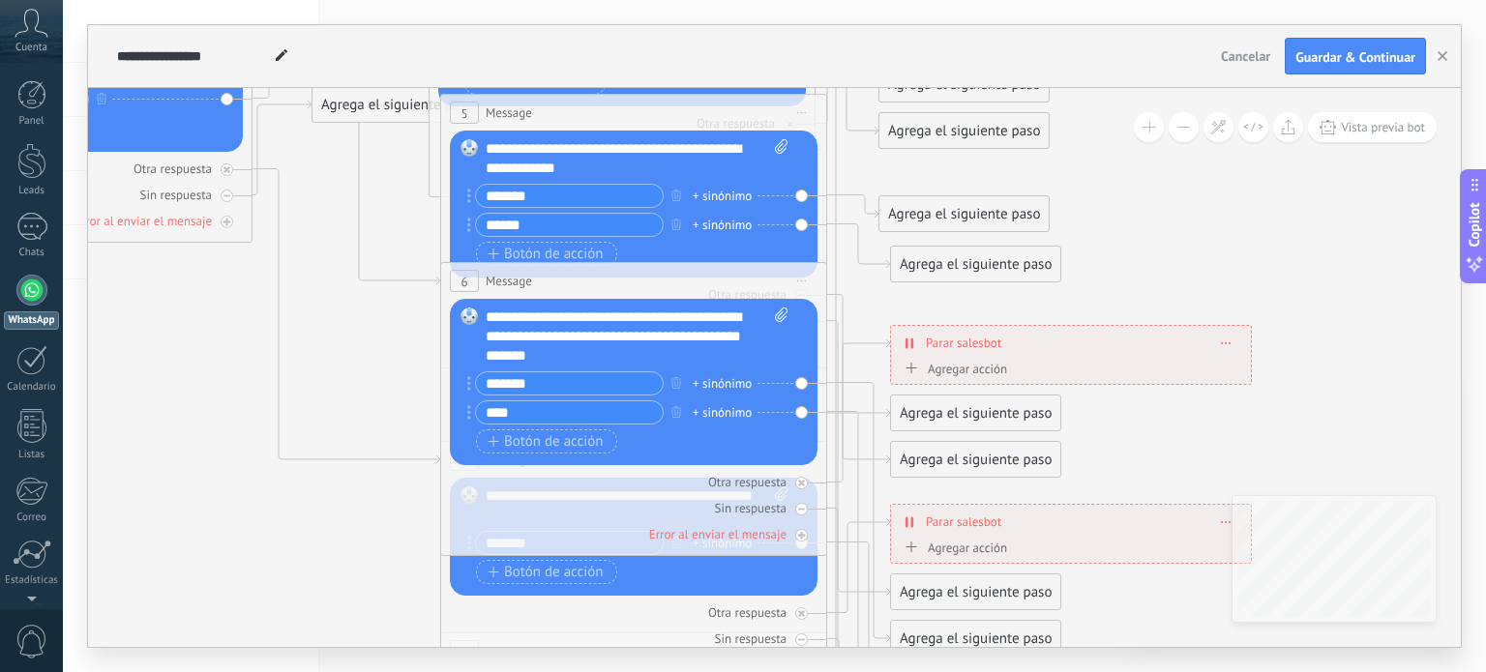
type input "****"
click at [399, 490] on icon at bounding box center [677, 434] width 3015 height 2146
click at [608, 584] on div "******* + sinónimo Botón de acción Enlace de web" at bounding box center [631, 560] width 311 height 58
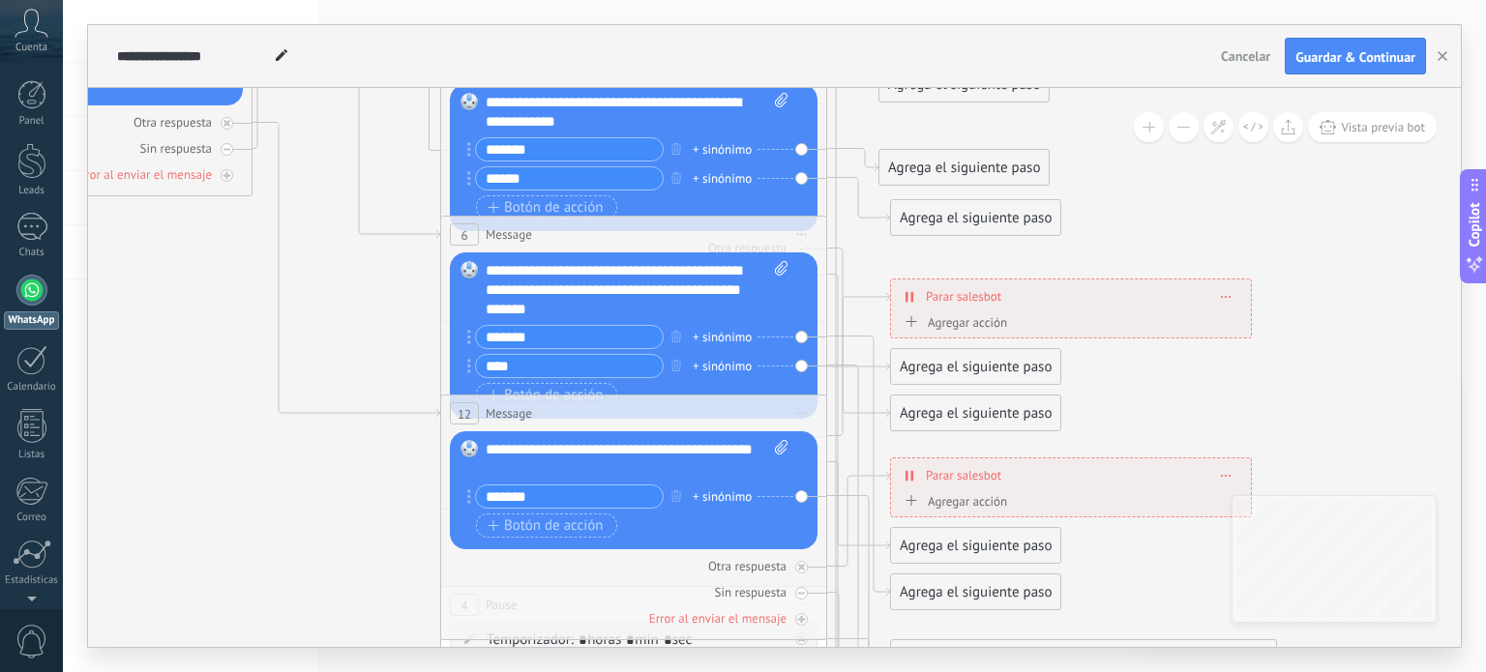
click at [584, 488] on input "*******" at bounding box center [569, 497] width 187 height 22
type input "*"
type input "*******"
click at [582, 525] on span "Botón de acción" at bounding box center [546, 525] width 116 height 15
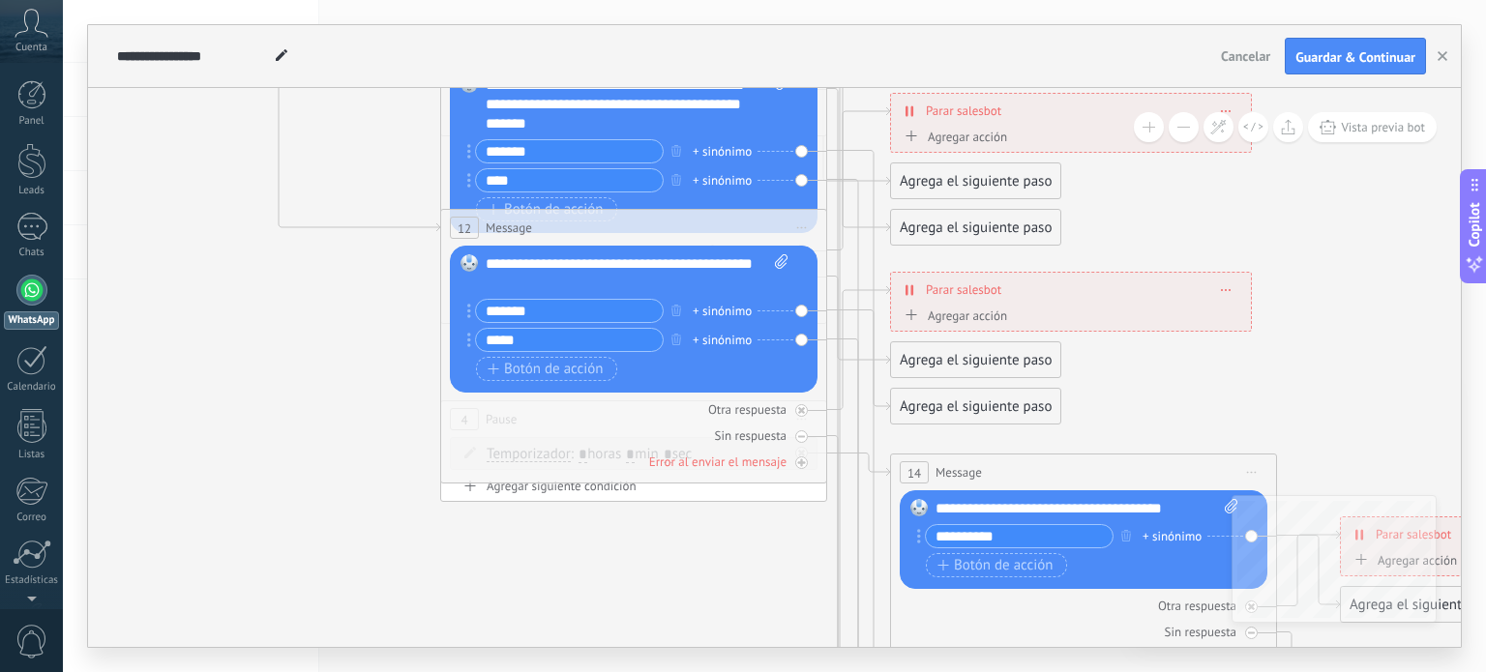
type input "*****"
click at [1091, 534] on input "**********" at bounding box center [1019, 536] width 187 height 22
type input "*"
type input "**********"
click at [1010, 568] on span "Botón de acción" at bounding box center [995, 565] width 116 height 15
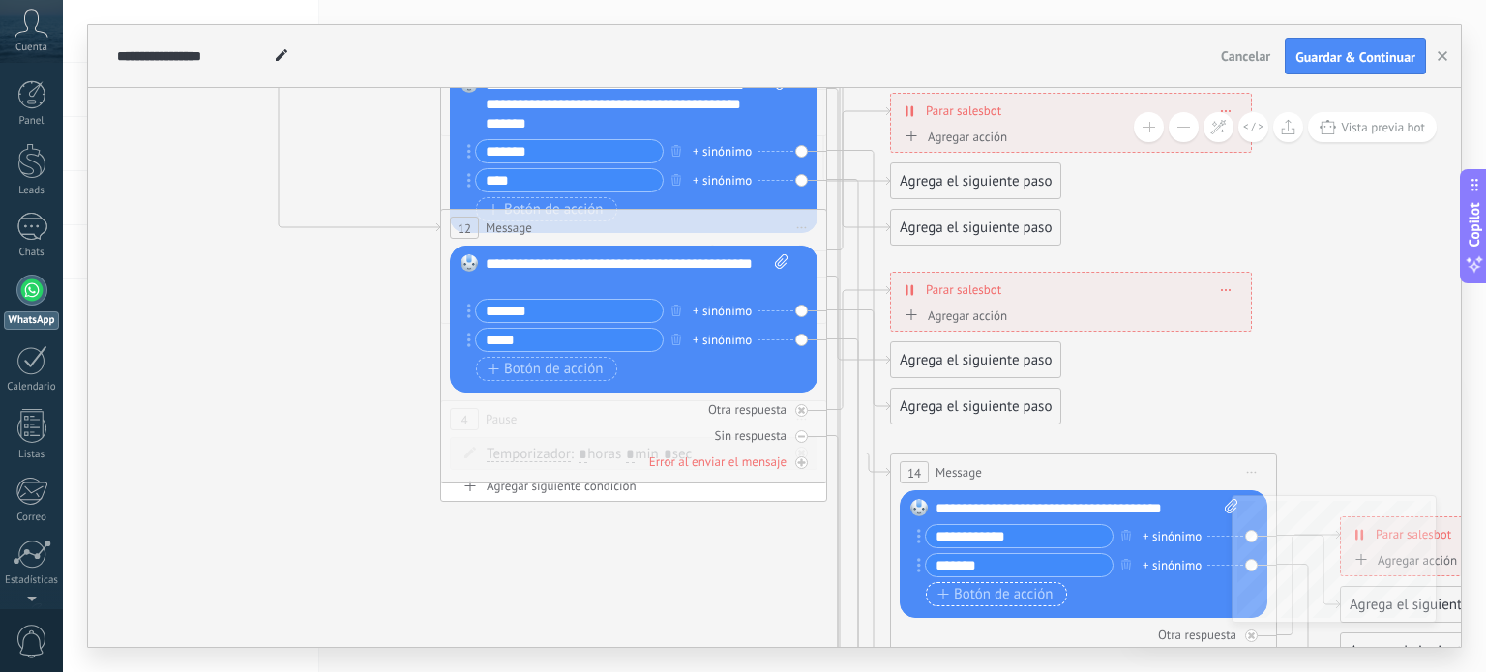
type input "*******"
click at [967, 591] on span "Botón de acción" at bounding box center [995, 594] width 116 height 15
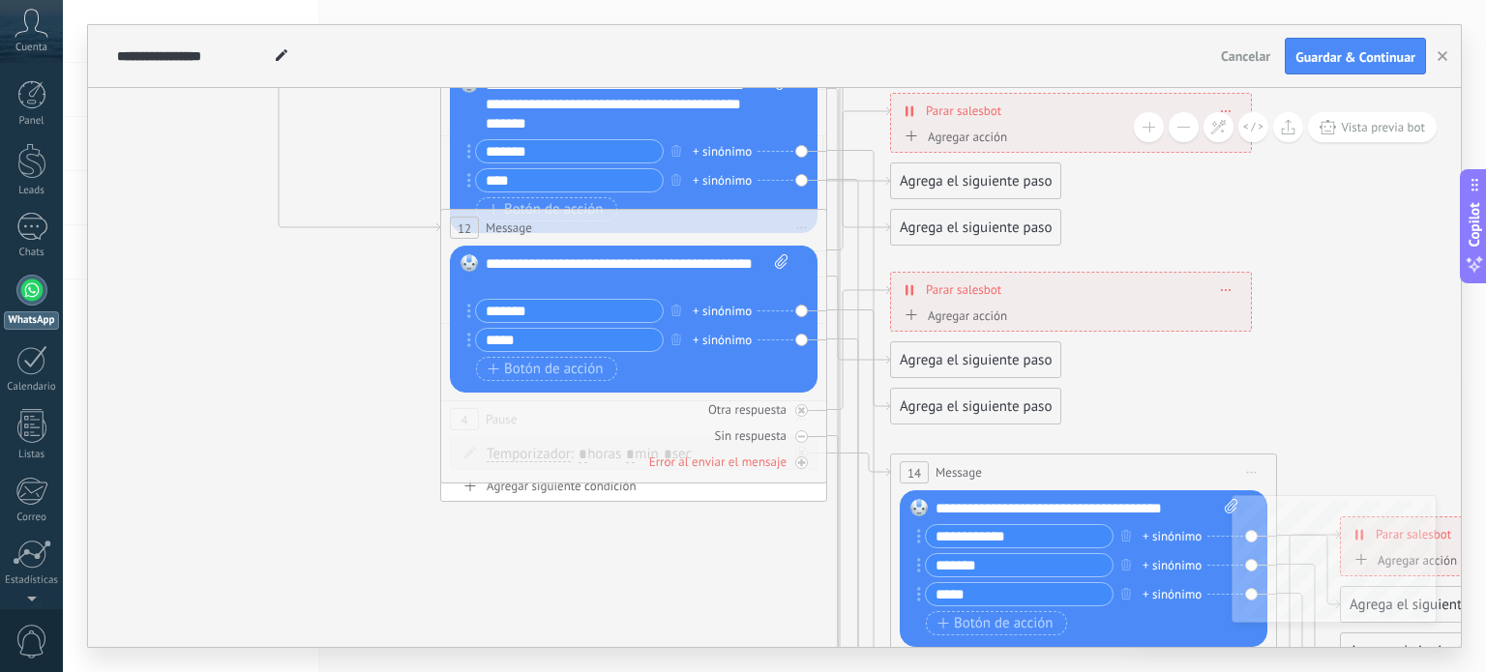
type input "*****"
drag, startPoint x: 1329, startPoint y: 367, endPoint x: 1323, endPoint y: 339, distance: 28.6
click at [1327, 367] on icon at bounding box center [677, 285] width 3015 height 2315
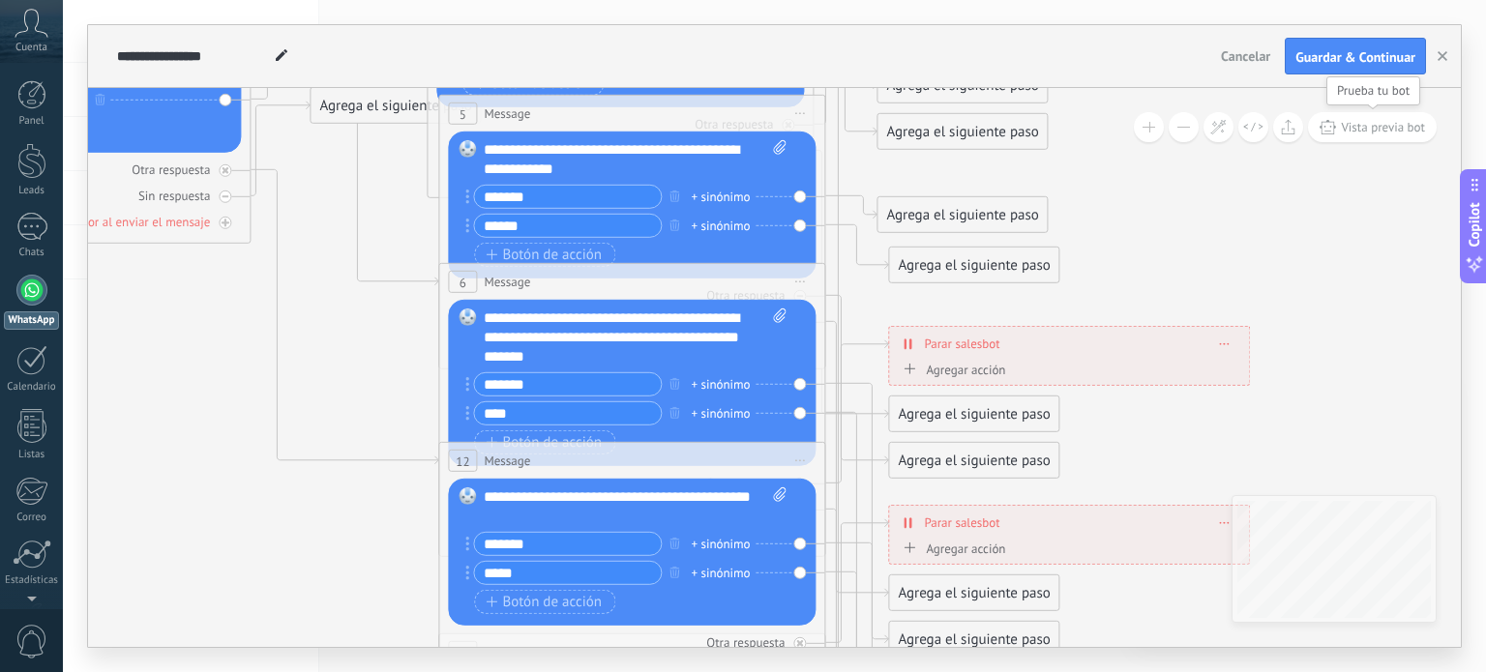
click at [1400, 120] on span "Vista previa bot" at bounding box center [1383, 127] width 84 height 16
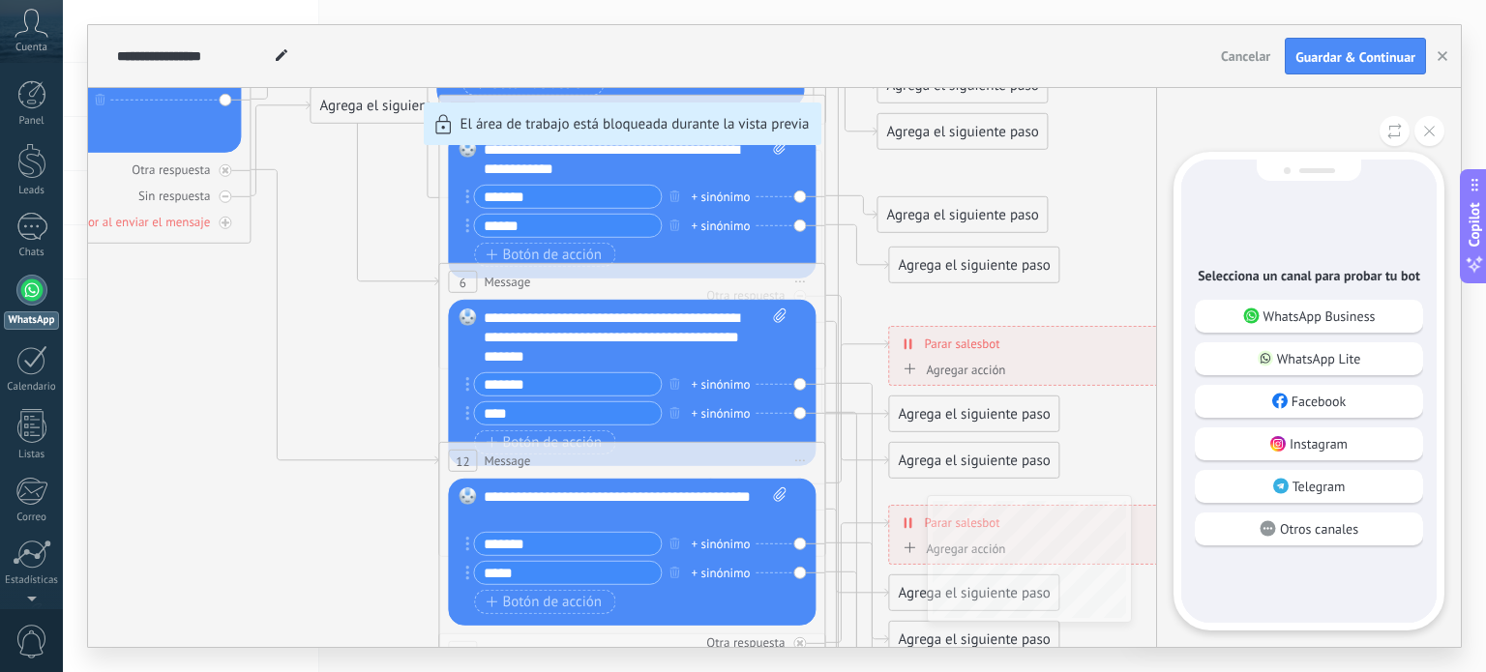
click at [1305, 104] on div "Selecciona un canal para probar tu bot WhatsApp Business WhatsApp Lite Facebook…" at bounding box center [1308, 367] width 305 height 559
click at [1304, 308] on p "WhatsApp Business" at bounding box center [1319, 316] width 112 height 17
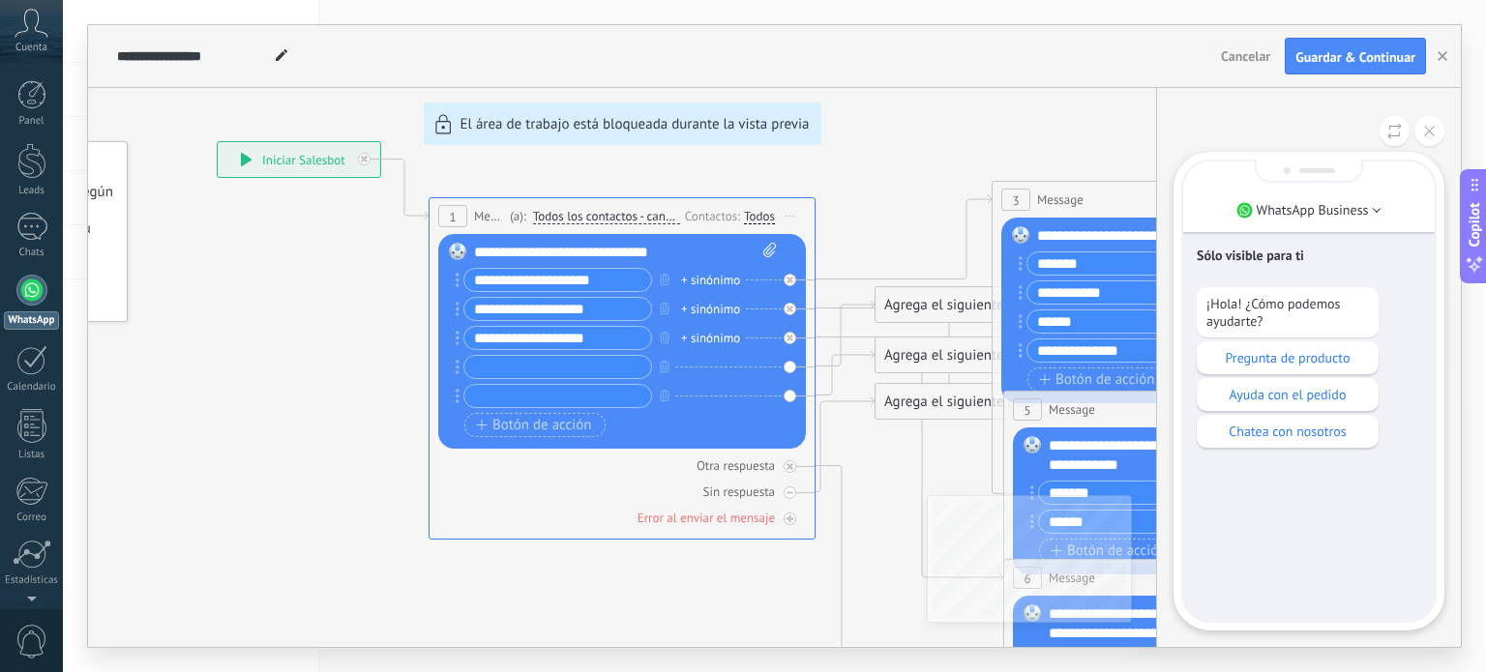
click at [1285, 359] on p "Pregunta de producto" at bounding box center [1287, 357] width 163 height 17
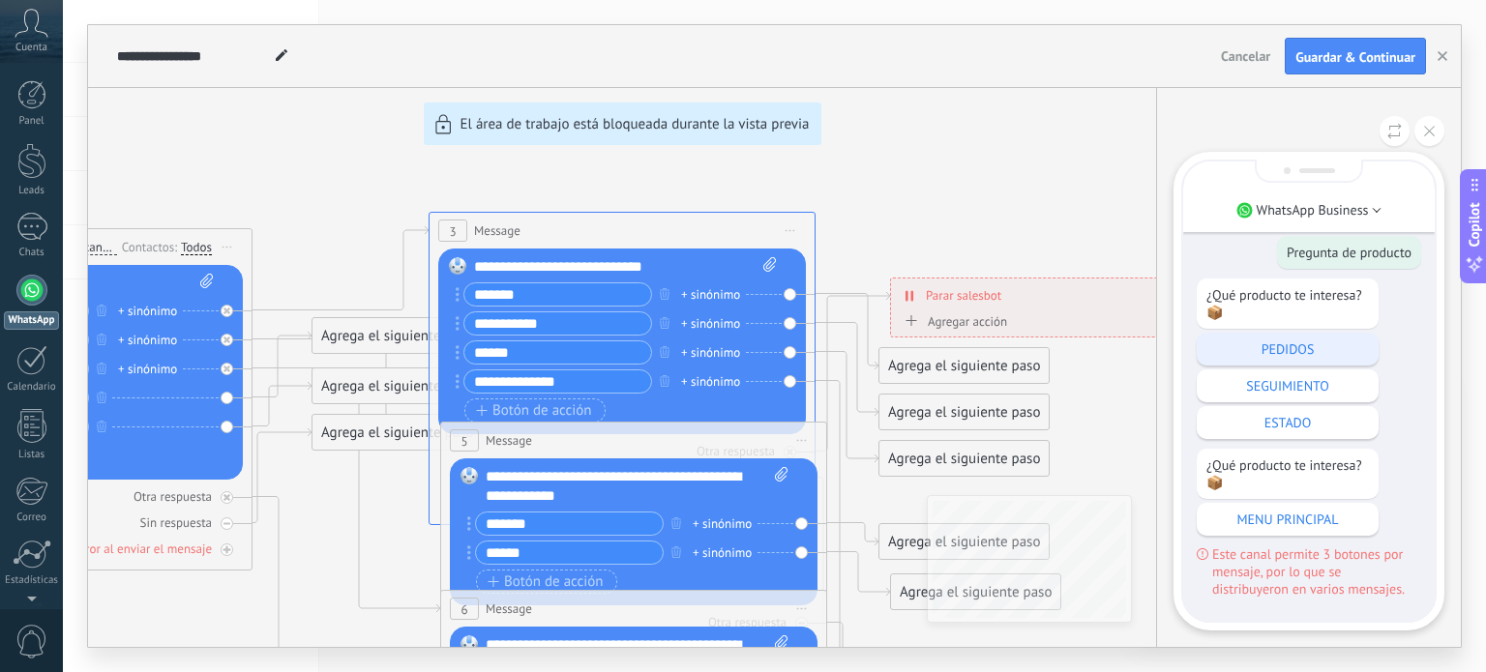
click at [1305, 350] on p "PEDIDOS" at bounding box center [1287, 348] width 163 height 17
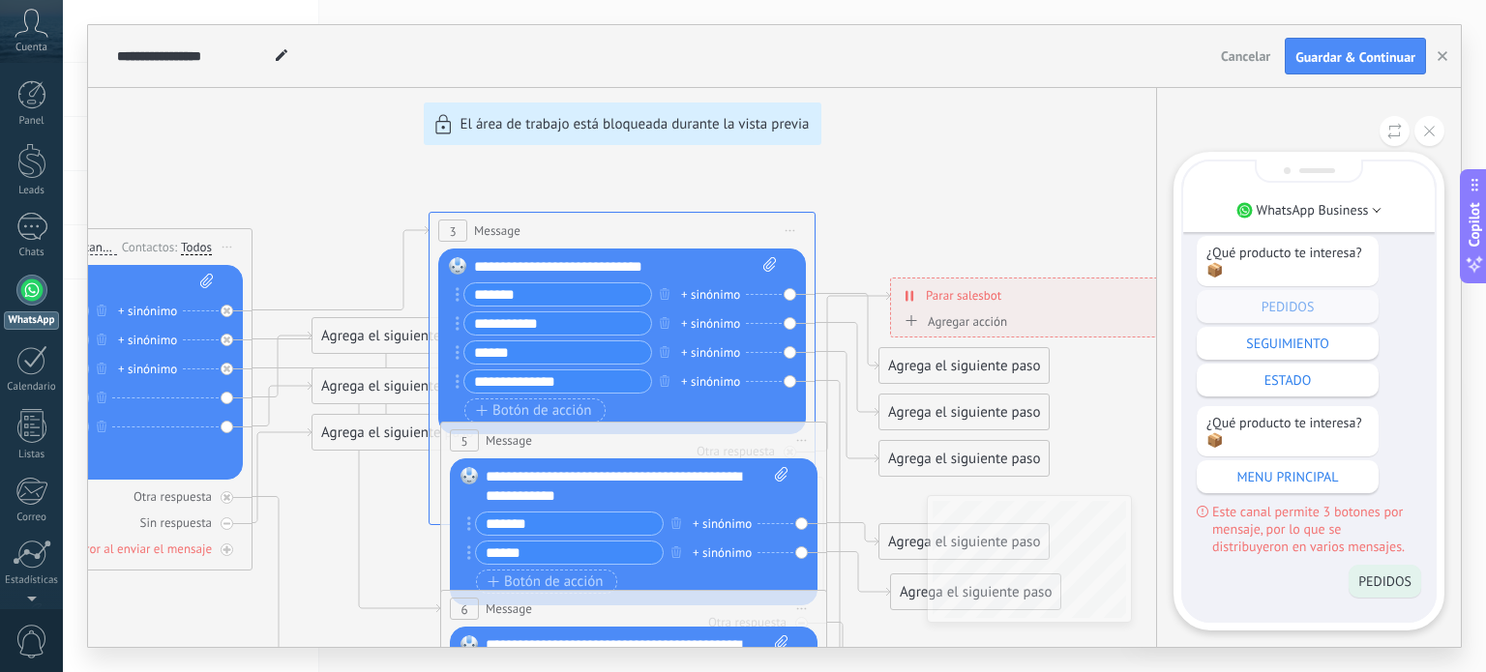
drag, startPoint x: 1346, startPoint y: 534, endPoint x: 1316, endPoint y: 506, distance: 41.1
click at [1347, 527] on span "Este canal permite 3 botones por mensaje, por lo que se distribuyeron en varios…" at bounding box center [1316, 529] width 209 height 52
click at [1312, 503] on span "Este canal permite 3 botones por mensaje, por lo que se distribuyeron en varios…" at bounding box center [1316, 529] width 209 height 52
click at [1324, 469] on p "MENU PRINCIPAL" at bounding box center [1287, 476] width 163 height 17
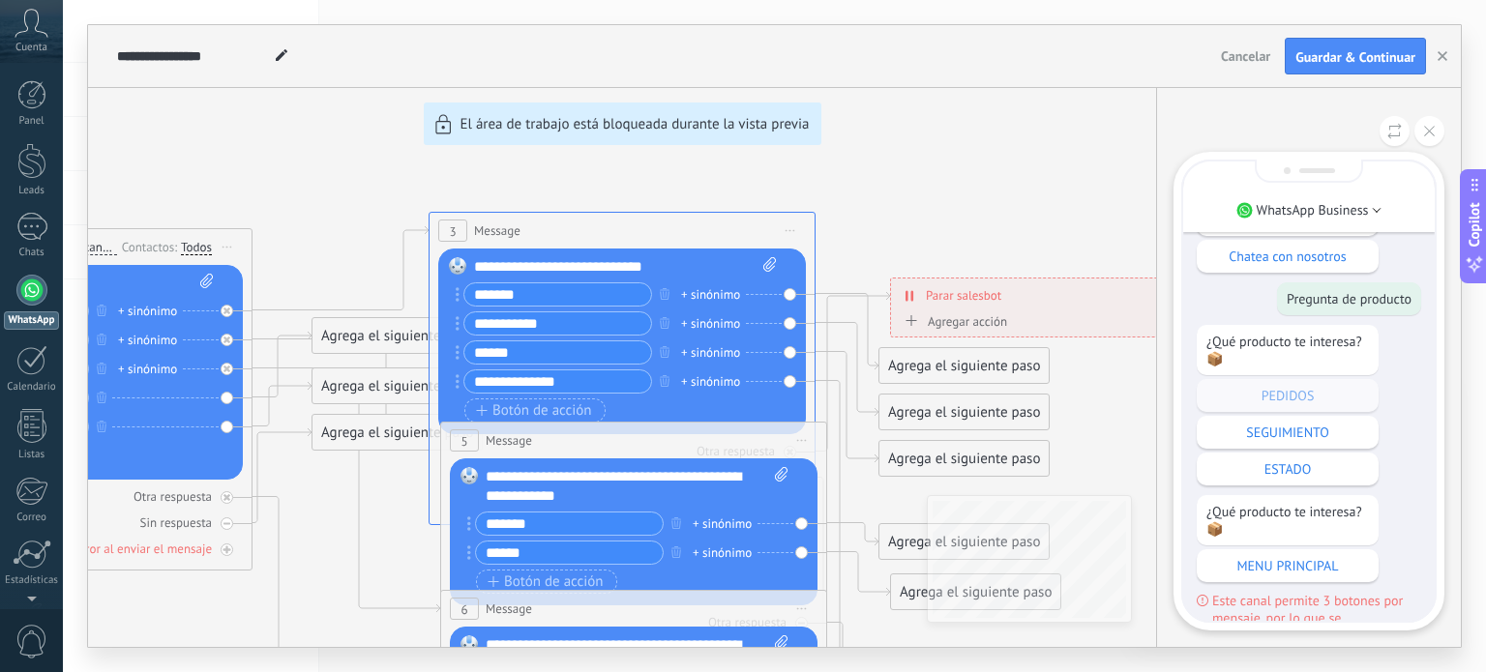
scroll to position [-120, 0]
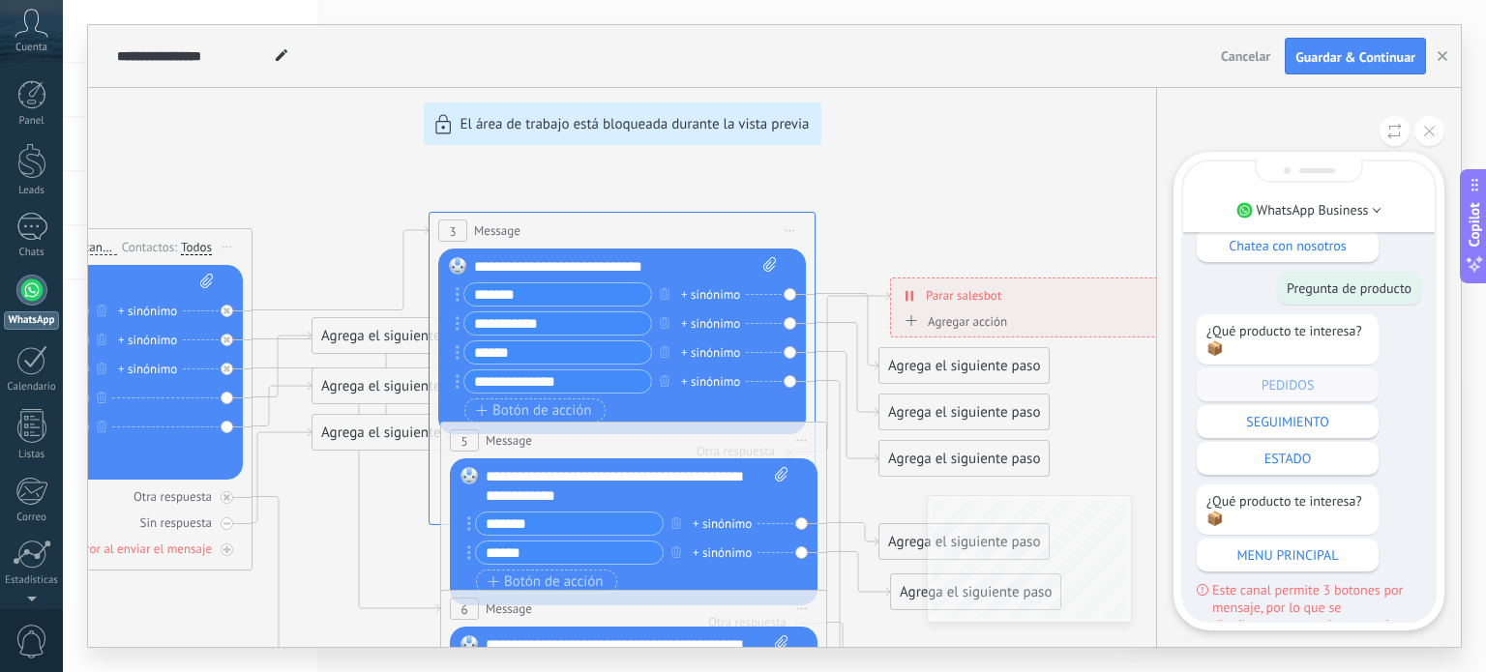
click at [933, 374] on div "**********" at bounding box center [774, 336] width 1373 height 622
click at [934, 370] on div "**********" at bounding box center [774, 336] width 1373 height 622
click at [907, 216] on div "**********" at bounding box center [774, 336] width 1373 height 622
click at [1435, 124] on button at bounding box center [1429, 131] width 30 height 30
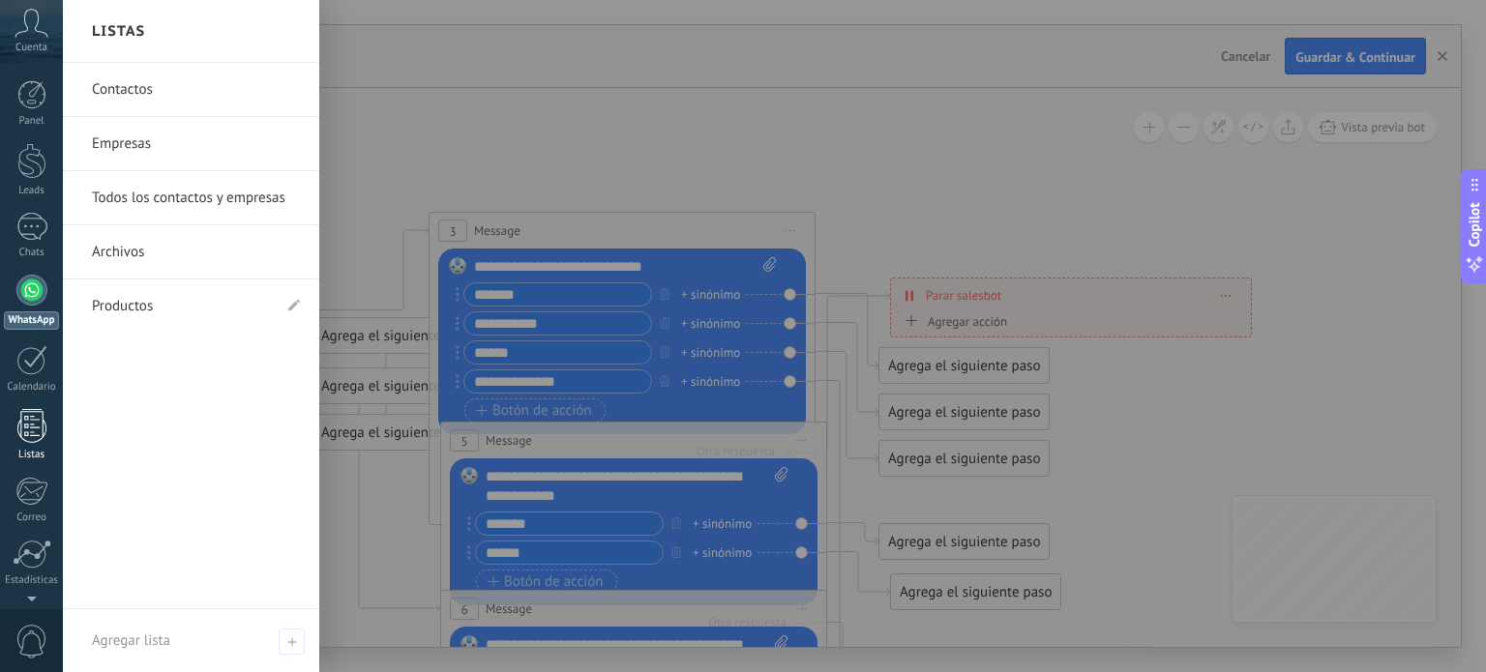
click at [25, 431] on div at bounding box center [31, 426] width 29 height 34
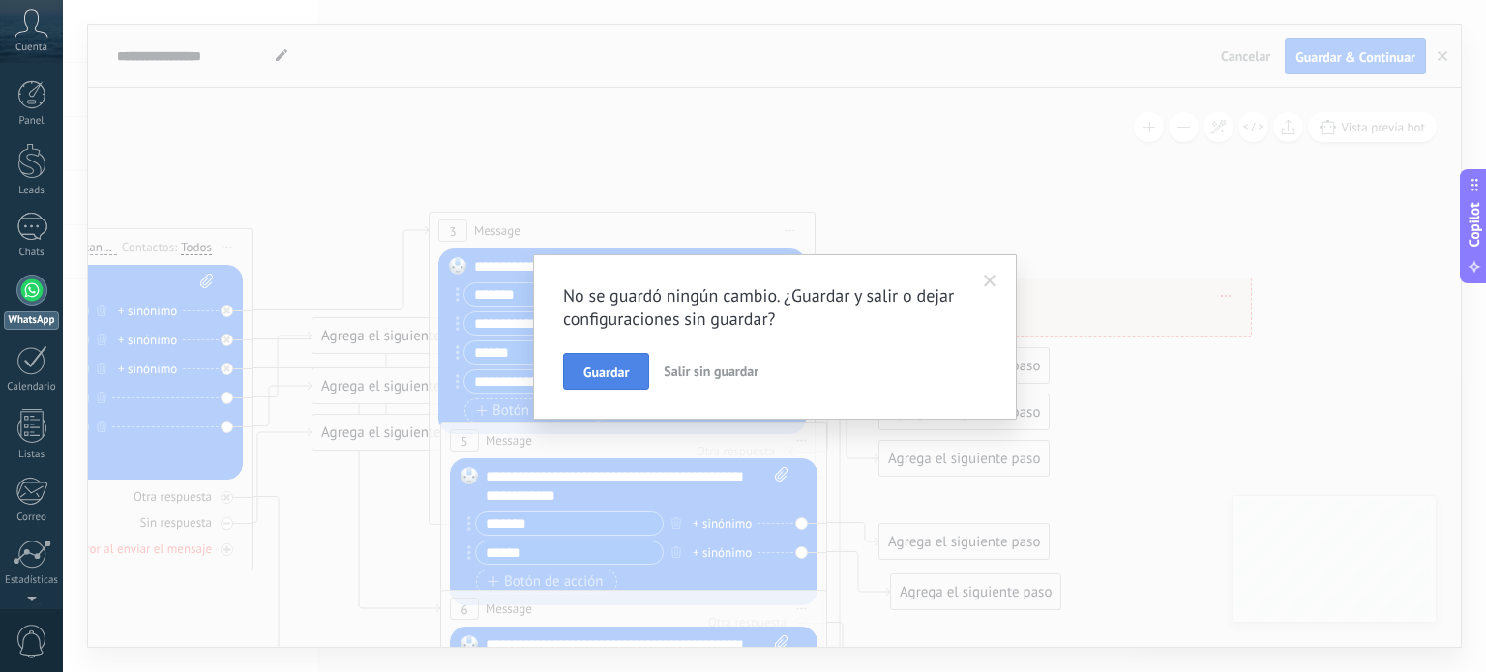
click at [610, 373] on span "Guardar" at bounding box center [605, 373] width 45 height 14
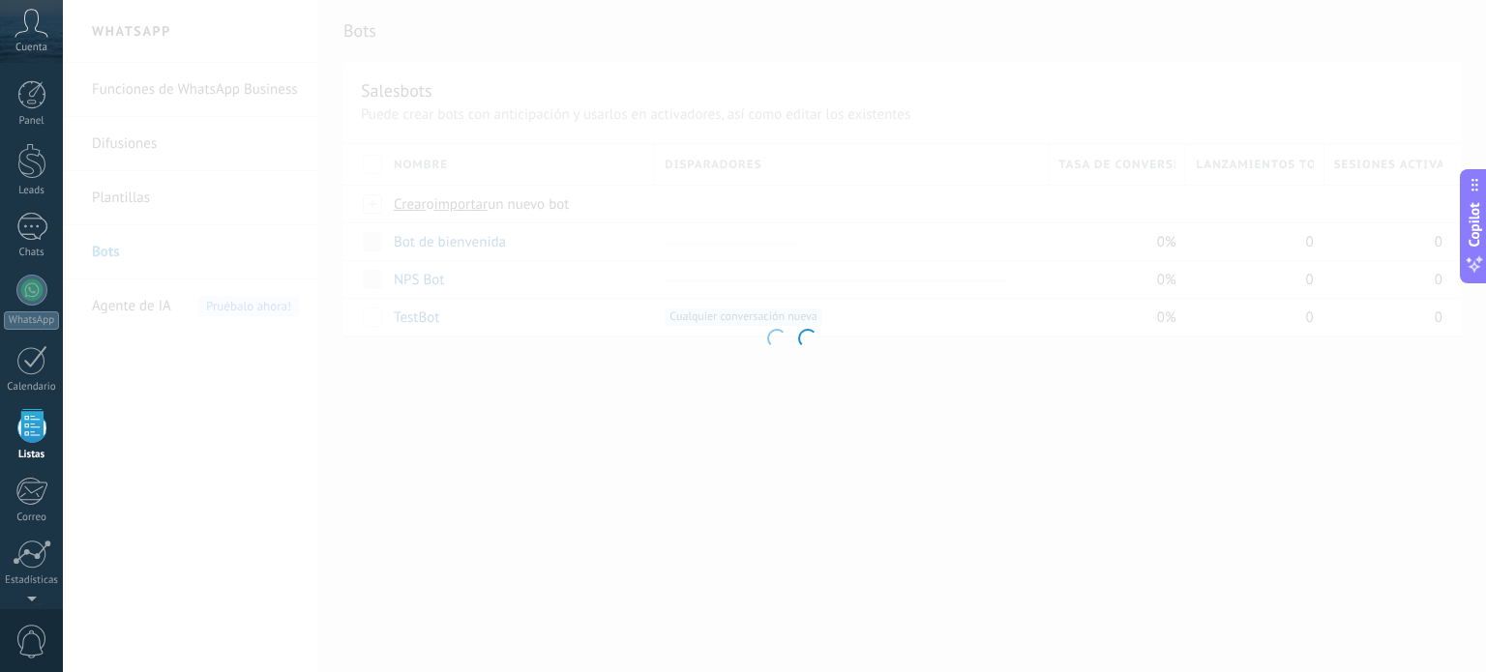
scroll to position [119, 0]
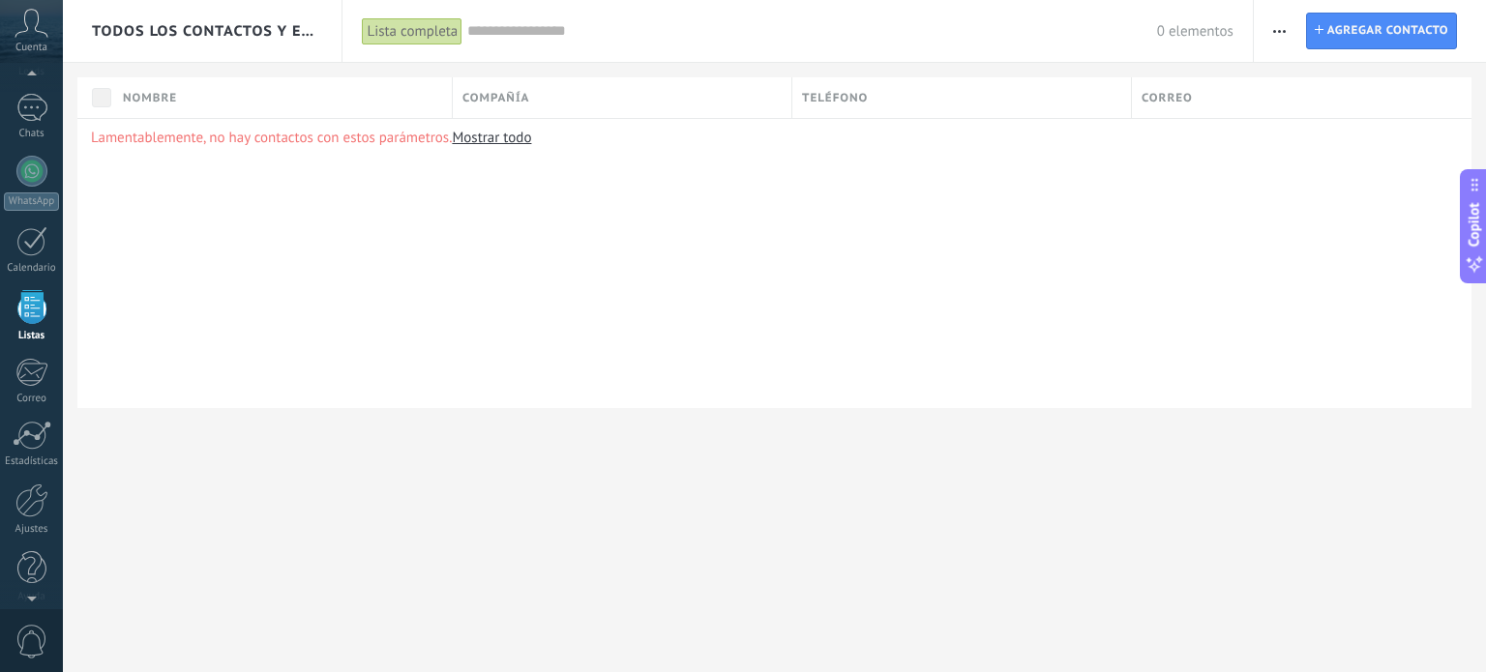
click at [513, 137] on link "Mostrar todo" at bounding box center [491, 138] width 79 height 18
click at [426, 143] on p "Lamentablemente, no hay contactos con estos parámetros. Mostrar todo" at bounding box center [774, 138] width 1367 height 18
drag, startPoint x: 380, startPoint y: 135, endPoint x: 380, endPoint y: 115, distance: 20.3
click at [379, 134] on p "Lamentablemente, no hay contactos con estos parámetros. Mostrar todo" at bounding box center [774, 138] width 1367 height 18
click at [545, 34] on input "text" at bounding box center [811, 31] width 689 height 20
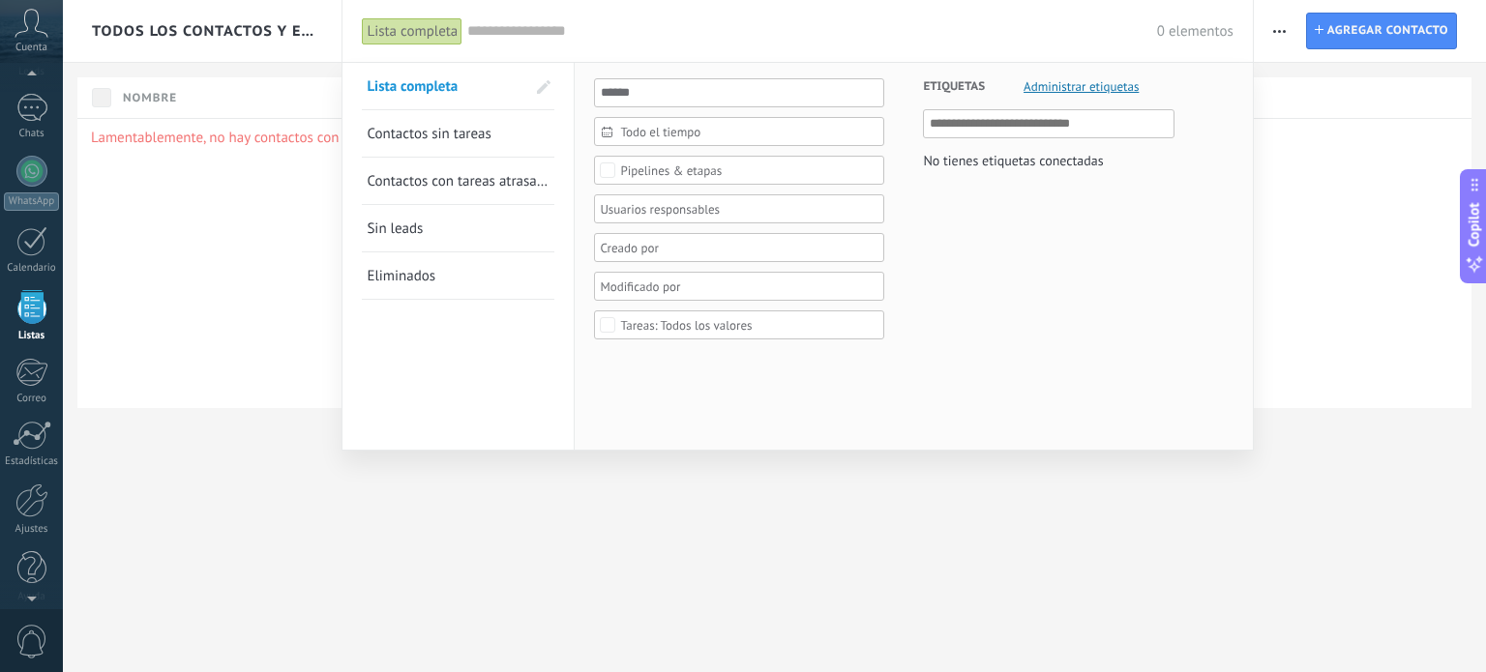
click at [310, 190] on div at bounding box center [743, 336] width 1486 height 672
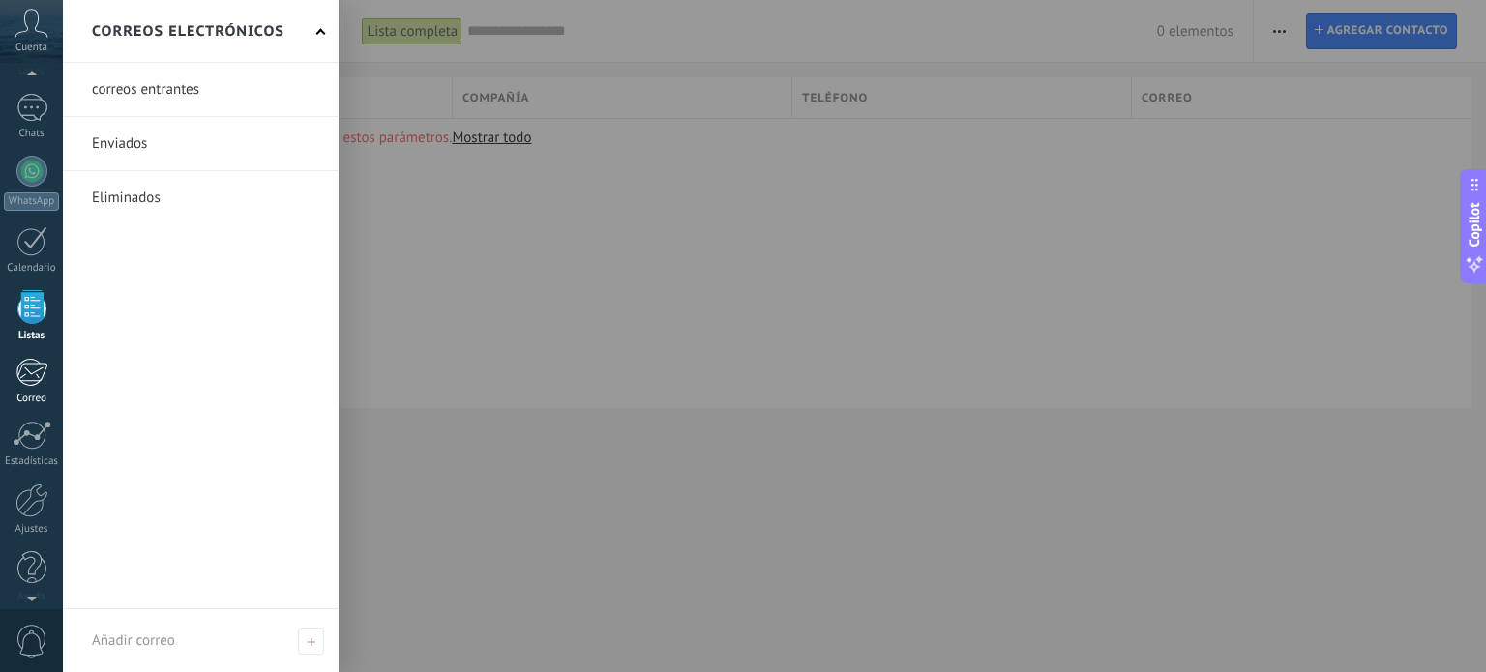
click at [37, 393] on div "Correo" at bounding box center [32, 399] width 56 height 13
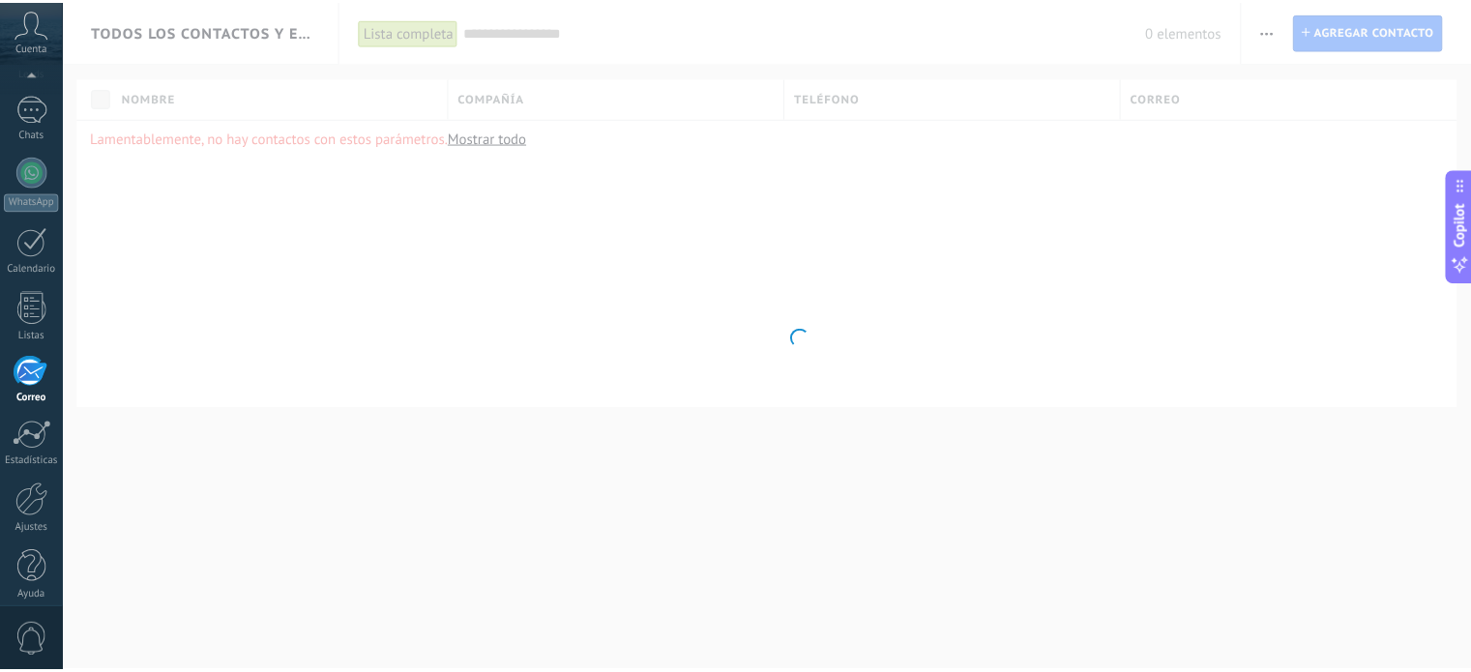
scroll to position [132, 0]
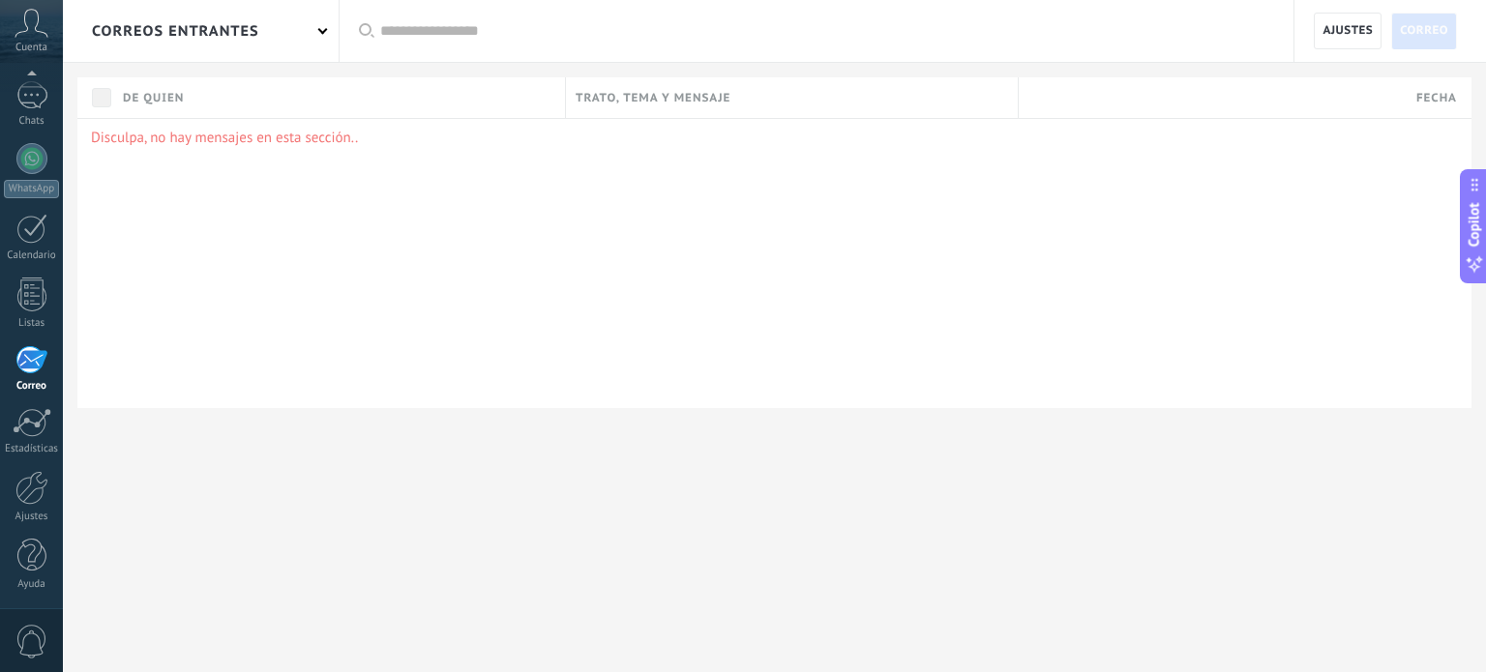
click at [196, 138] on p "Disculpa, no hay mensajes en esta sección.." at bounding box center [774, 138] width 1367 height 18
click at [370, 156] on div "Disculpa, no hay mensajes en esta sección.." at bounding box center [774, 263] width 1394 height 290
click at [25, 428] on div at bounding box center [32, 422] width 39 height 29
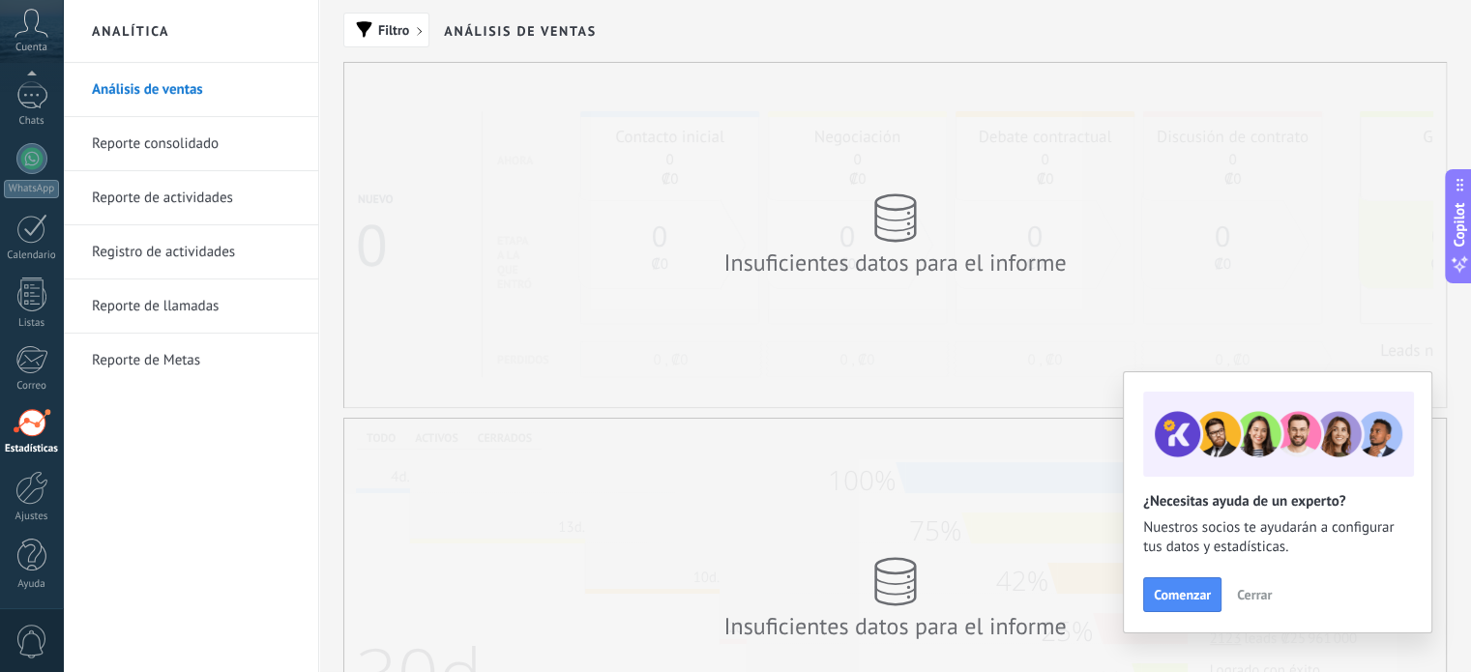
click at [126, 138] on link "Reporte consolidado" at bounding box center [195, 144] width 207 height 54
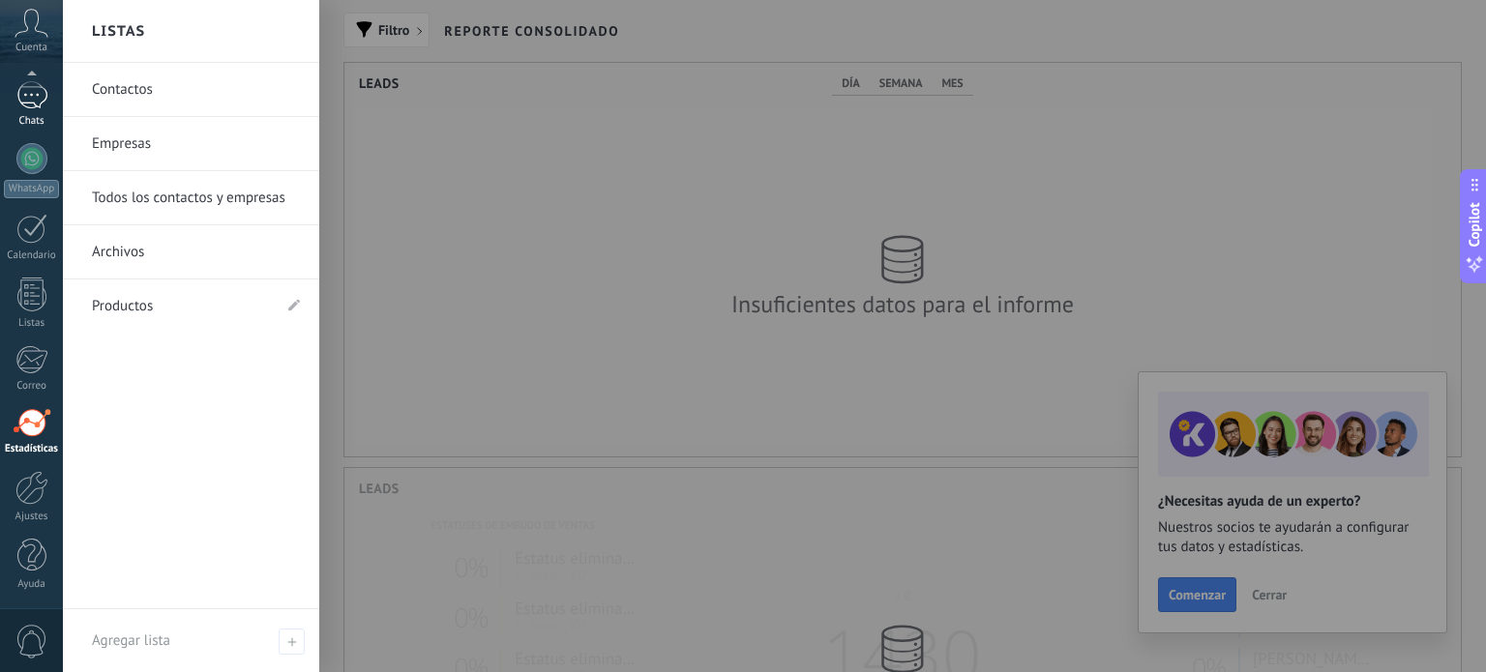
scroll to position [966907, 966199]
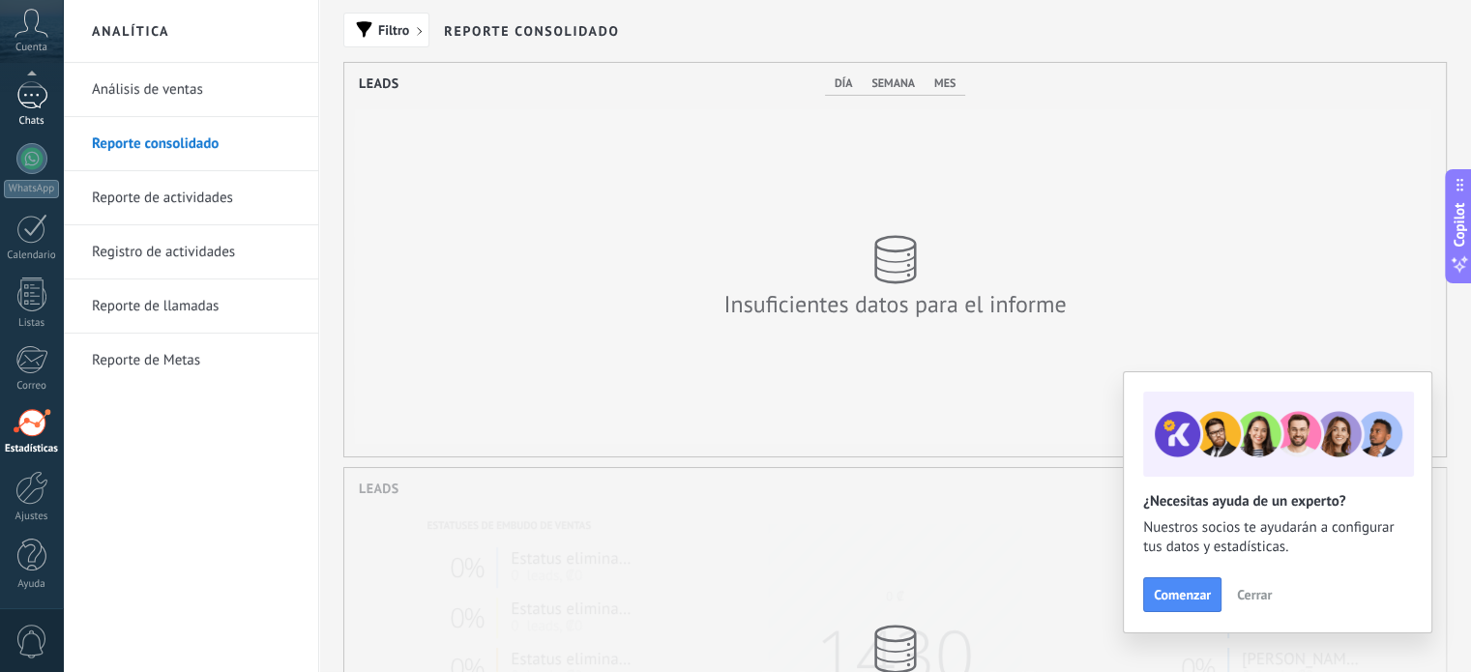
click at [31, 100] on div at bounding box center [31, 95] width 31 height 28
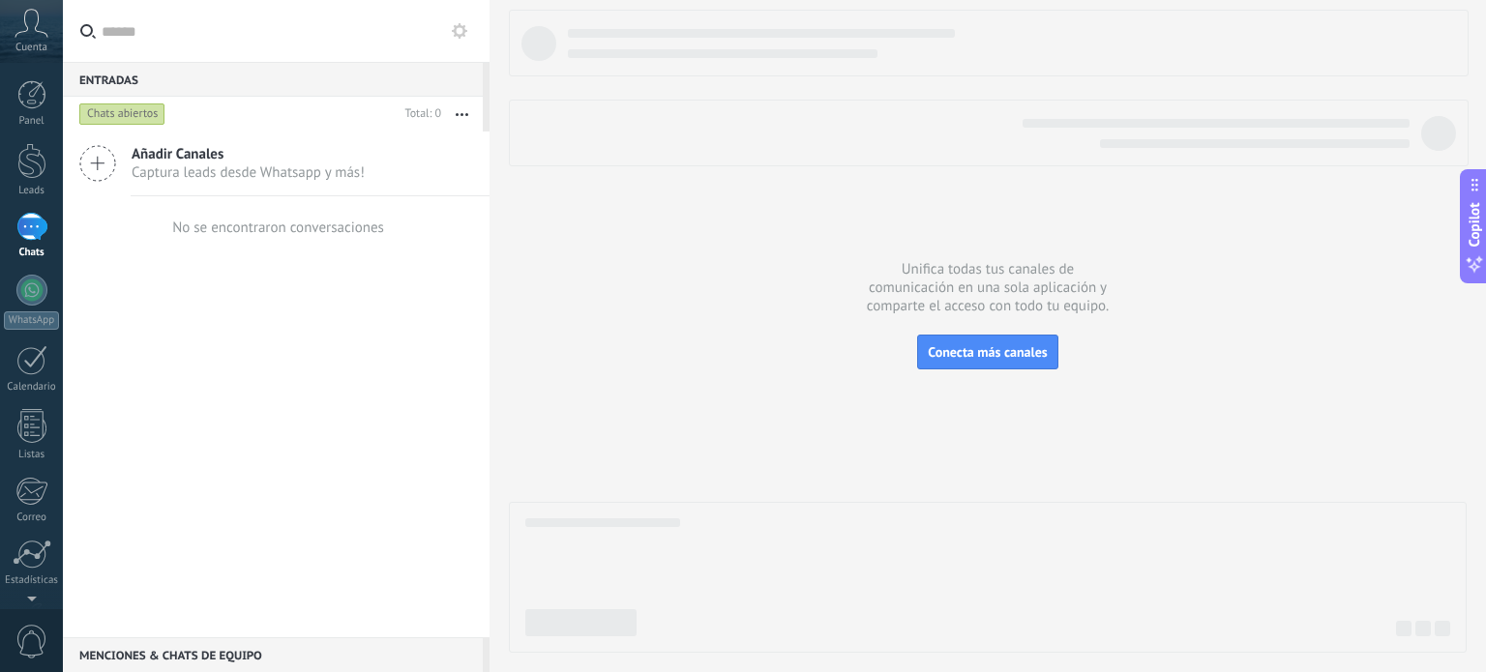
click at [272, 202] on div "No se encontraron conversaciones" at bounding box center [276, 227] width 216 height 62
click at [303, 174] on span "Captura leads desde Whatsapp y más!" at bounding box center [248, 172] width 233 height 18
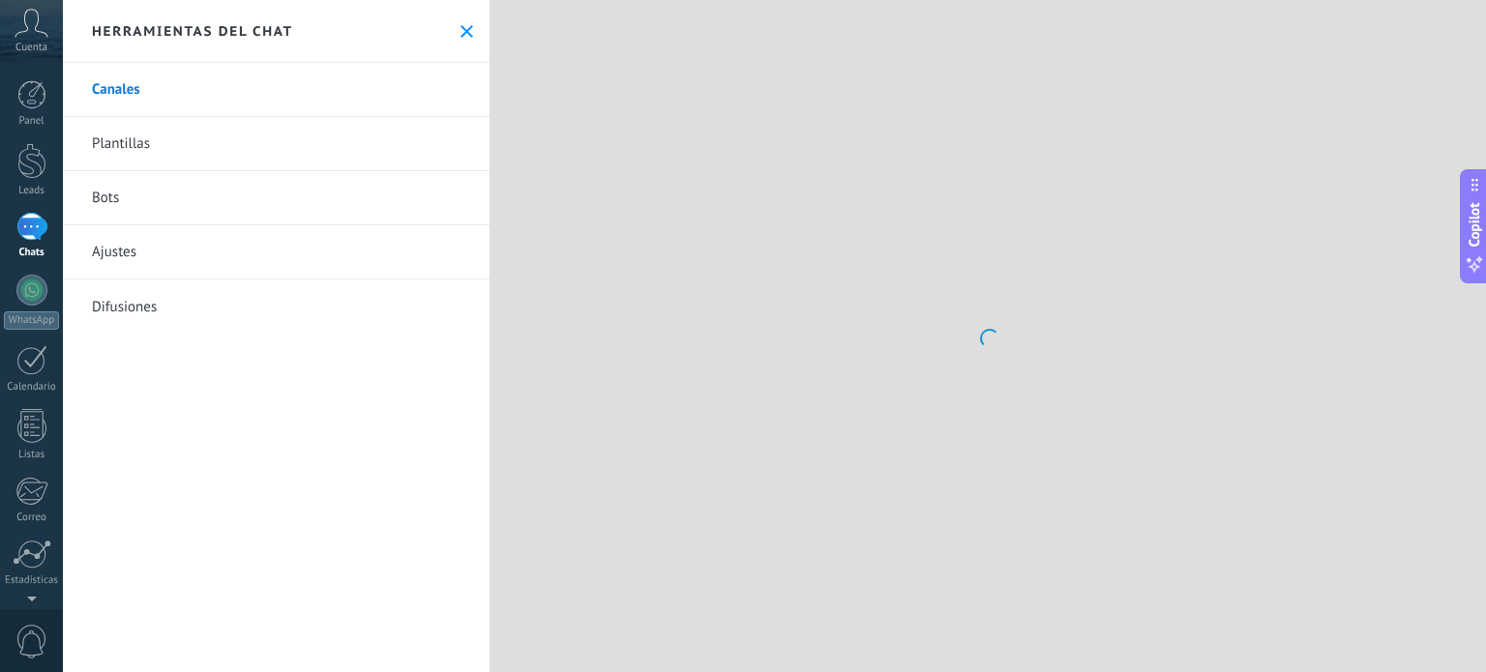
click at [557, 232] on div at bounding box center [987, 336] width 996 height 672
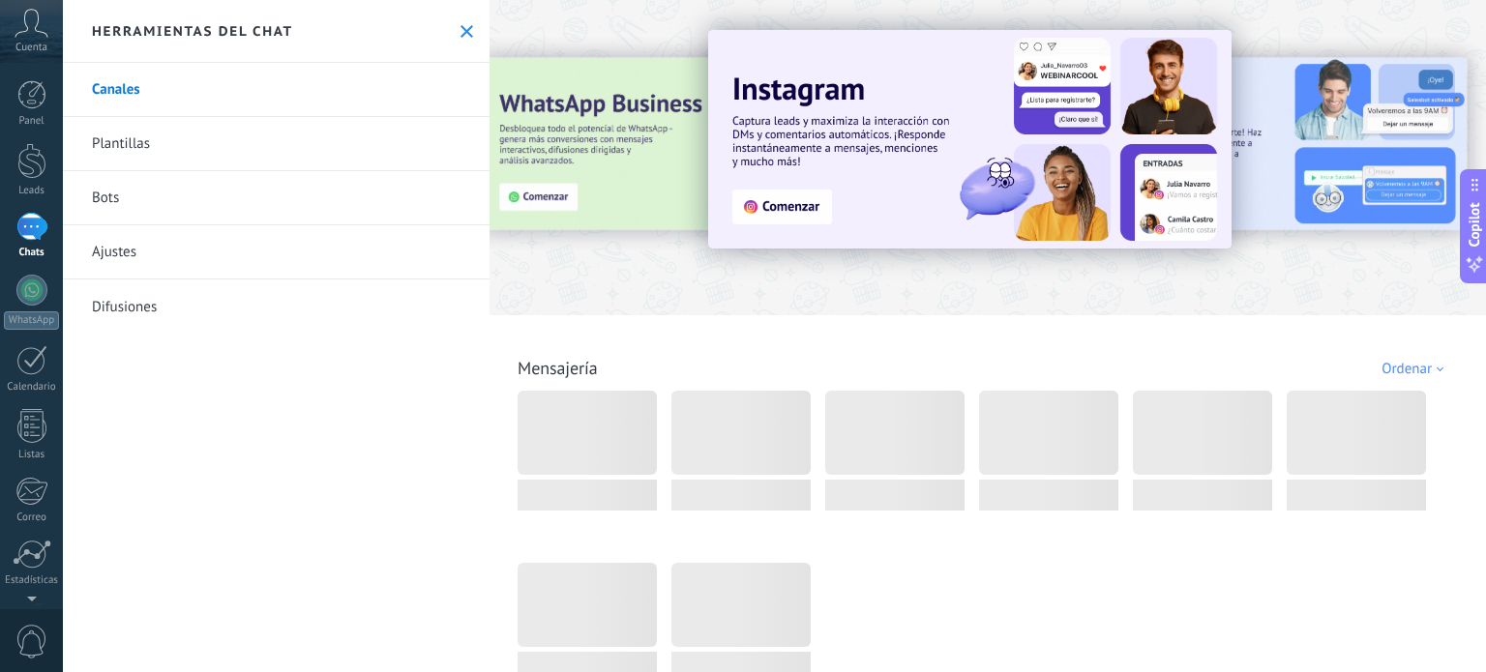
click at [178, 158] on link "Plantillas" at bounding box center [276, 144] width 427 height 54
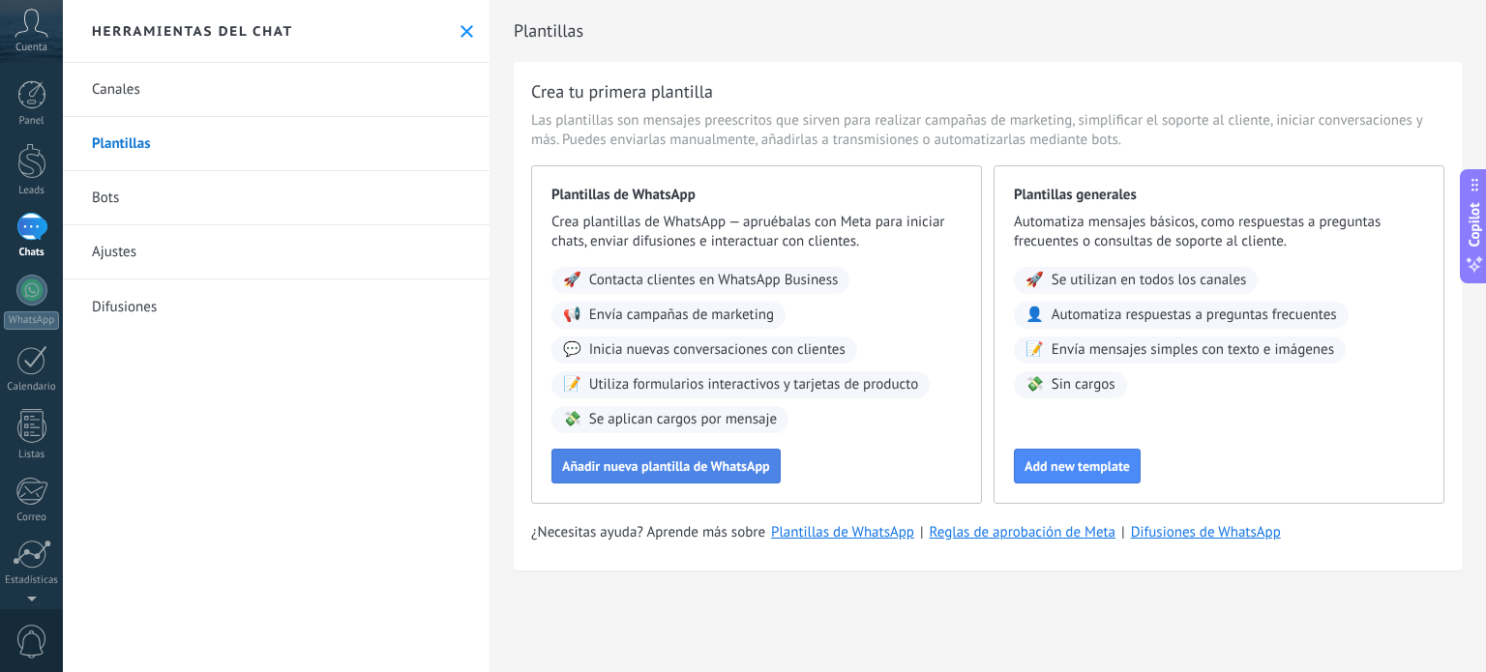
click at [677, 454] on button "Añadir nueva plantilla de WhatsApp" at bounding box center [665, 466] width 229 height 35
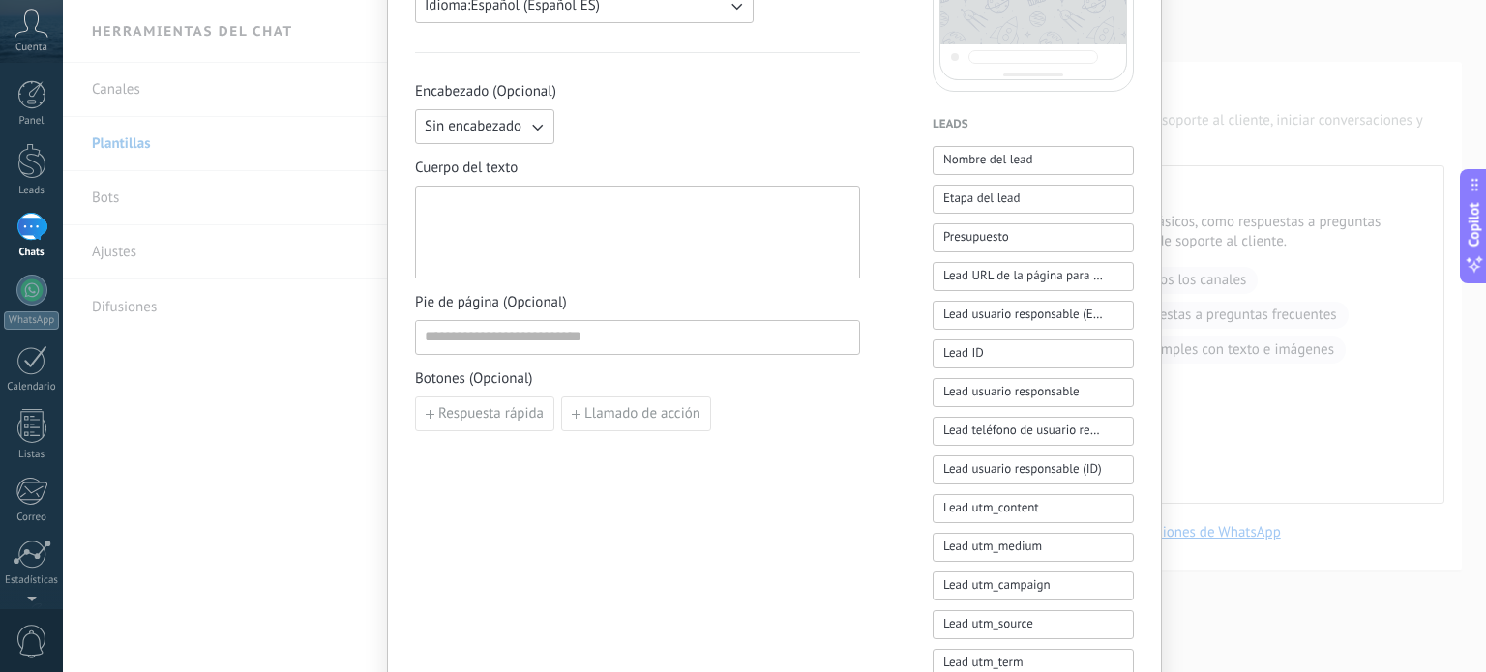
scroll to position [208, 0]
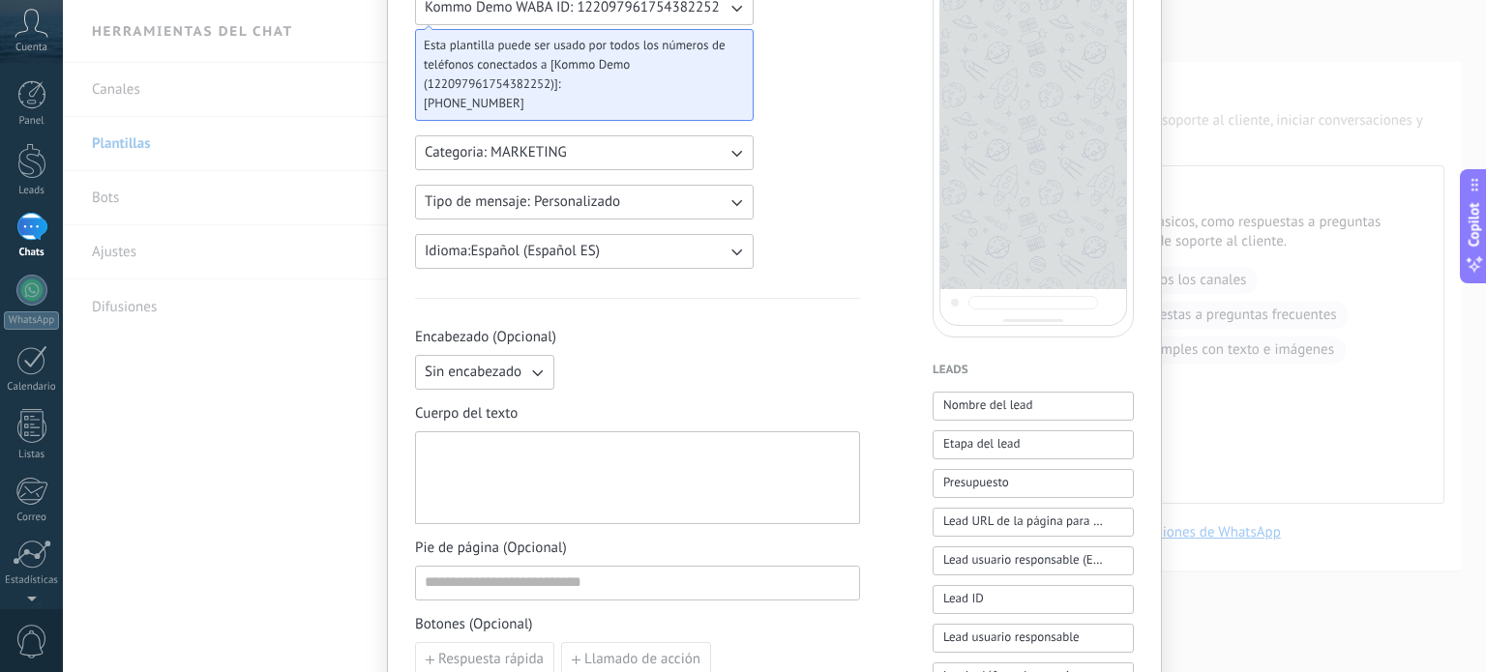
click at [193, 266] on div "Nueva plantilla Cancelar Guardar borrador Enviar a revisión Kommo Demo WABA ID:…" at bounding box center [774, 336] width 1423 height 672
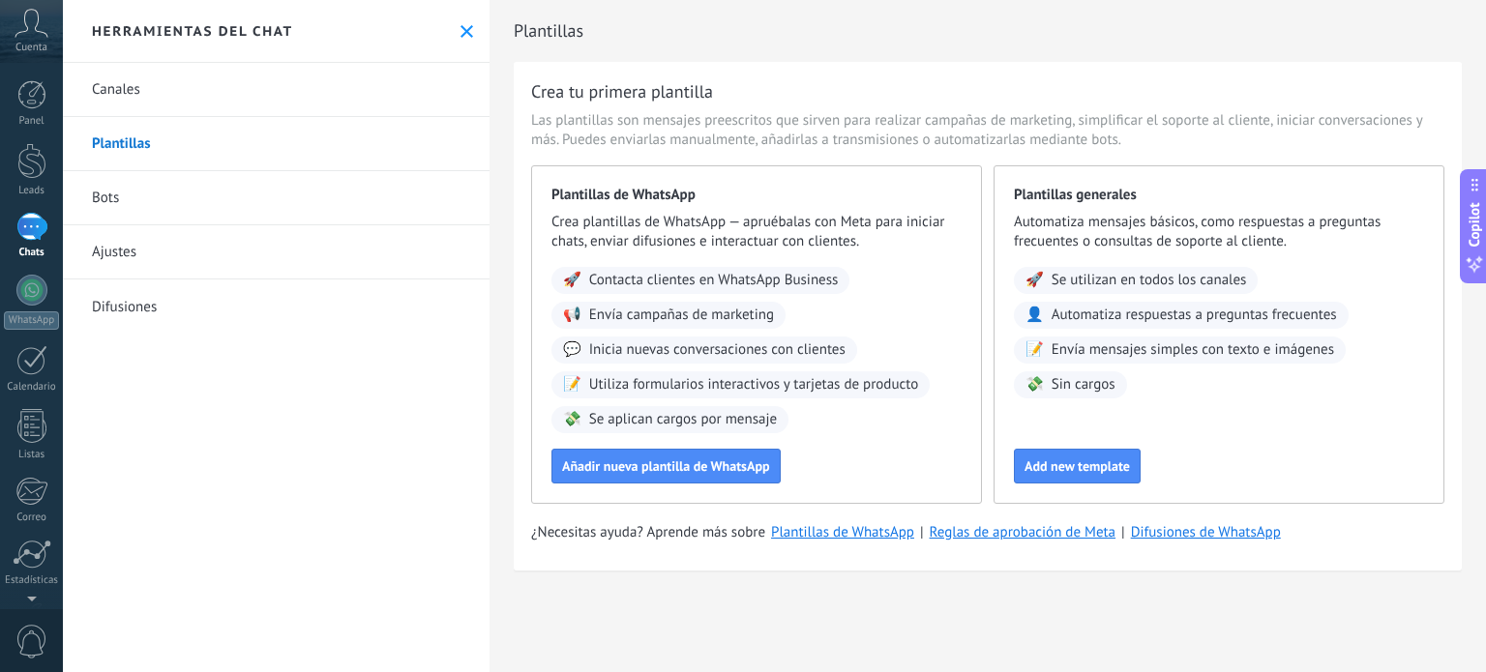
click at [214, 310] on link "Difusiones" at bounding box center [276, 307] width 427 height 54
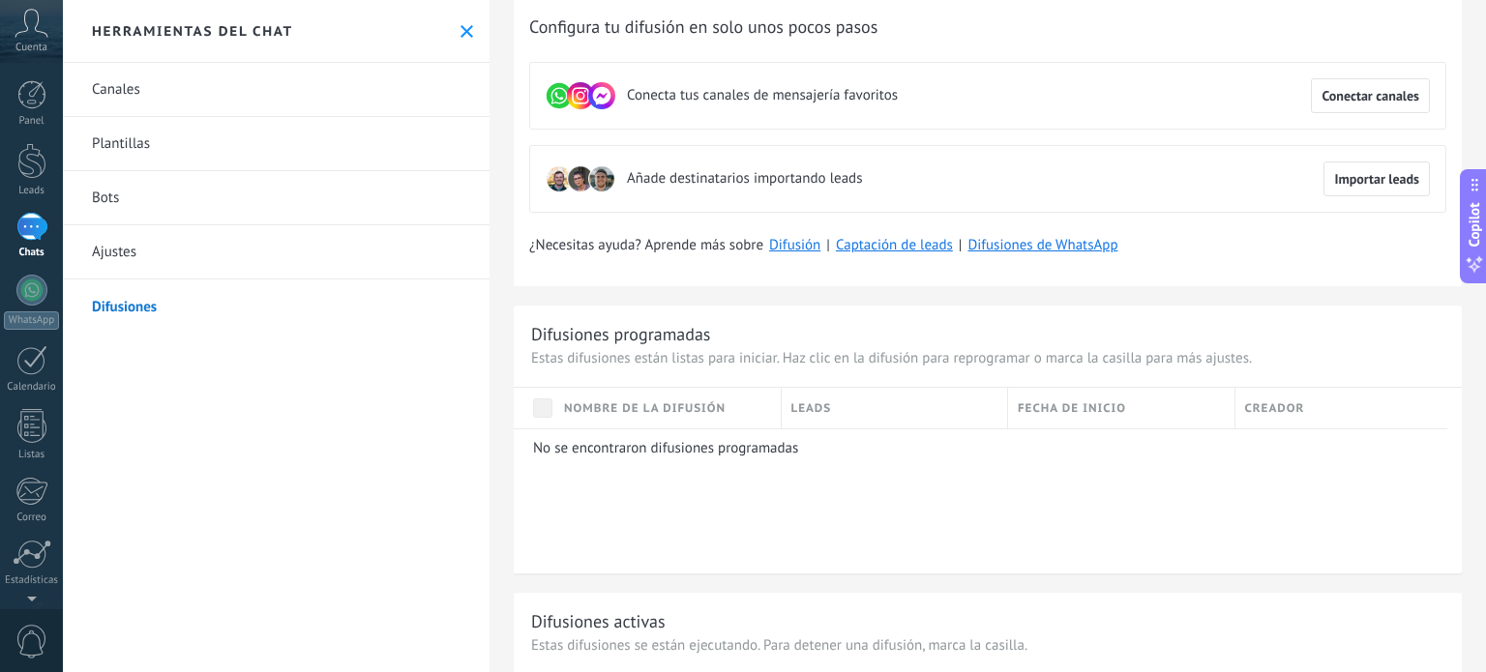
scroll to position [97, 0]
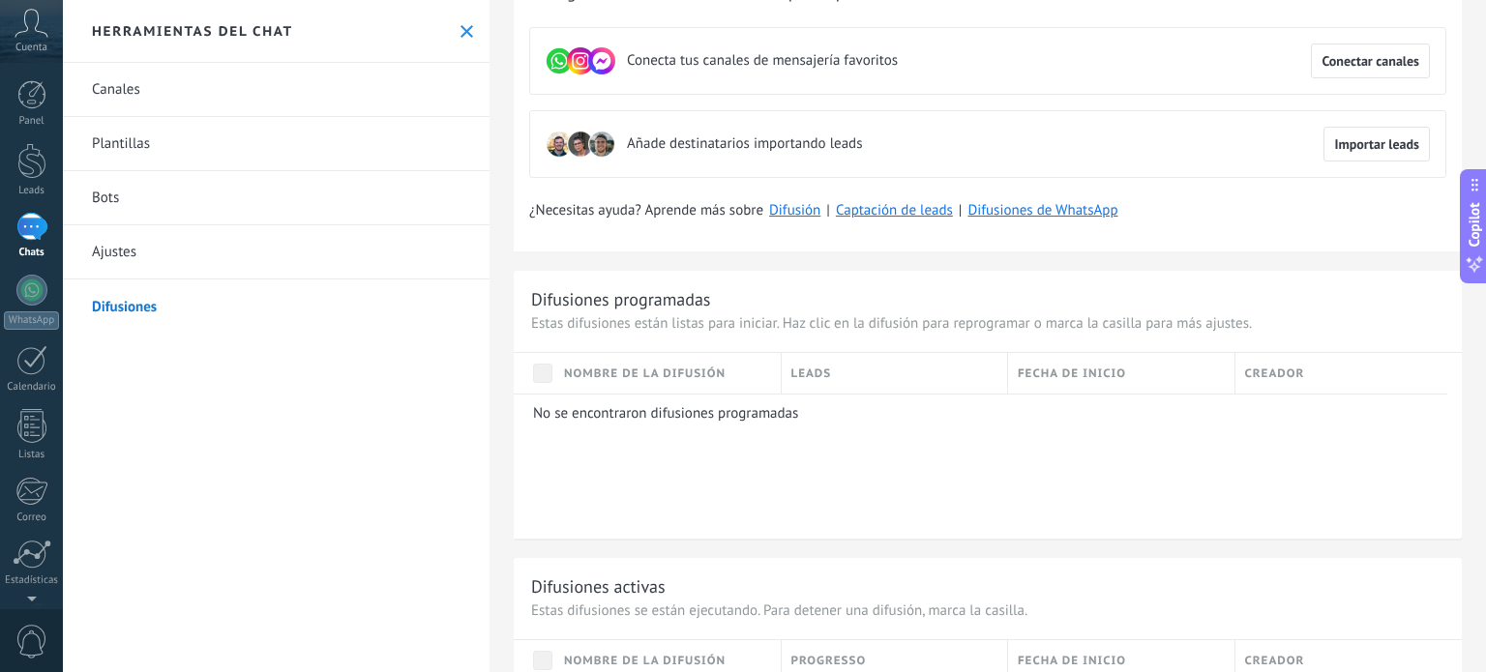
click at [246, 154] on link "Plantillas" at bounding box center [276, 144] width 427 height 54
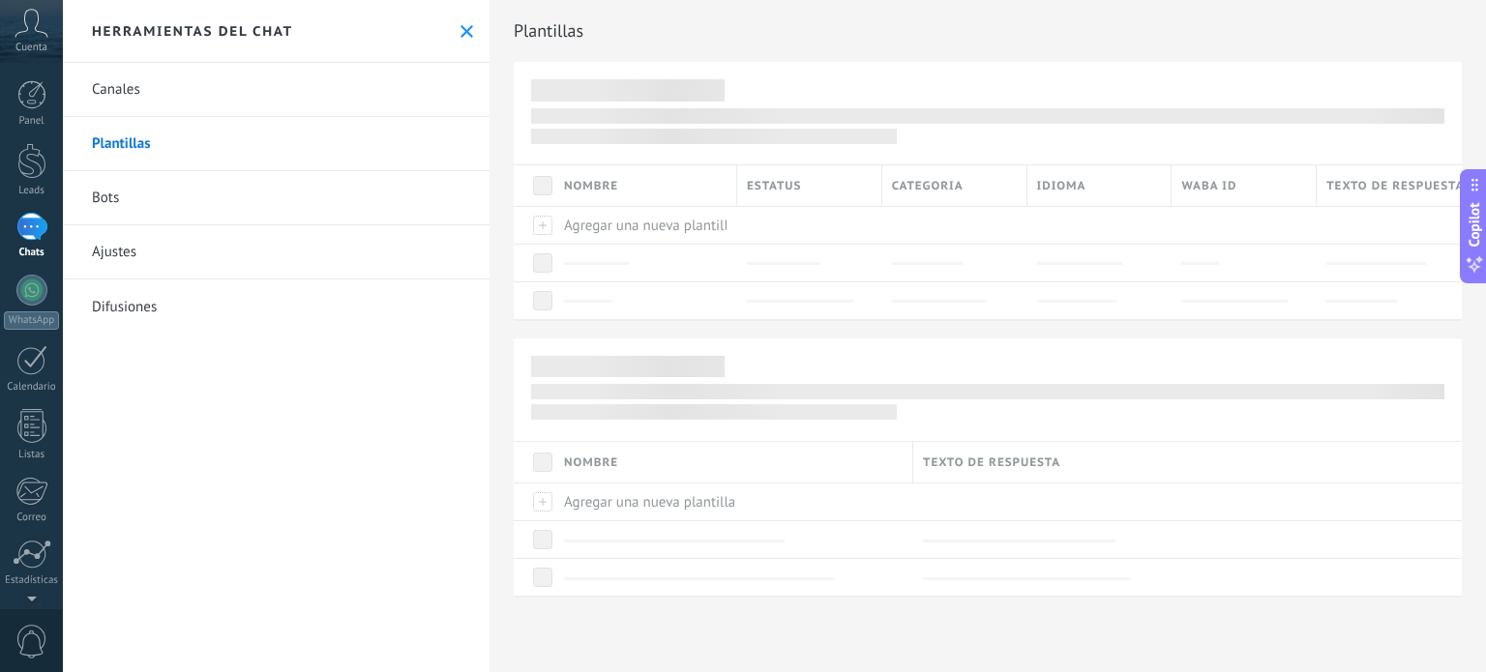
click at [308, 97] on link "Canales" at bounding box center [276, 90] width 427 height 54
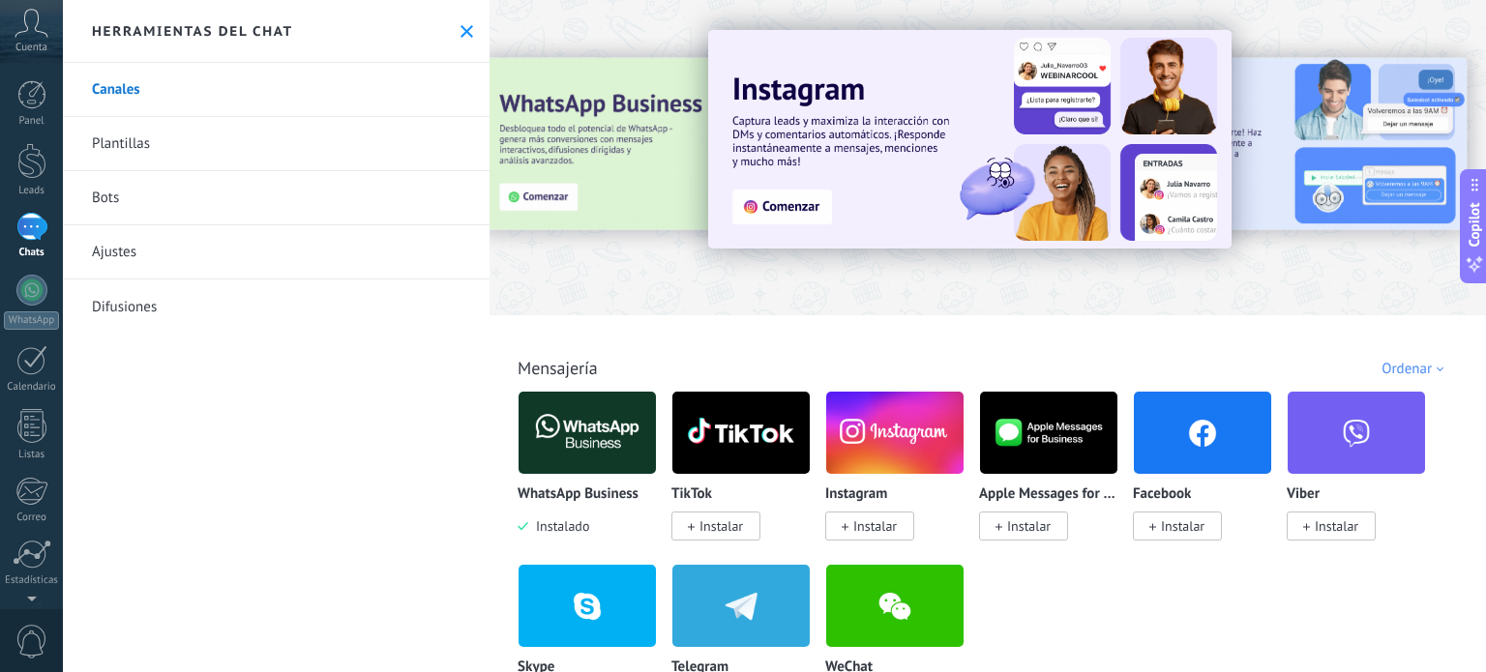
drag, startPoint x: 1289, startPoint y: 204, endPoint x: 1115, endPoint y: 204, distance: 174.1
click at [1117, 204] on div at bounding box center [987, 153] width 996 height 278
click at [1308, 194] on div at bounding box center [1467, 157] width 435 height 174
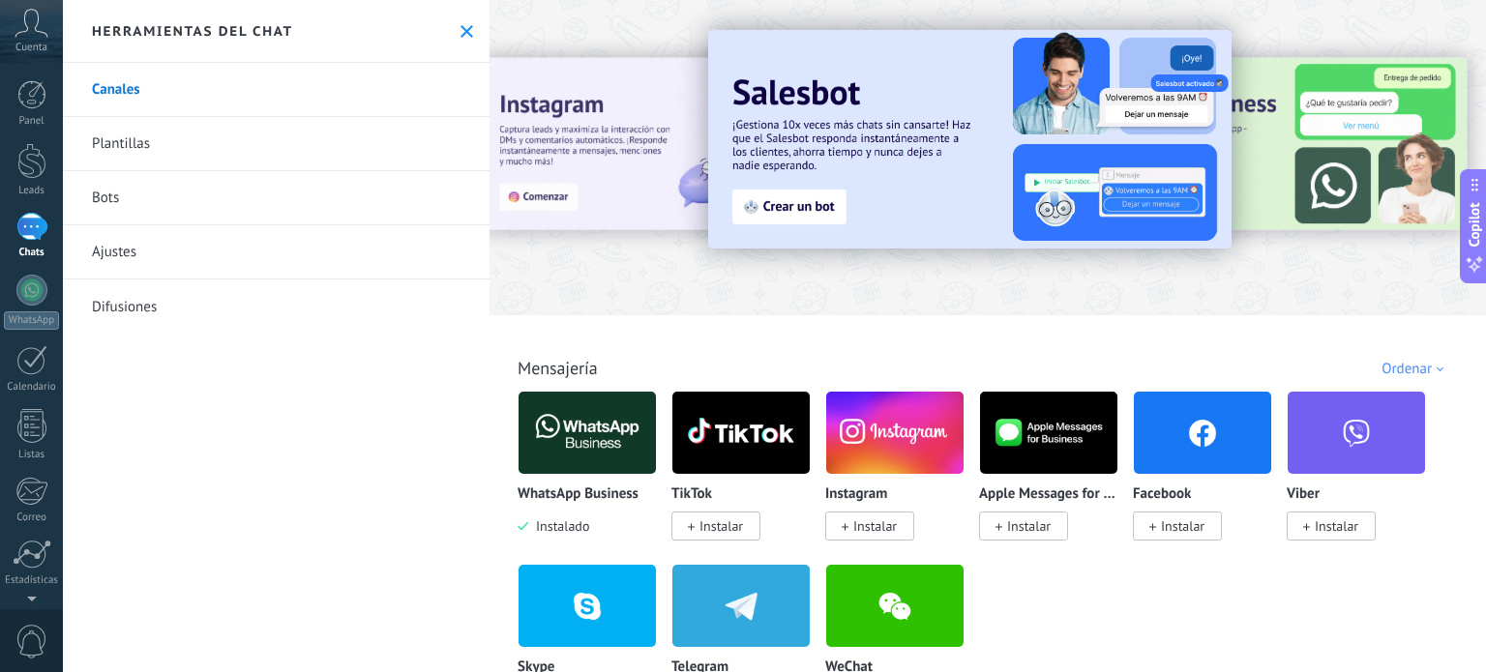
drag, startPoint x: 1377, startPoint y: 199, endPoint x: 1303, endPoint y: 192, distance: 74.8
click at [1350, 199] on div at bounding box center [1467, 157] width 435 height 174
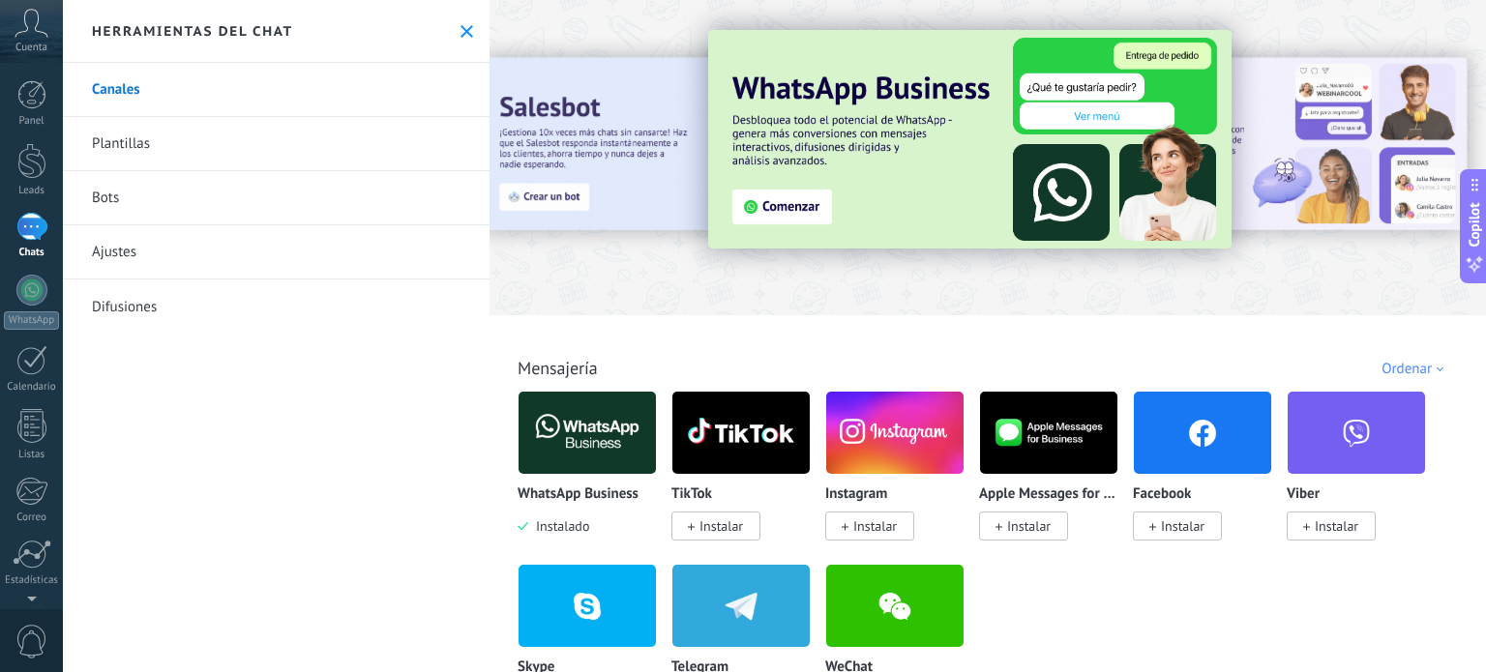
drag, startPoint x: 1367, startPoint y: 192, endPoint x: 1350, endPoint y: 192, distance: 16.5
click at [1360, 192] on div at bounding box center [1467, 157] width 435 height 174
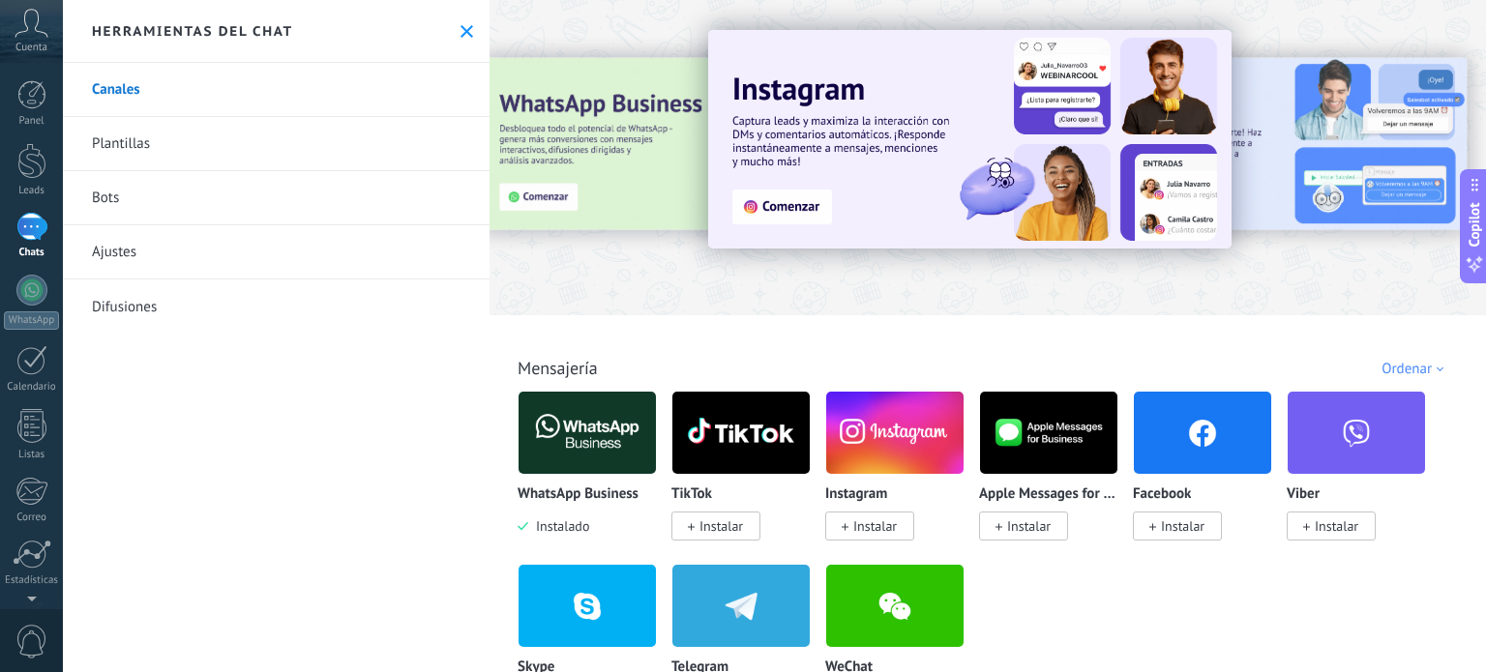
drag, startPoint x: 1428, startPoint y: 196, endPoint x: 1384, endPoint y: 194, distance: 43.6
click at [1408, 196] on div at bounding box center [1467, 157] width 435 height 174
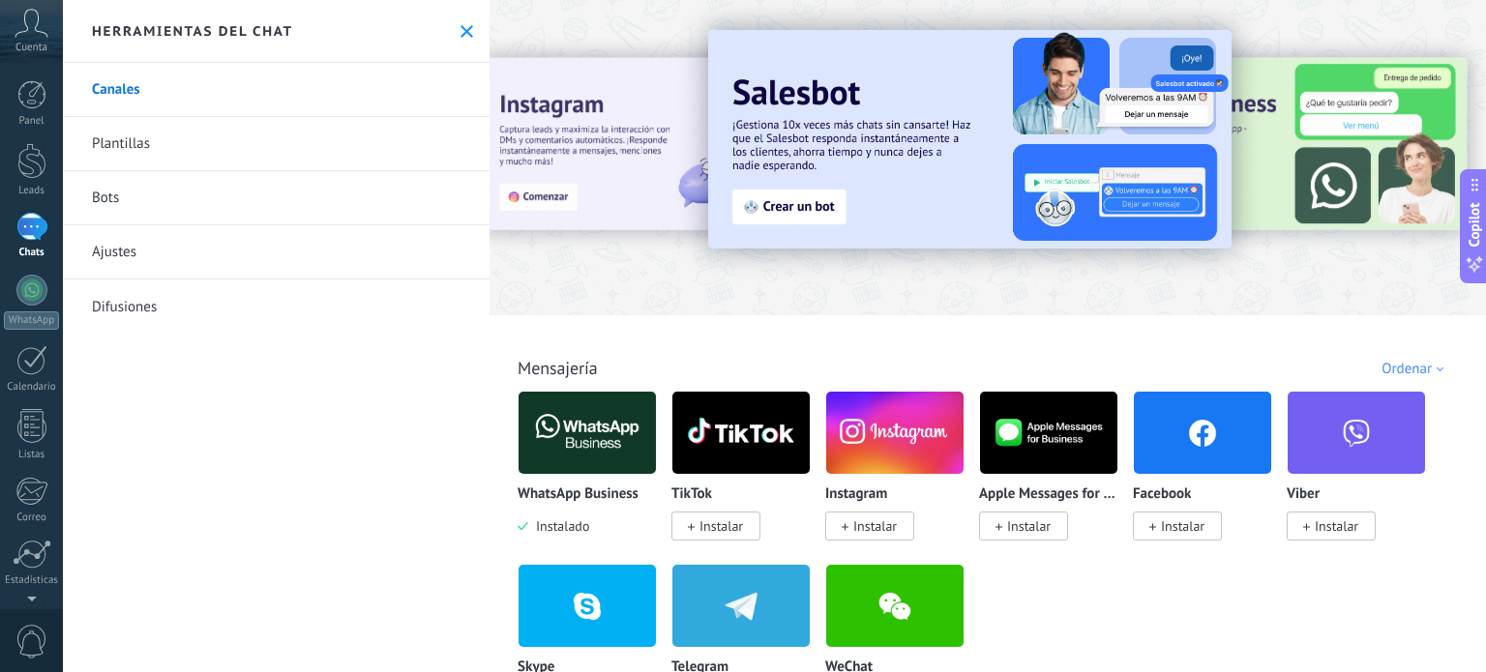
click at [1346, 195] on div at bounding box center [1467, 157] width 435 height 174
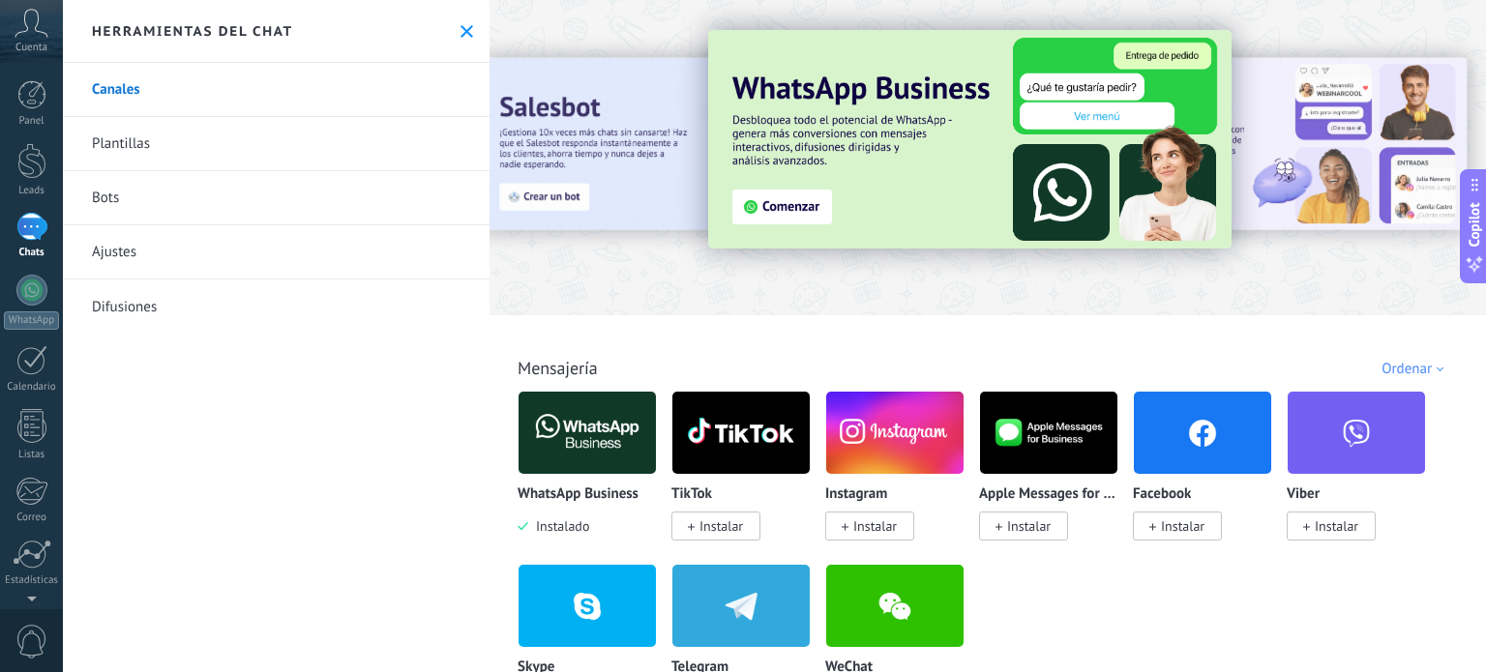
click at [795, 155] on img at bounding box center [969, 139] width 523 height 219
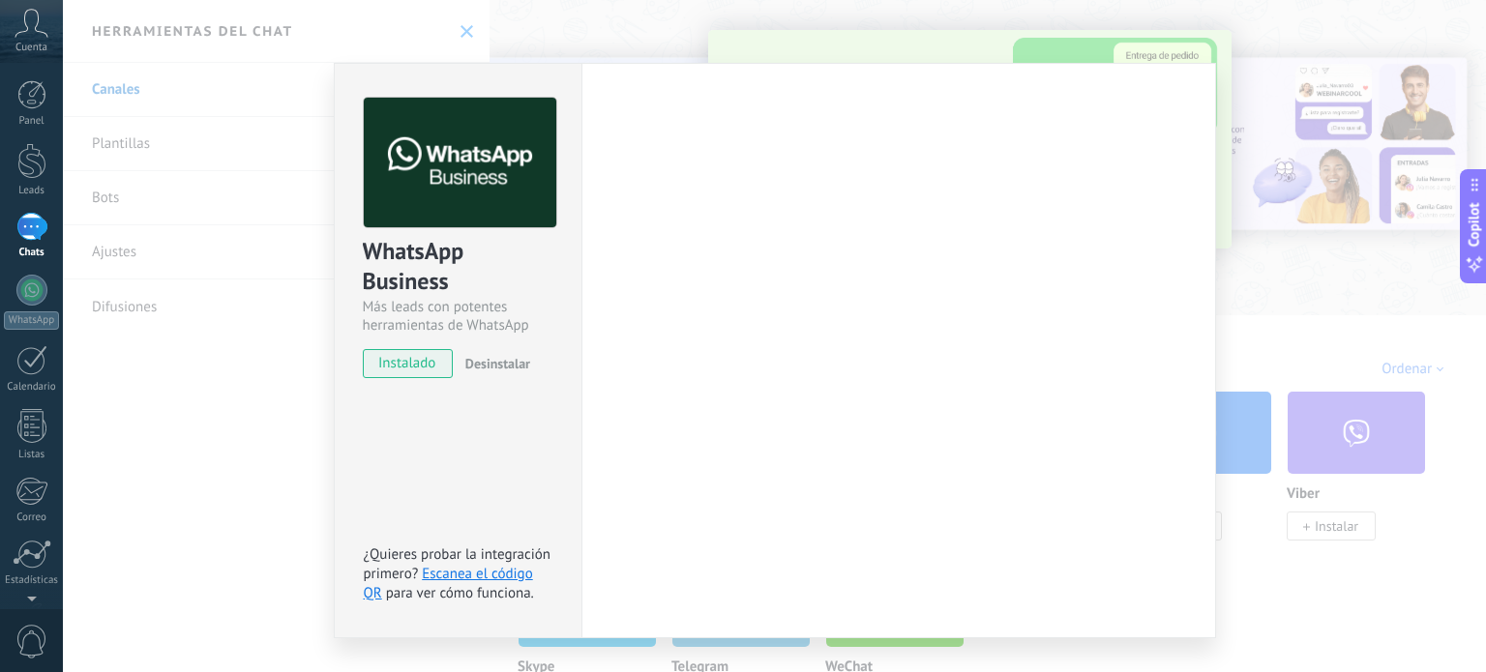
click at [785, 162] on div "Configuraciones Autorizaciones [PERSON_NAME] registra a los usuarios que han co…" at bounding box center [898, 351] width 635 height 576
click at [781, 172] on div "Configuraciones Autorizaciones [PERSON_NAME] registra a los usuarios que han co…" at bounding box center [898, 351] width 635 height 576
drag, startPoint x: 1077, startPoint y: 285, endPoint x: 1023, endPoint y: 293, distance: 53.8
click at [1076, 285] on div "Configuraciones Autorizaciones [PERSON_NAME] registra a los usuarios que han co…" at bounding box center [898, 351] width 635 height 576
click at [159, 389] on div "WhatsApp Business Más leads con potentes herramientas de WhatsApp instalado Des…" at bounding box center [774, 336] width 1423 height 672
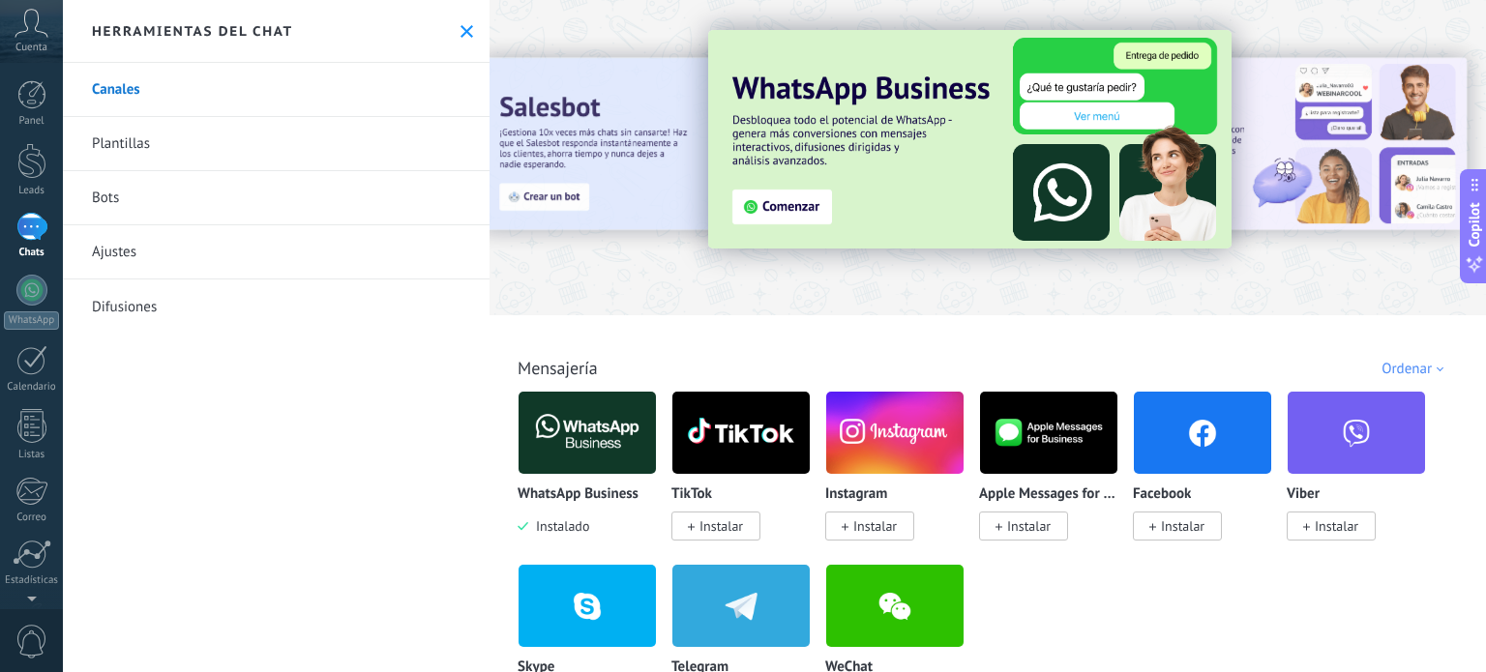
click at [451, 28] on div "Herramientas del chat" at bounding box center [276, 31] width 427 height 63
click at [466, 31] on icon at bounding box center [466, 31] width 13 height 13
